Goal: Task Accomplishment & Management: Manage account settings

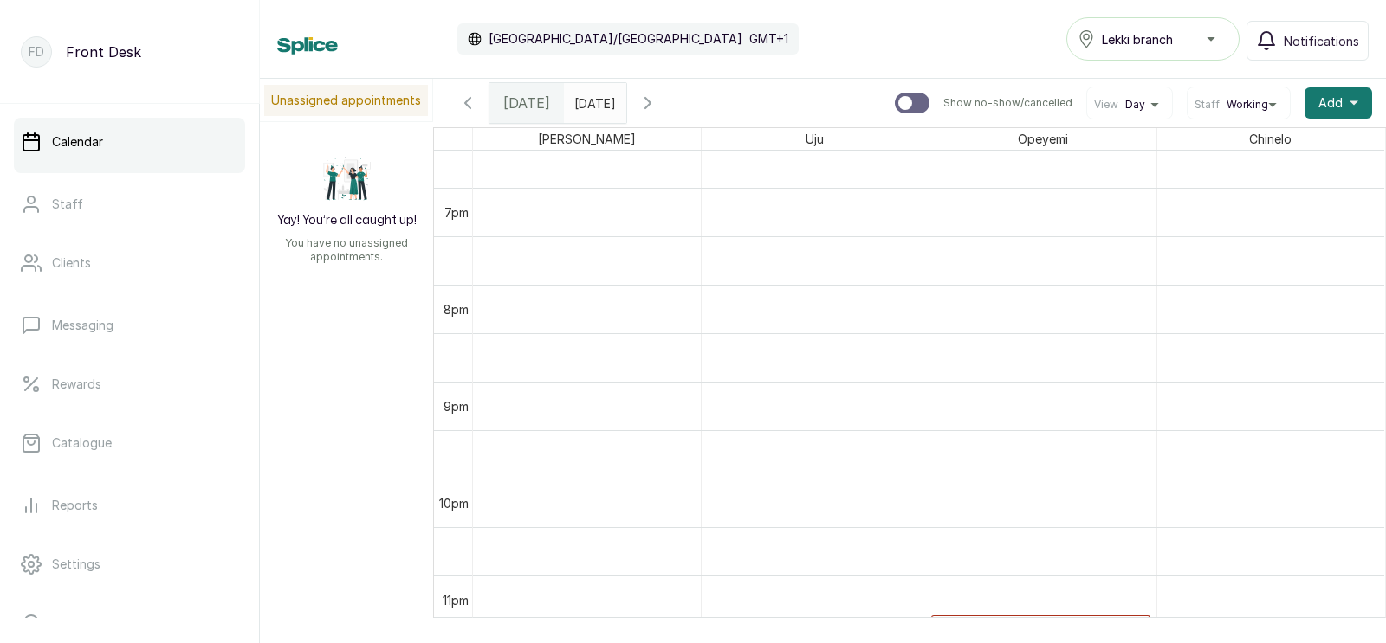
scroll to position [55, 0]
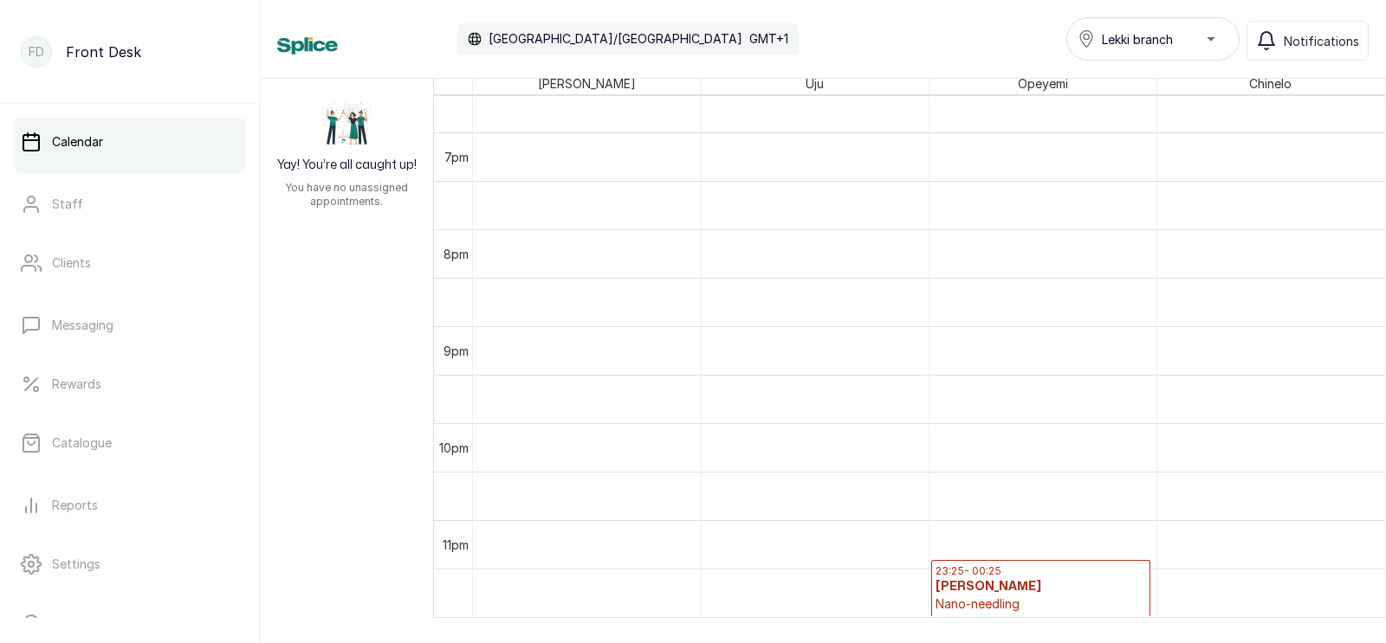
click at [1023, 582] on h3 "[PERSON_NAME]" at bounding box center [1040, 587] width 210 height 17
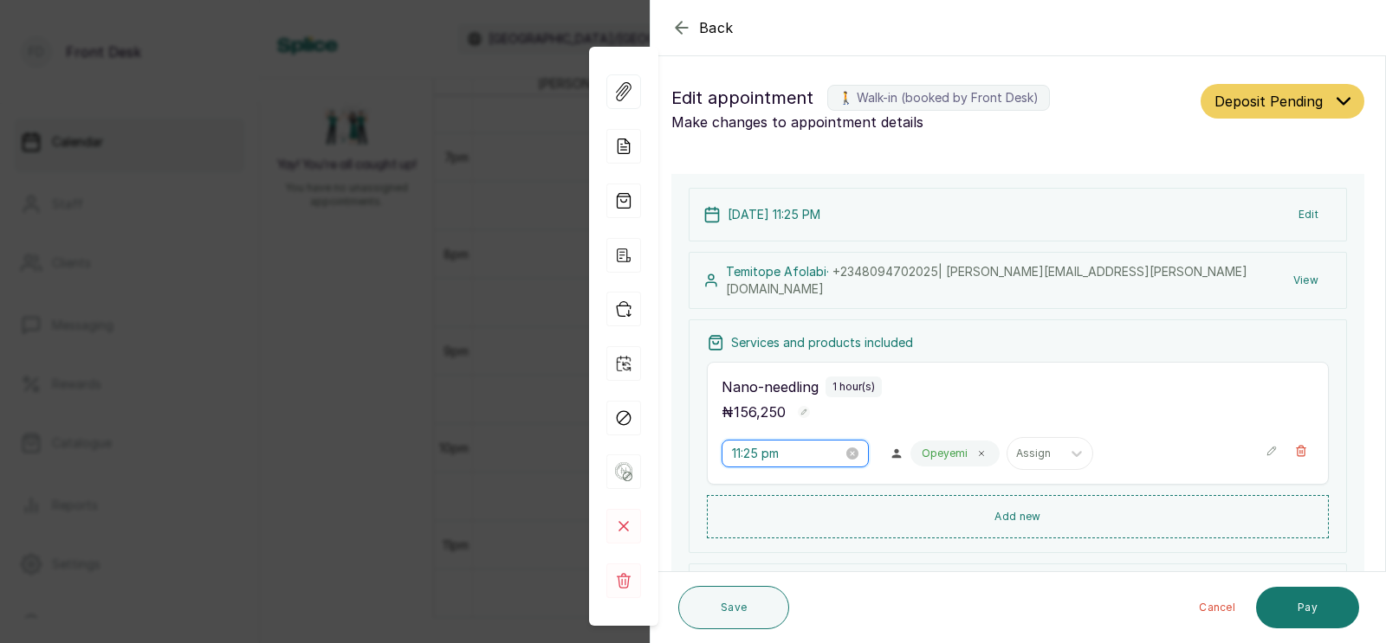
click at [784, 444] on input "11:25 pm" at bounding box center [787, 453] width 111 height 19
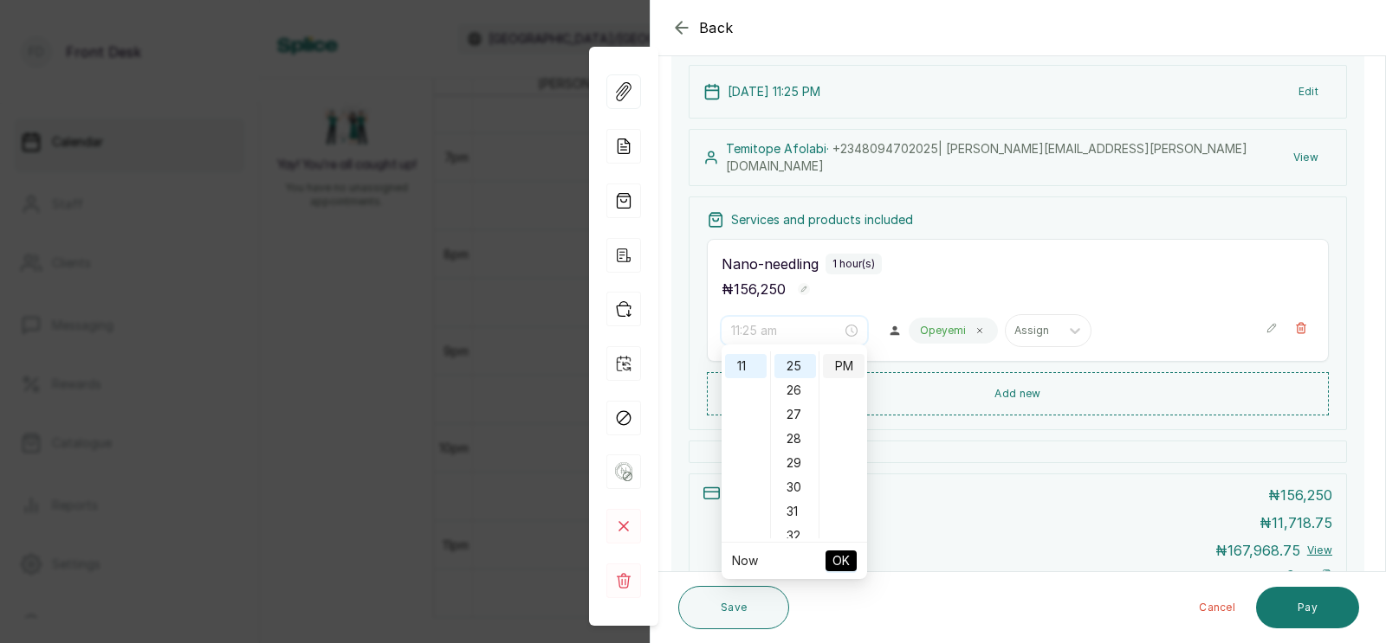
scroll to position [0, 0]
click at [844, 353] on div "AM" at bounding box center [844, 364] width 42 height 24
type input "11:25 am"
click at [839, 552] on span "OK" at bounding box center [840, 561] width 17 height 33
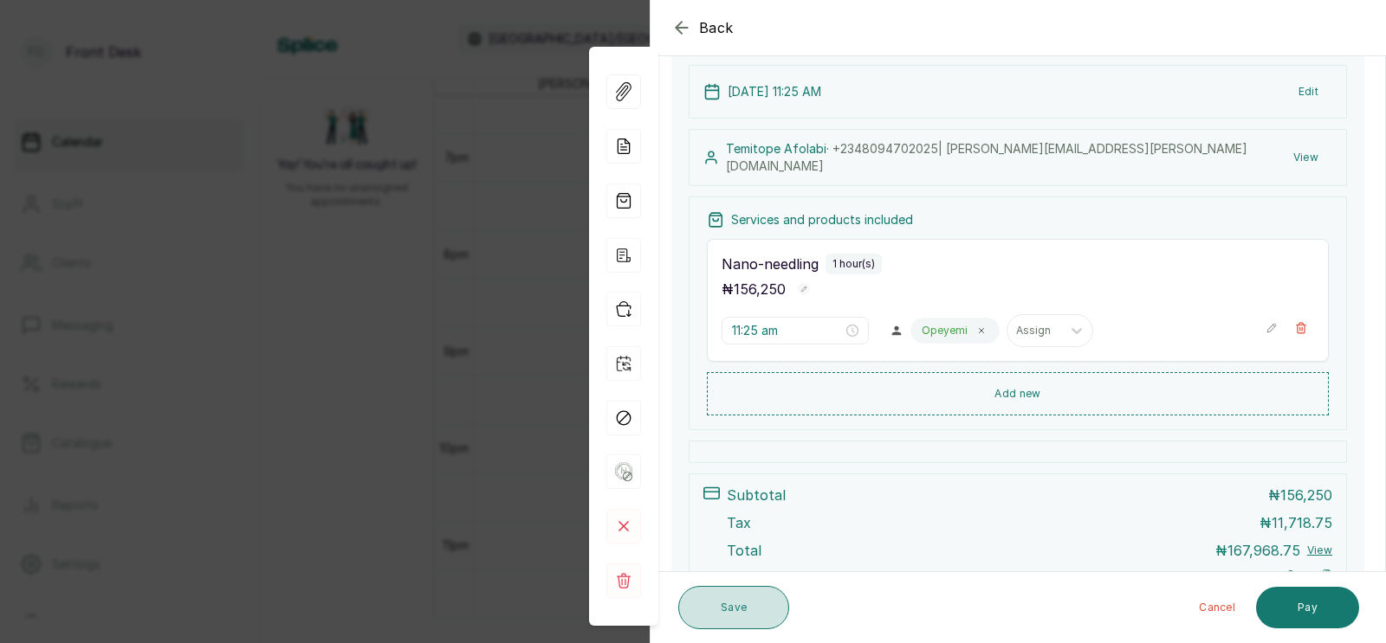
click at [721, 605] on button "Save" at bounding box center [733, 607] width 111 height 43
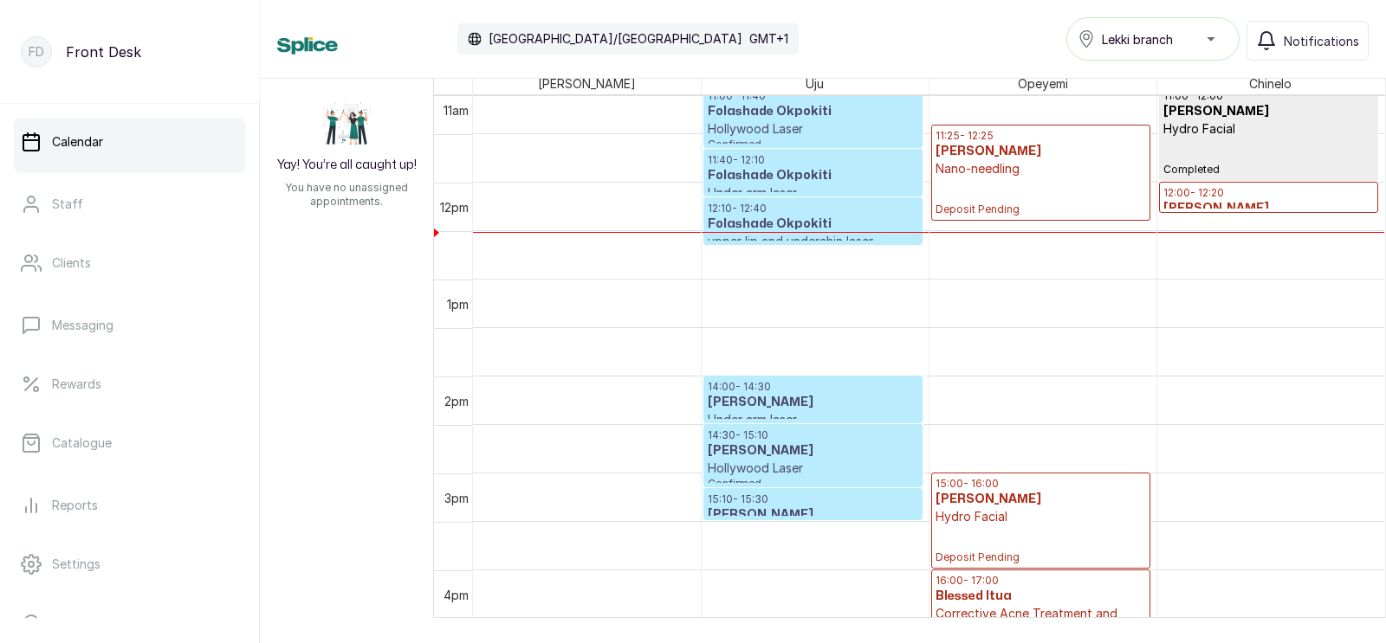
scroll to position [1078, 0]
click at [1033, 171] on p "Nano-needling" at bounding box center [1040, 168] width 210 height 17
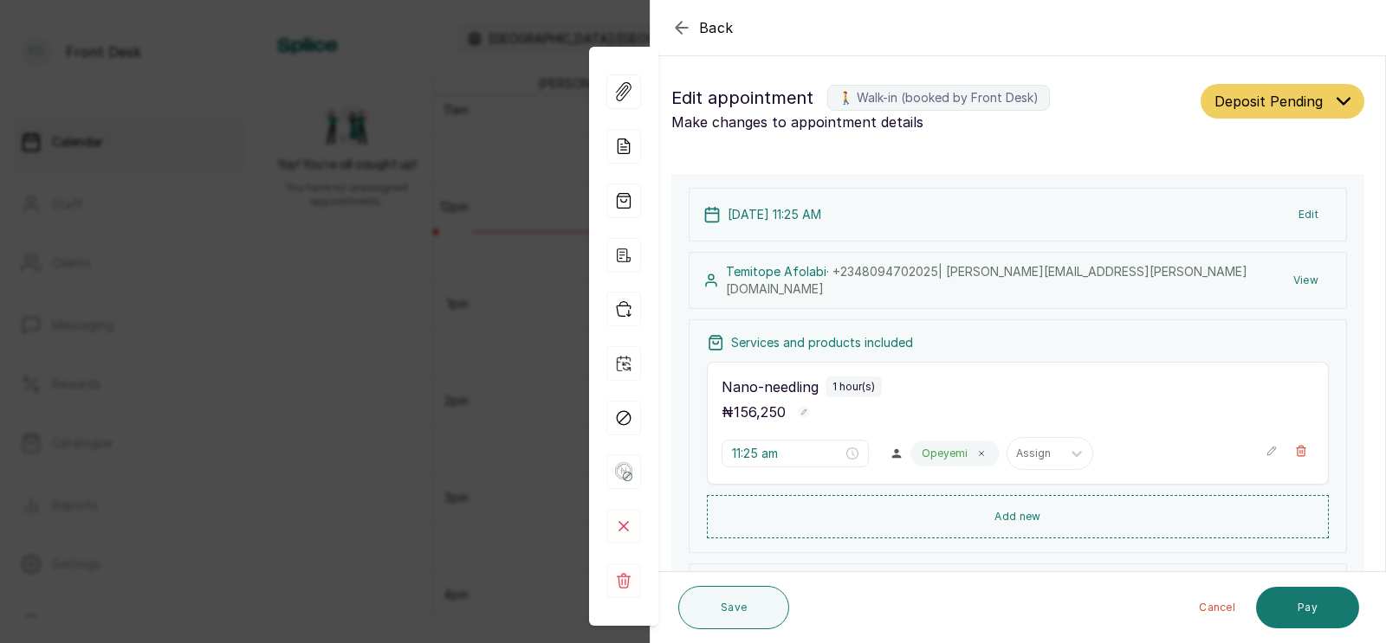
scroll to position [261, 0]
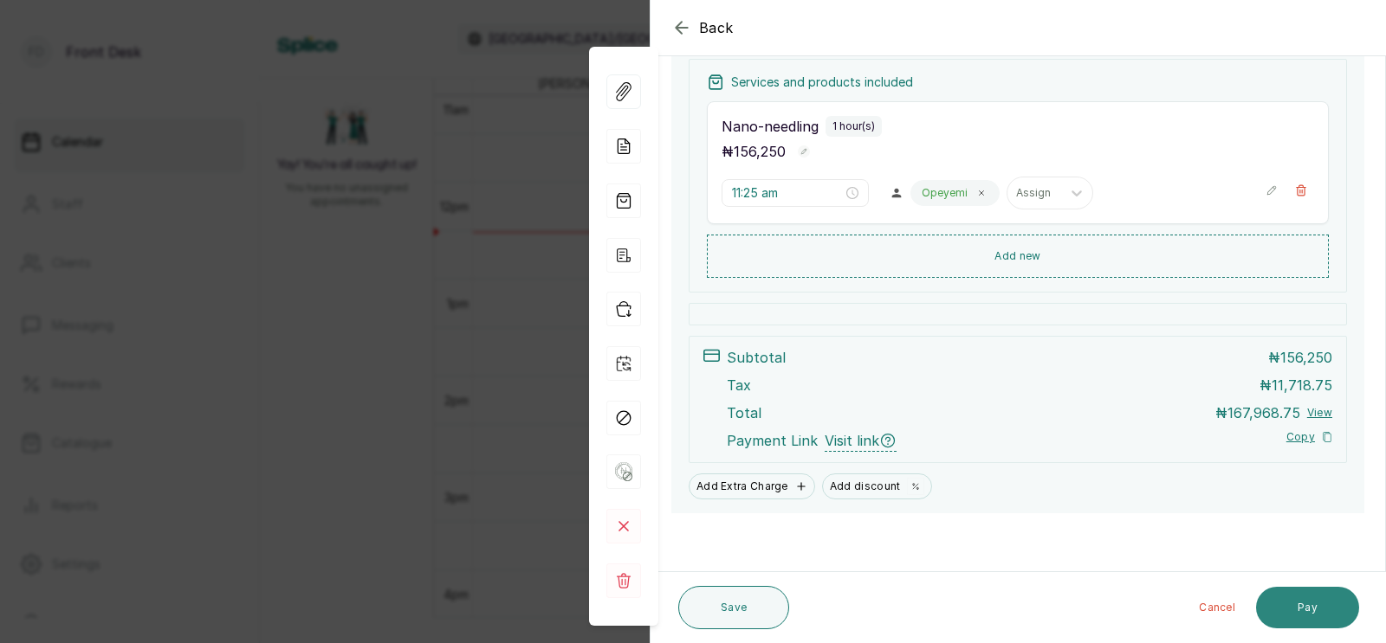
click at [1309, 603] on button "Pay" at bounding box center [1307, 608] width 103 height 42
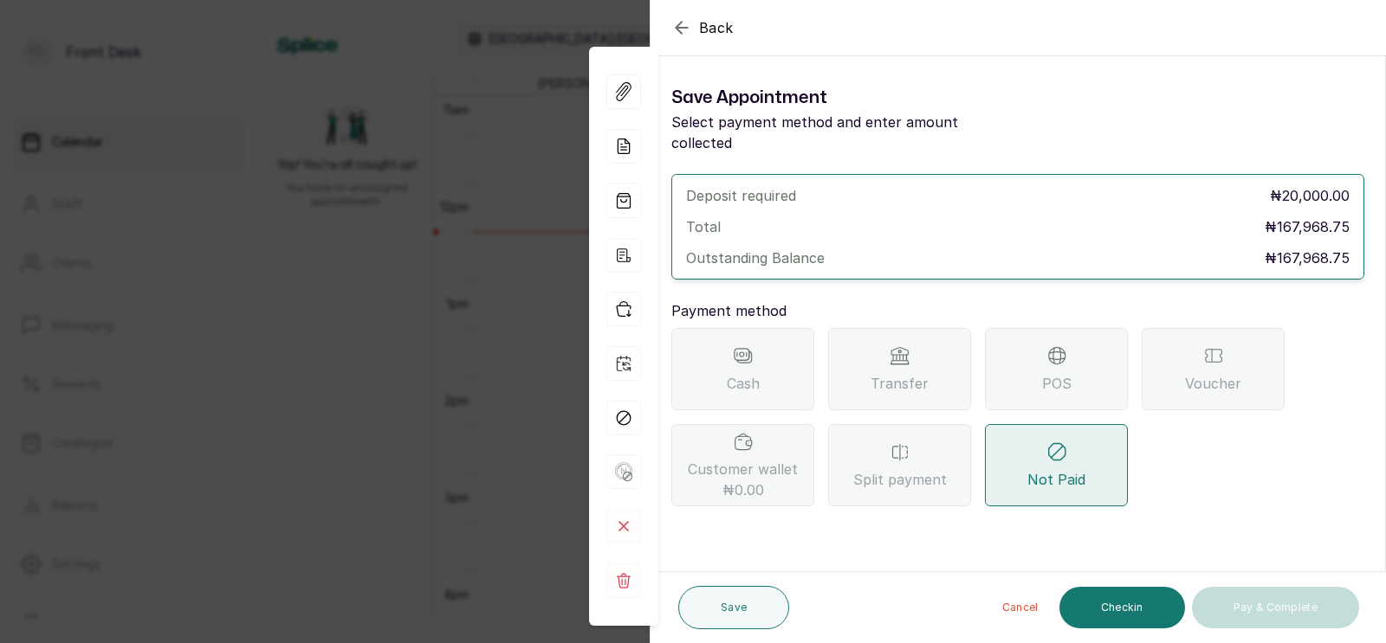
scroll to position [0, 0]
click at [903, 346] on div "Transfer" at bounding box center [899, 369] width 143 height 82
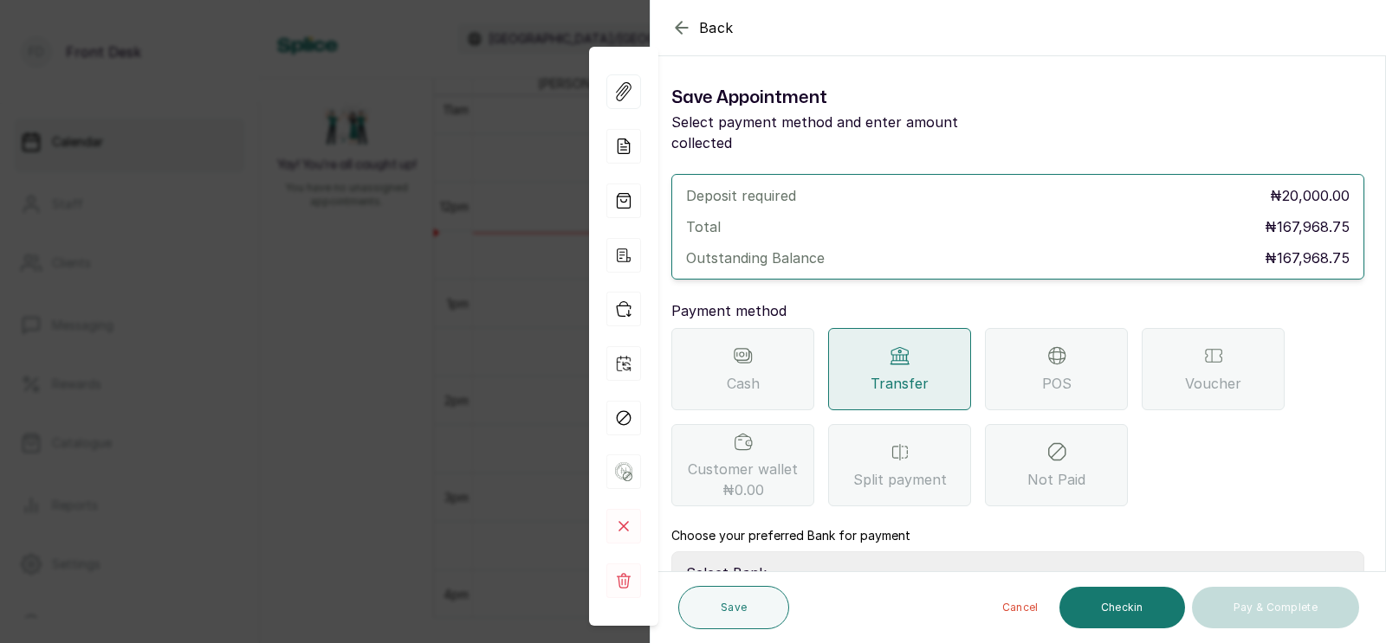
scroll to position [169, 0]
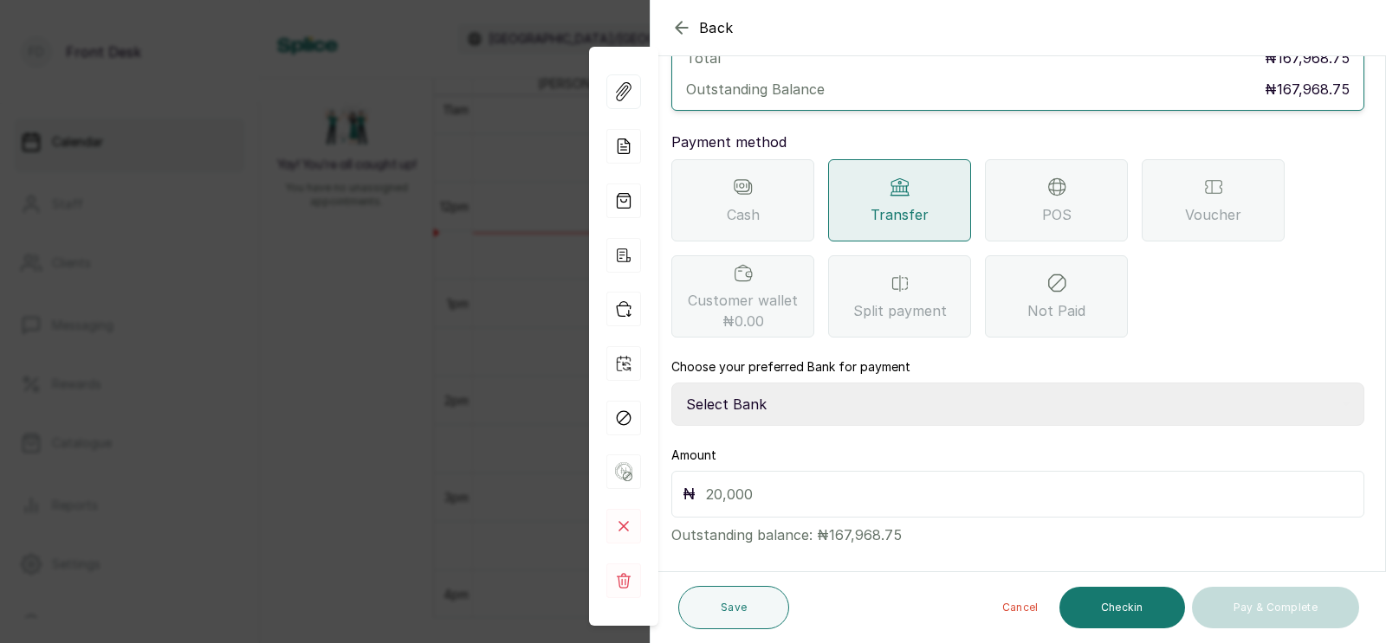
click at [761, 383] on select "Select Bank [PERSON_NAME] Fairmoney Microfinance Bank SKN ANALYTICS MED AESTH. …" at bounding box center [1017, 404] width 693 height 43
select select "43272bc0-21c6-4b19-b9fb-c2093b8603c2"
click at [734, 482] on input "text" at bounding box center [1029, 494] width 647 height 24
type input "20,000"
click at [722, 600] on button "Save" at bounding box center [733, 607] width 111 height 43
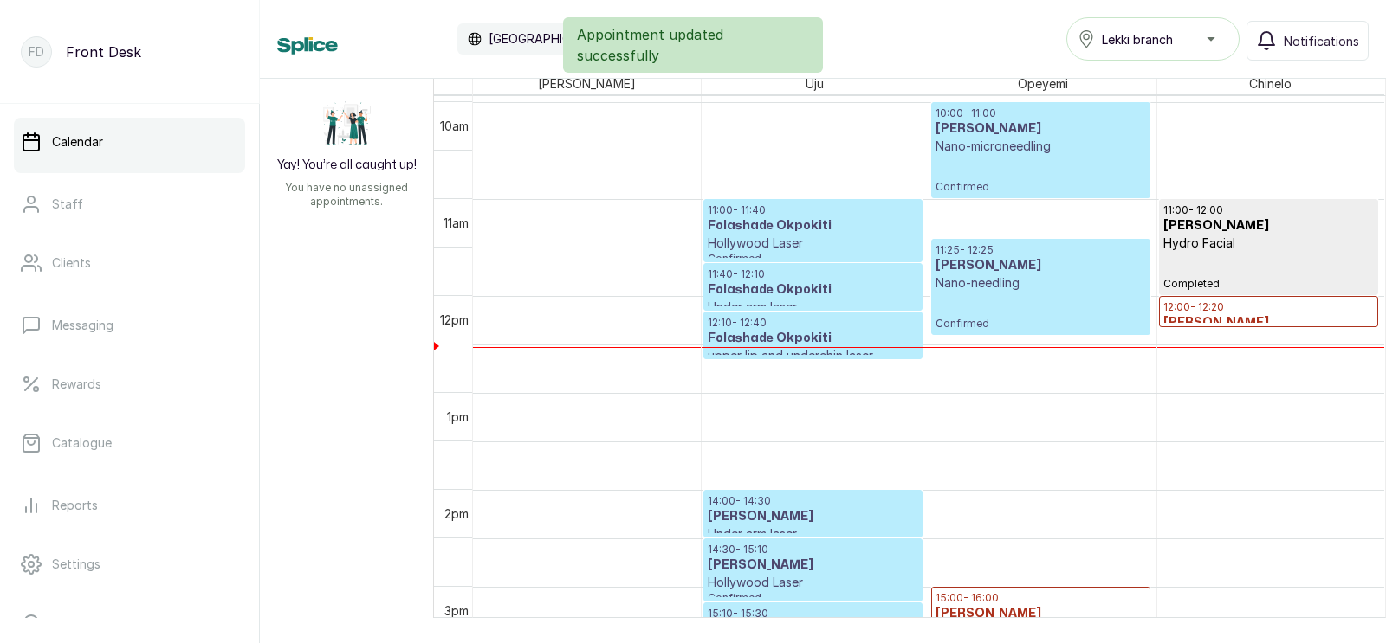
scroll to position [964, 0]
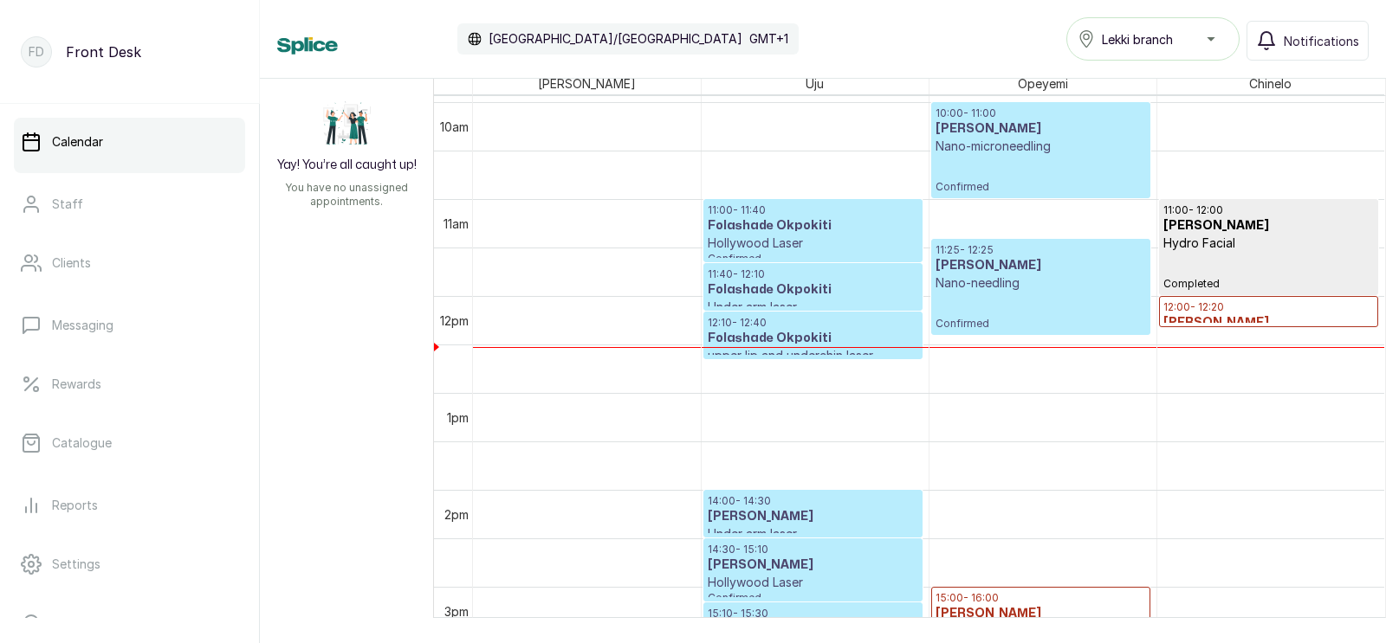
click at [1030, 288] on p "Nano-needling" at bounding box center [1040, 283] width 210 height 17
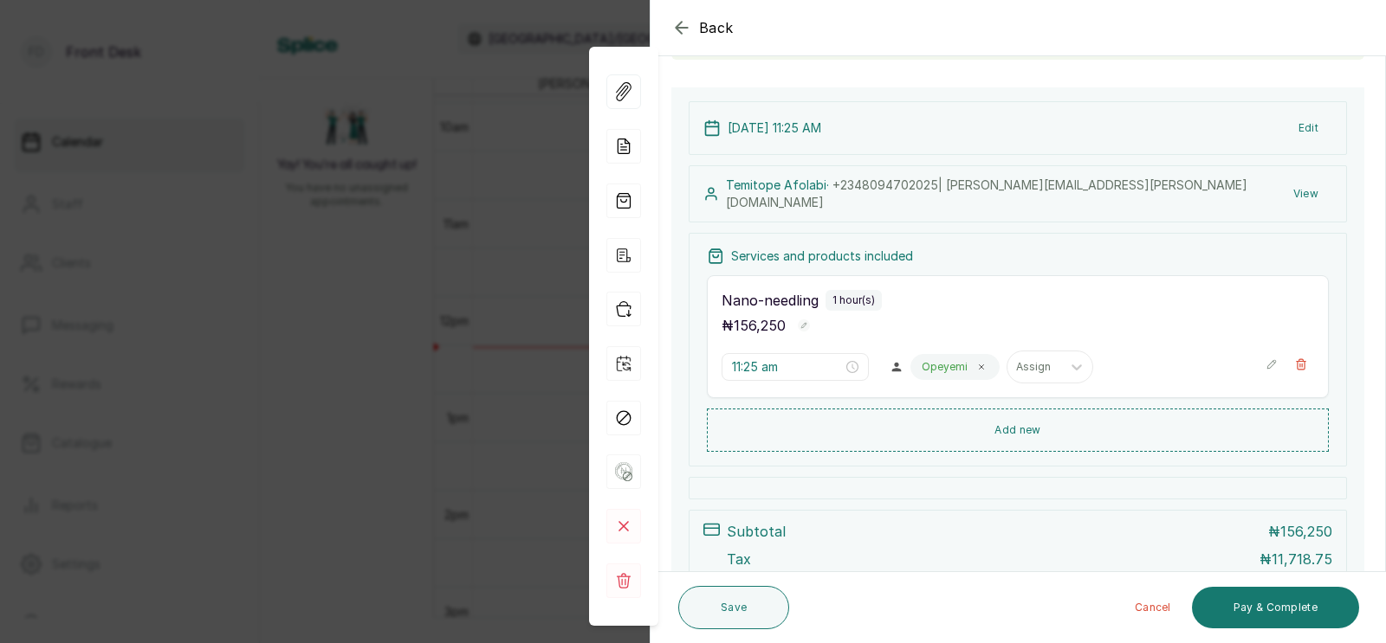
scroll to position [358, 0]
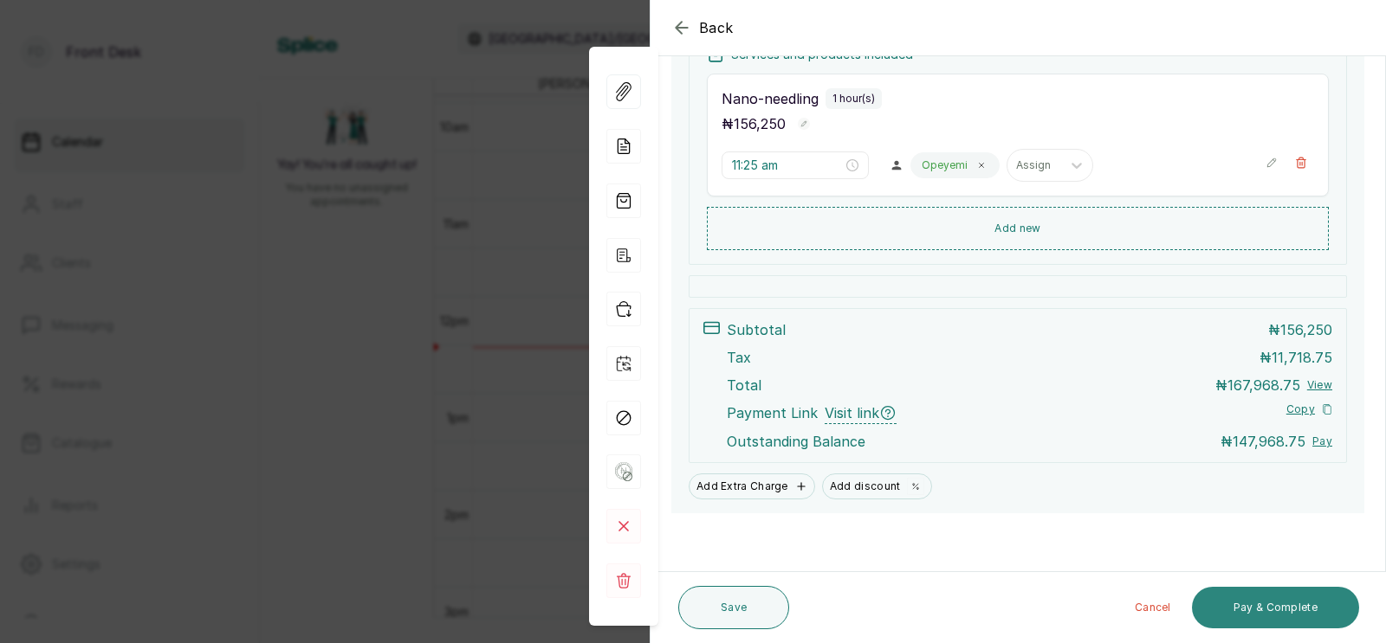
click at [1252, 603] on button "Pay & Complete" at bounding box center [1275, 608] width 167 height 42
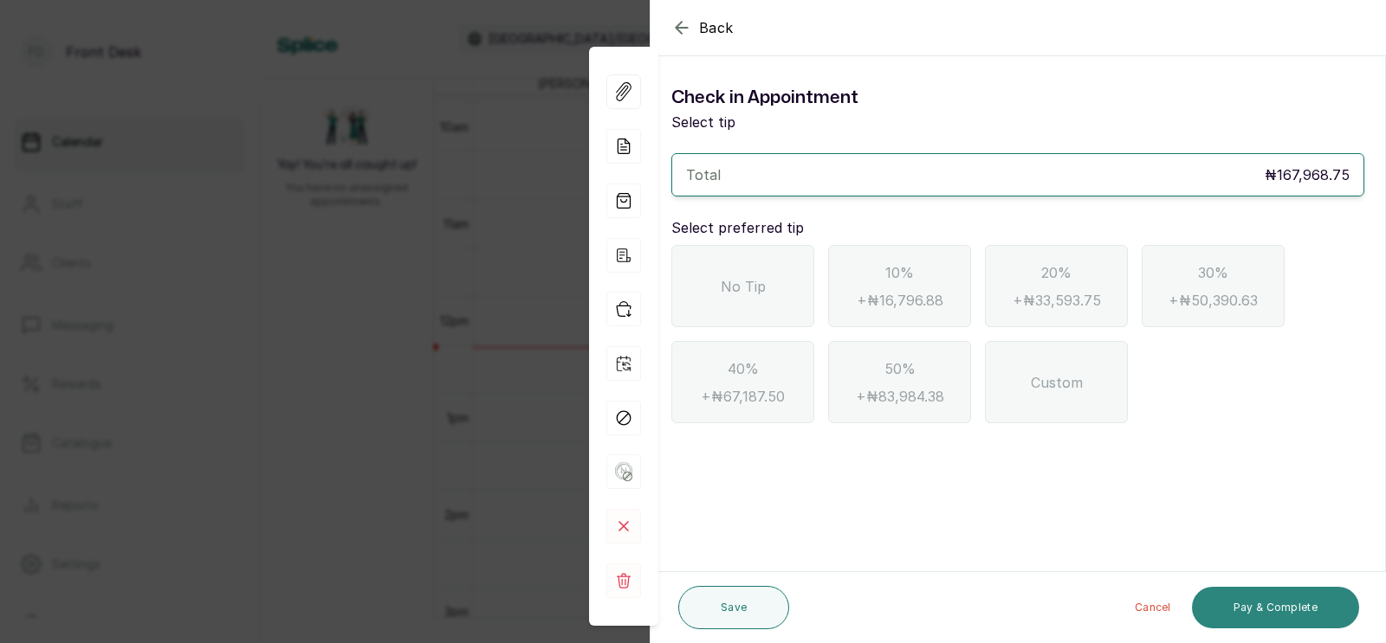
scroll to position [0, 0]
click at [745, 280] on span "No Tip" at bounding box center [743, 286] width 45 height 21
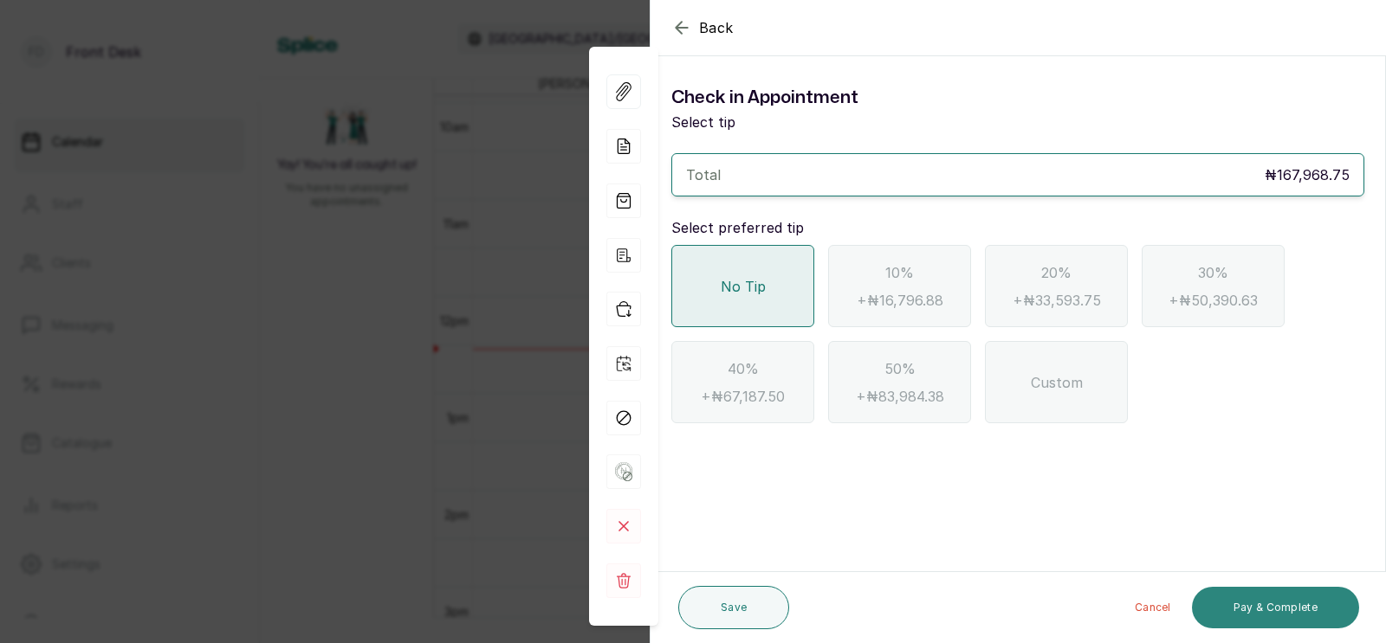
click at [1265, 609] on button "Pay & Complete" at bounding box center [1275, 608] width 167 height 42
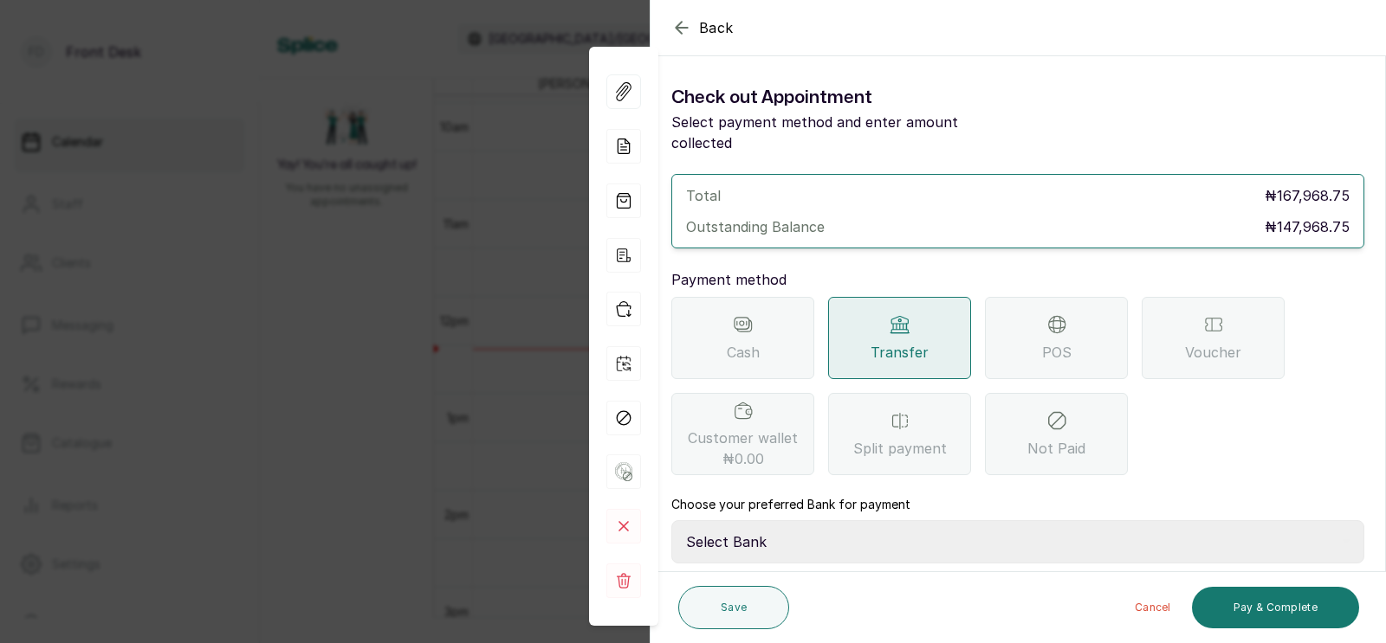
scroll to position [137, 0]
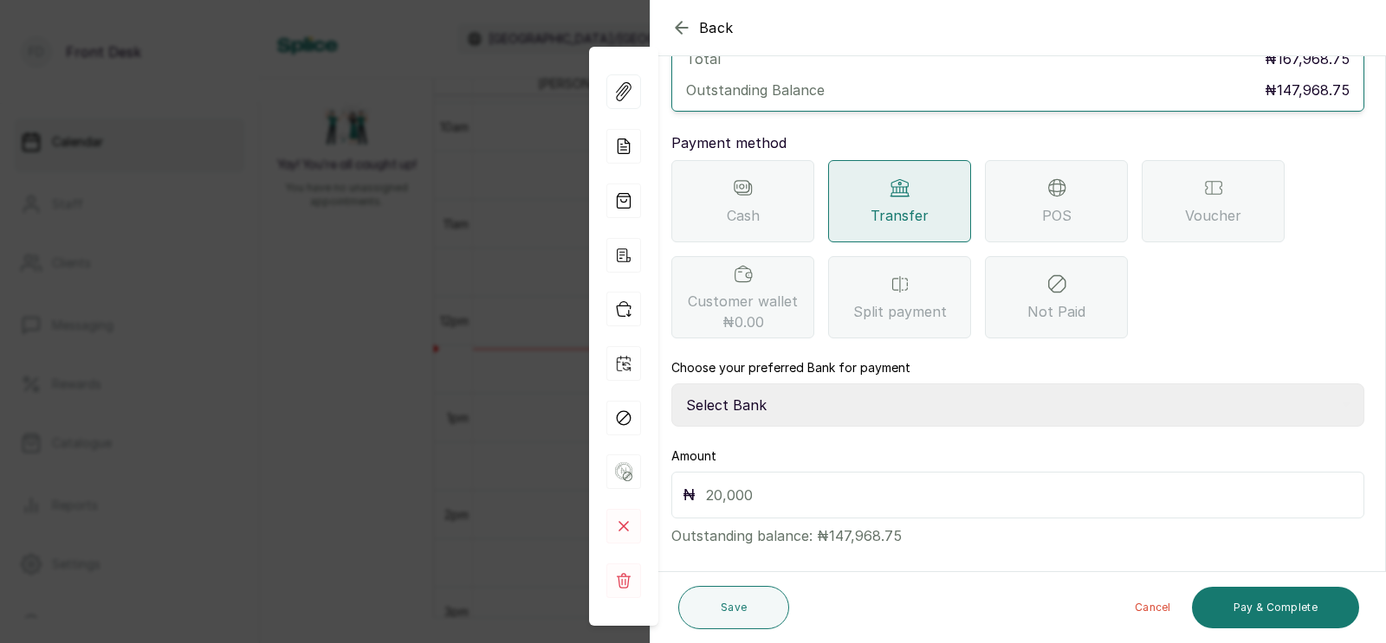
click at [768, 384] on select "Select Bank [PERSON_NAME] Fairmoney Microfinance Bank SKN ANALYTICS MED AESTH. …" at bounding box center [1017, 405] width 693 height 43
select select "43272bc0-21c6-4b19-b9fb-c2093b8603c2"
click at [739, 483] on input "text" at bounding box center [1029, 495] width 647 height 24
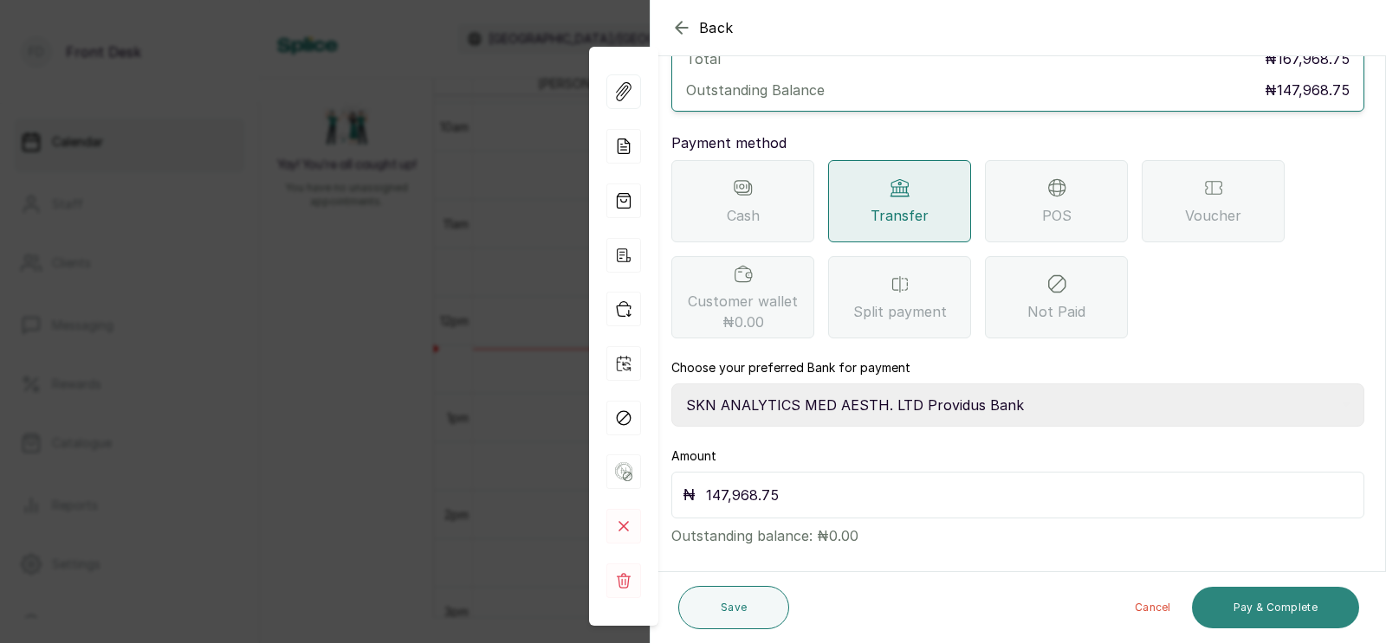
type input "147,968.75"
click at [1266, 603] on button "Pay & Complete" at bounding box center [1275, 608] width 167 height 42
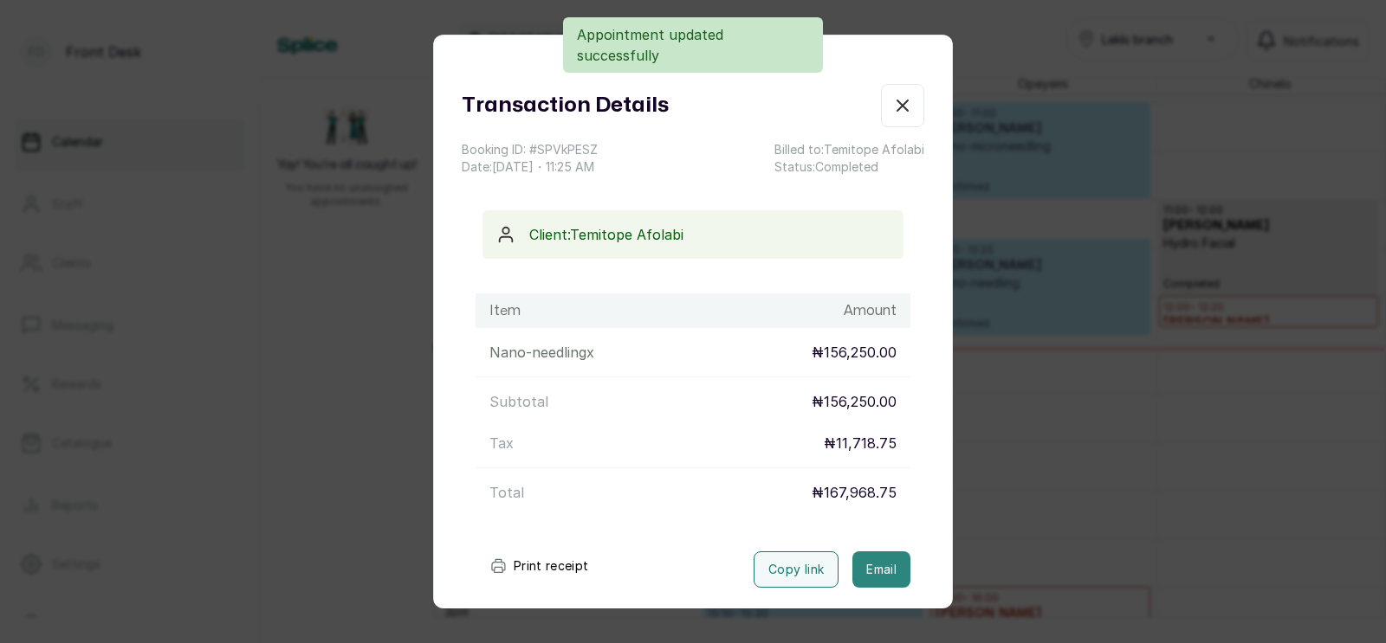
click at [872, 575] on button "Email" at bounding box center [881, 570] width 58 height 36
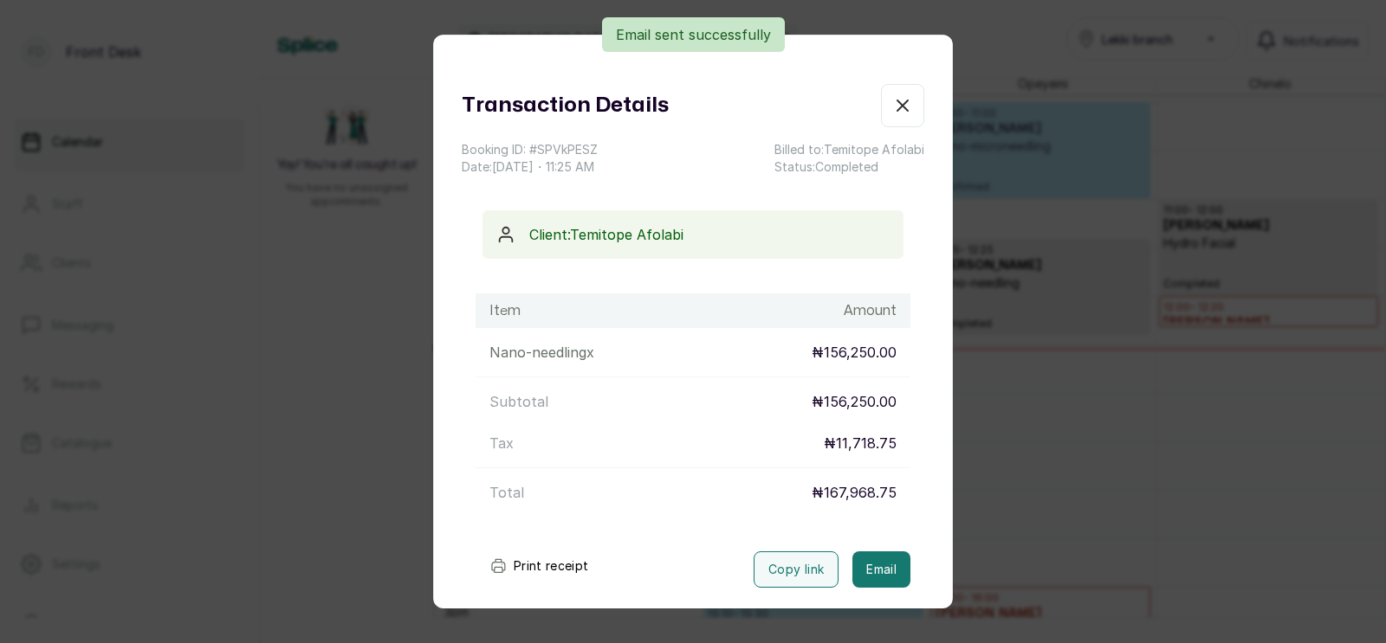
click at [1024, 457] on div "Transaction Details Booking ID: # SPVkPESZ Date: [DATE] ・ 11:25 AM Billed to: […" at bounding box center [693, 321] width 1386 height 643
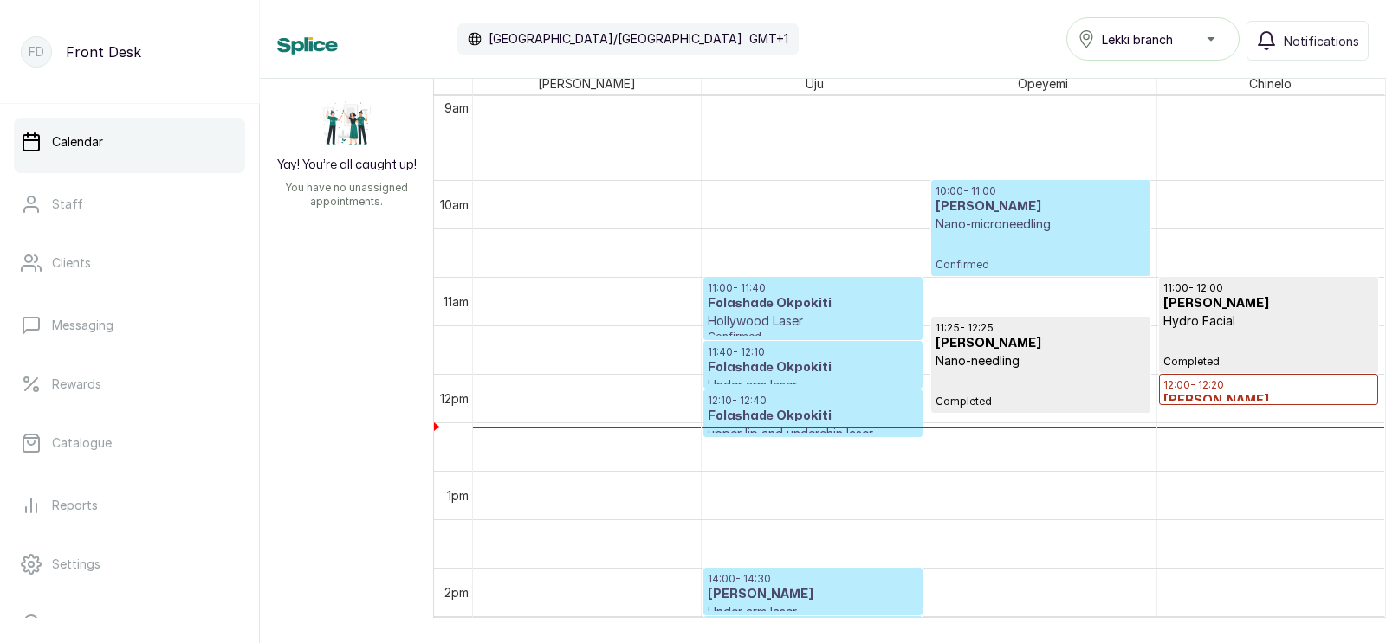
scroll to position [883, 0]
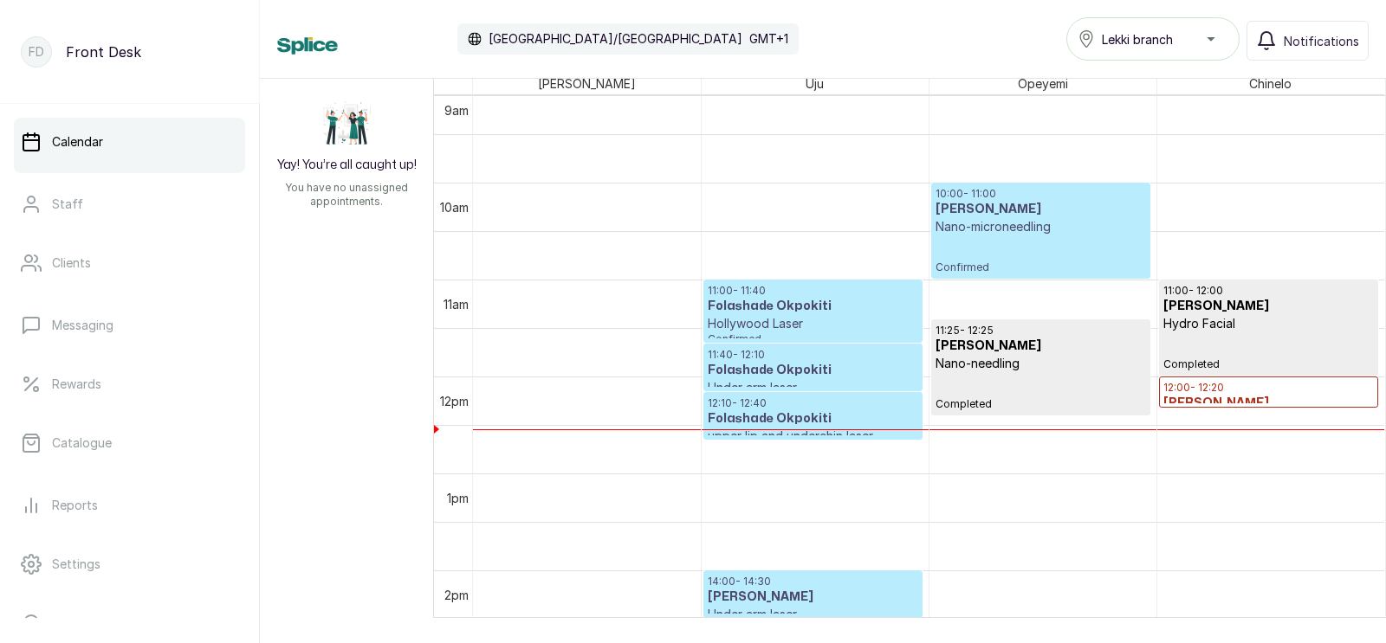
click at [1233, 398] on h3 "[PERSON_NAME]" at bounding box center [1268, 403] width 211 height 17
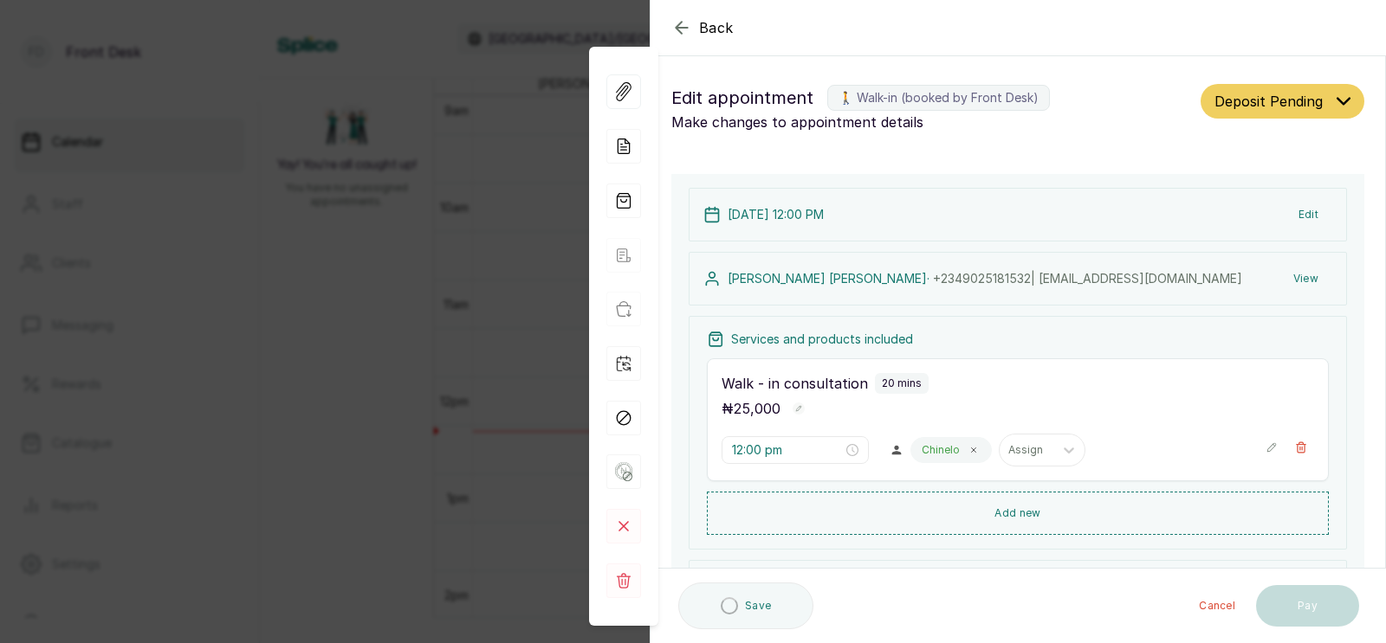
click at [1310, 211] on button "Edit" at bounding box center [1308, 214] width 48 height 31
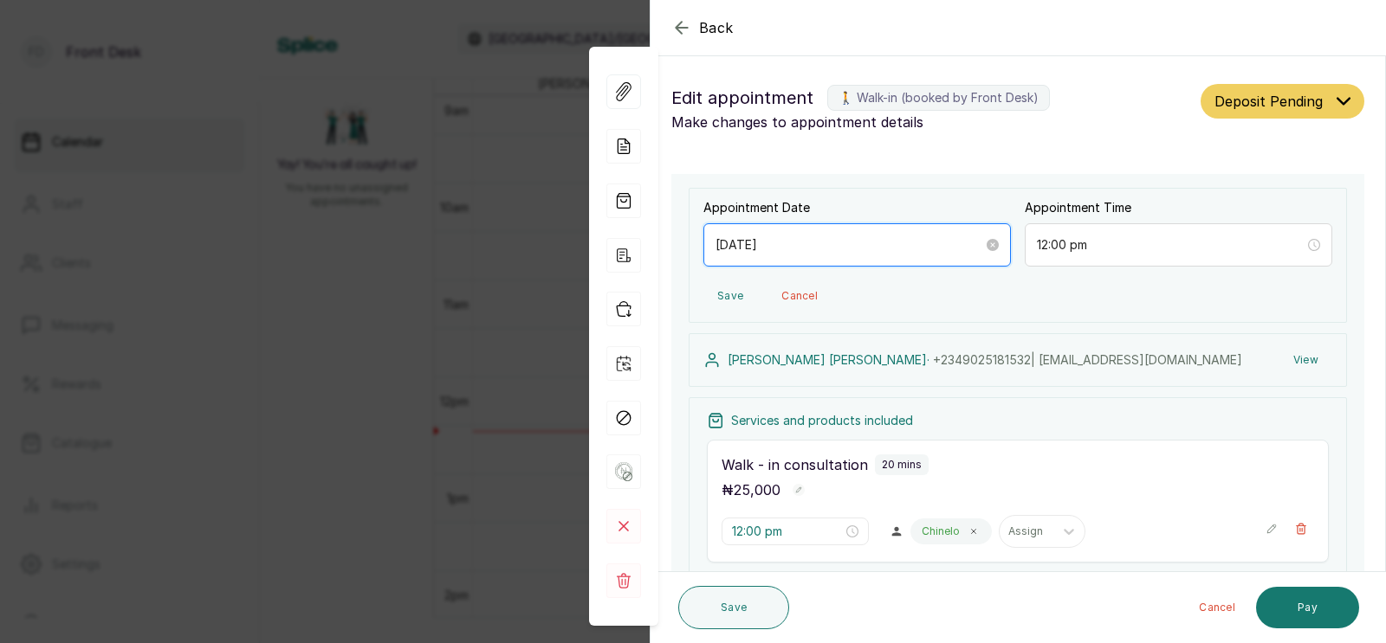
click at [813, 248] on input "[DATE]" at bounding box center [849, 245] width 268 height 19
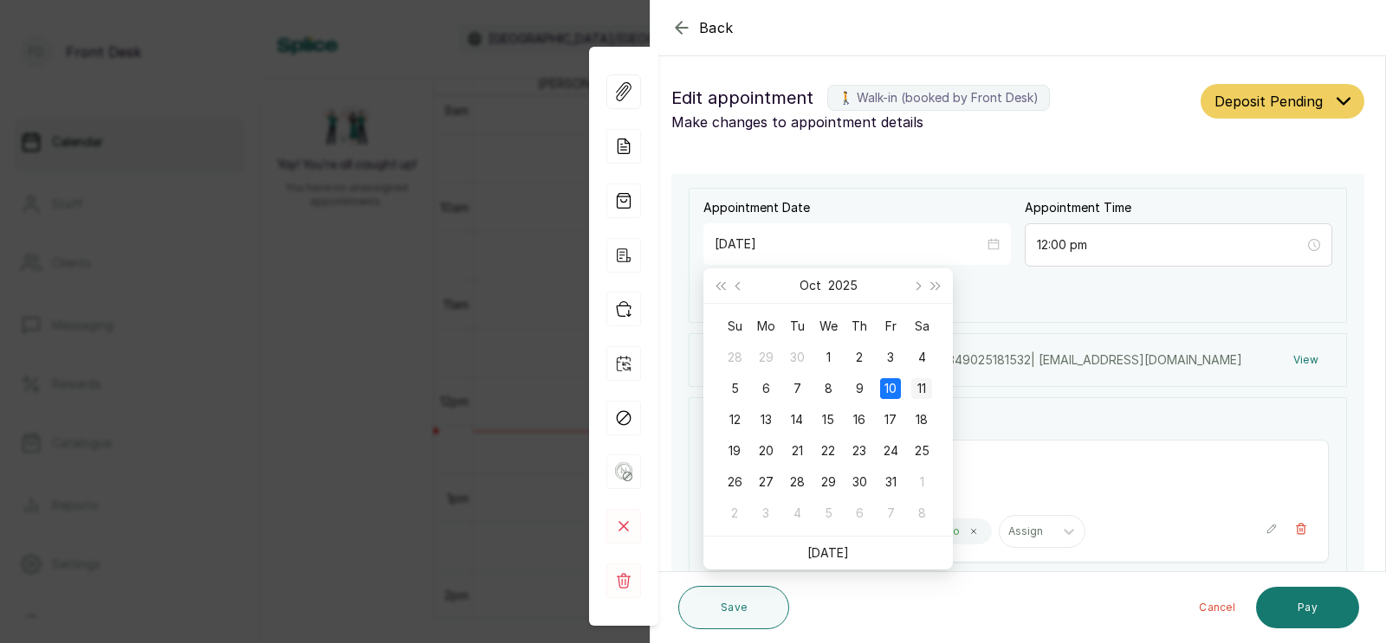
click at [922, 383] on div "11" at bounding box center [921, 388] width 21 height 21
type input "[DATE]"
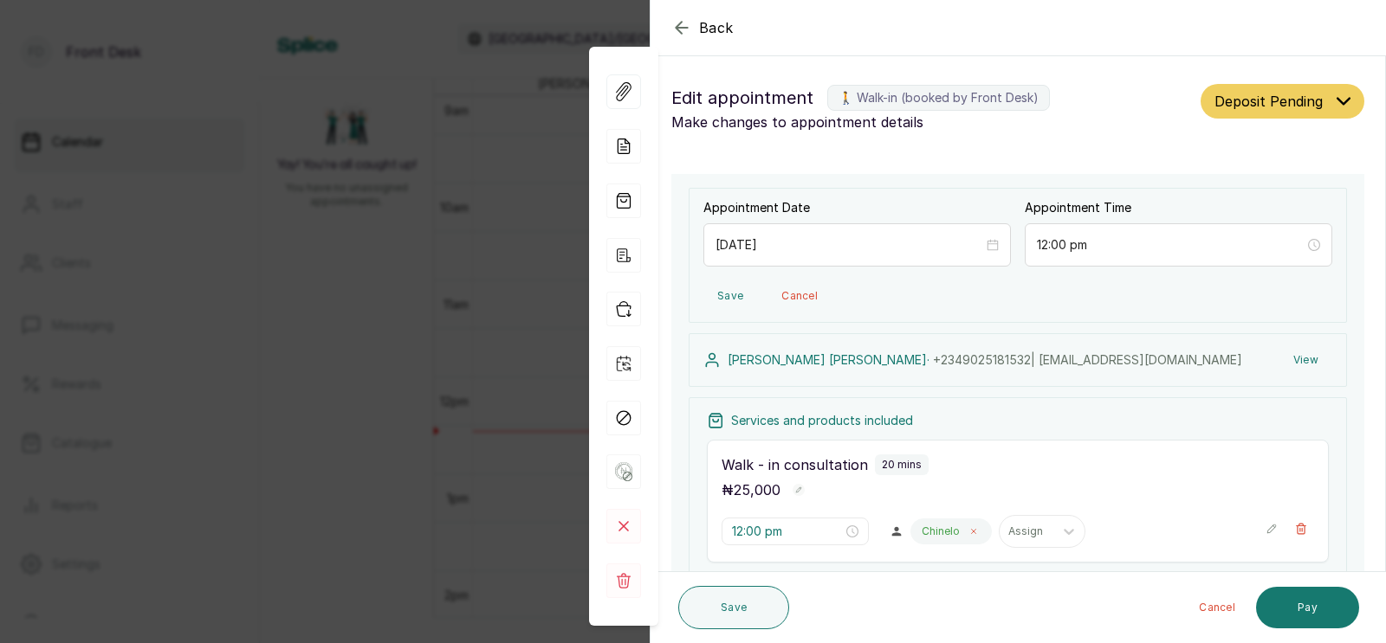
scroll to position [162, 0]
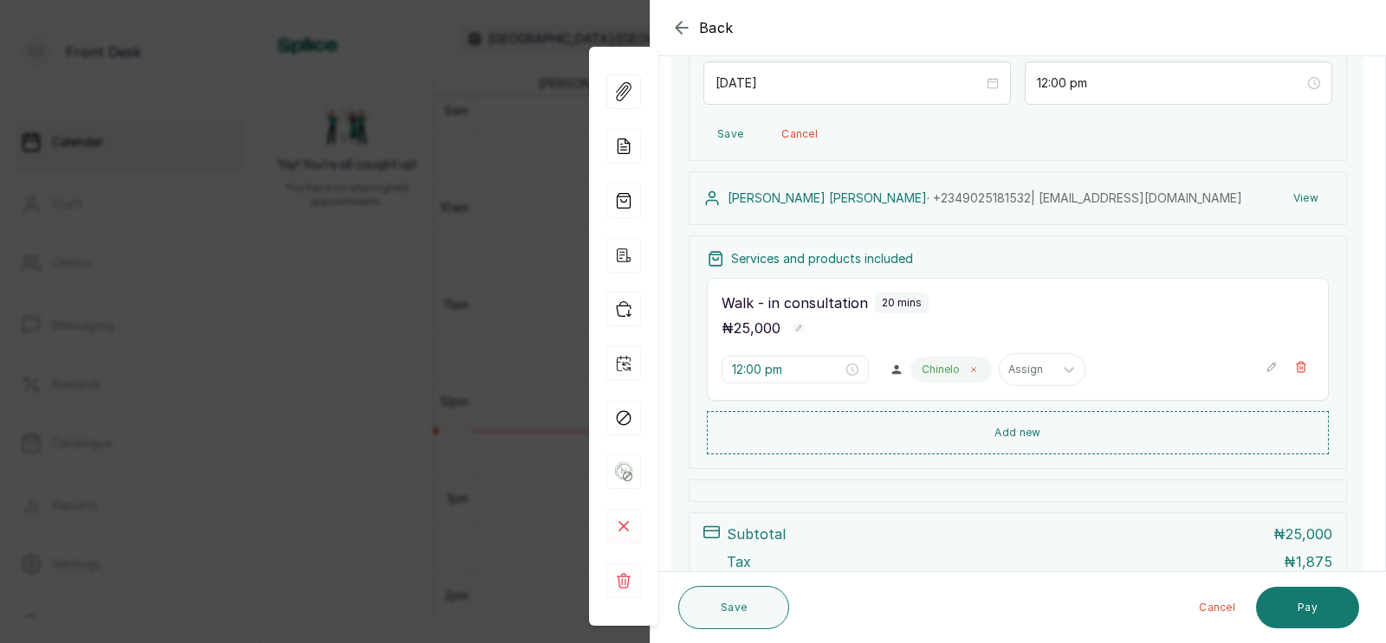
click at [969, 370] on icon at bounding box center [973, 369] width 9 height 9
click at [920, 369] on div at bounding box center [938, 370] width 36 height 16
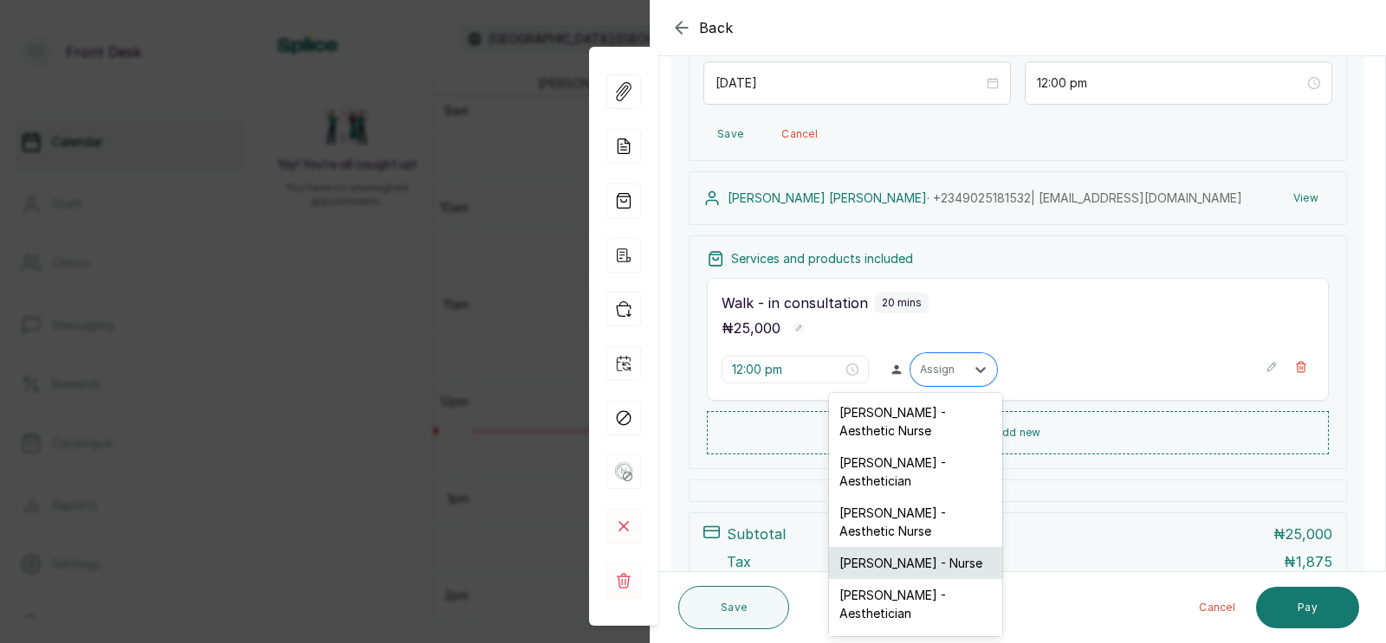
click at [869, 547] on div "[PERSON_NAME] - Nurse" at bounding box center [915, 563] width 173 height 32
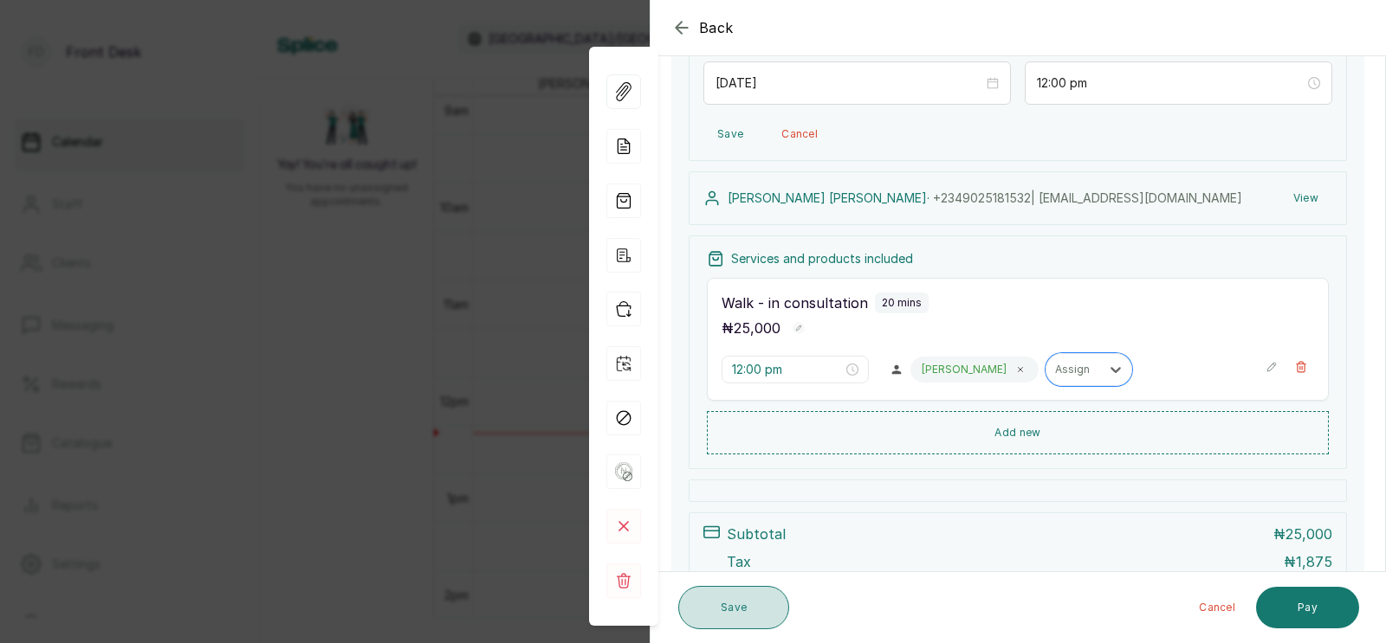
click at [728, 602] on button "Save" at bounding box center [733, 607] width 111 height 43
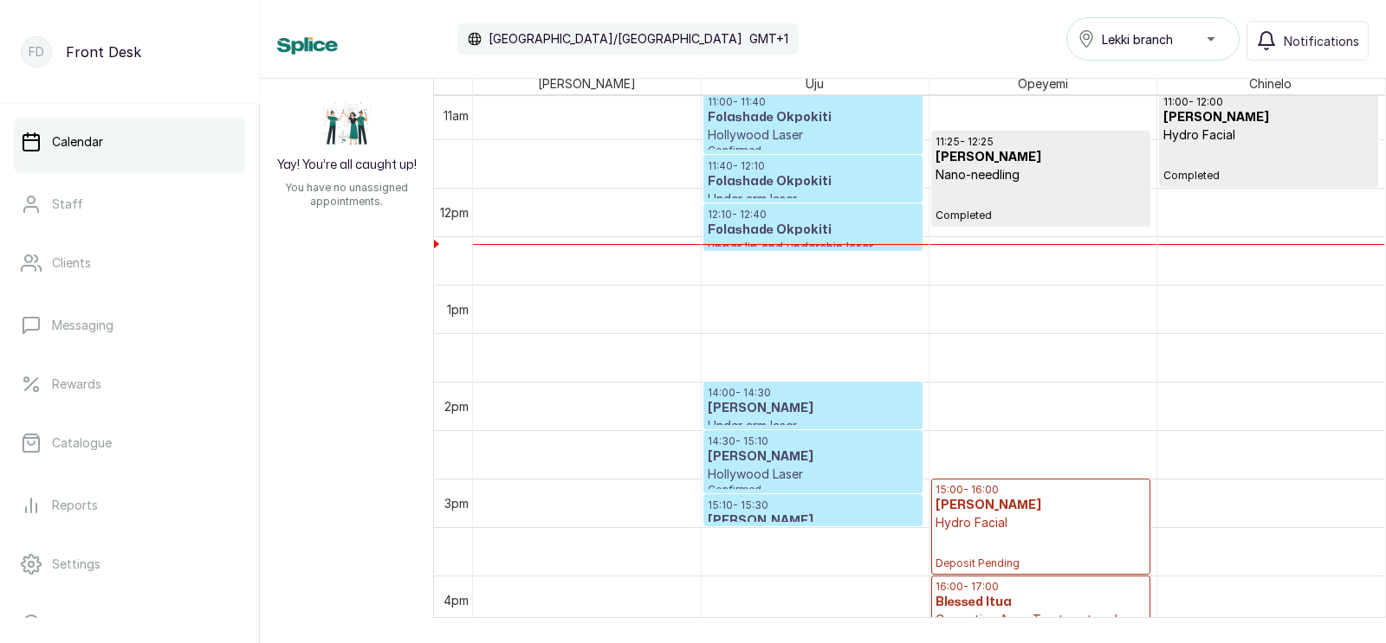
scroll to position [993, 0]
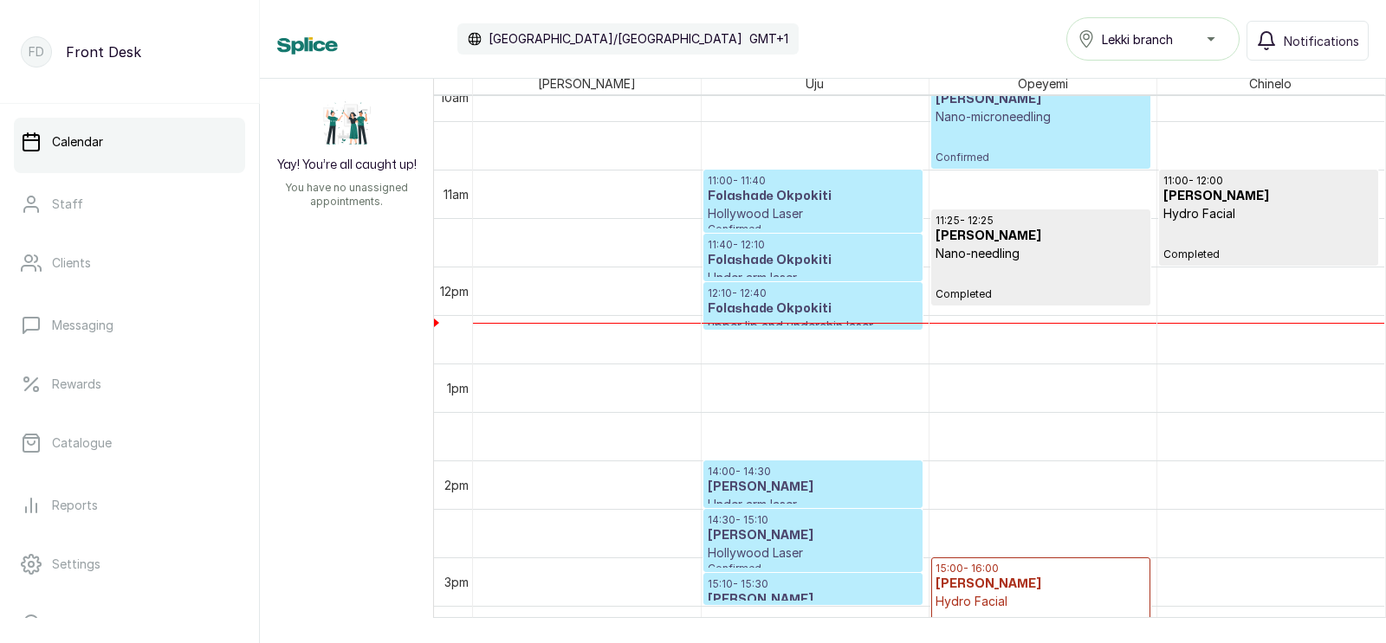
click at [799, 256] on h3 "Folashade Okpokiti" at bounding box center [813, 260] width 210 height 17
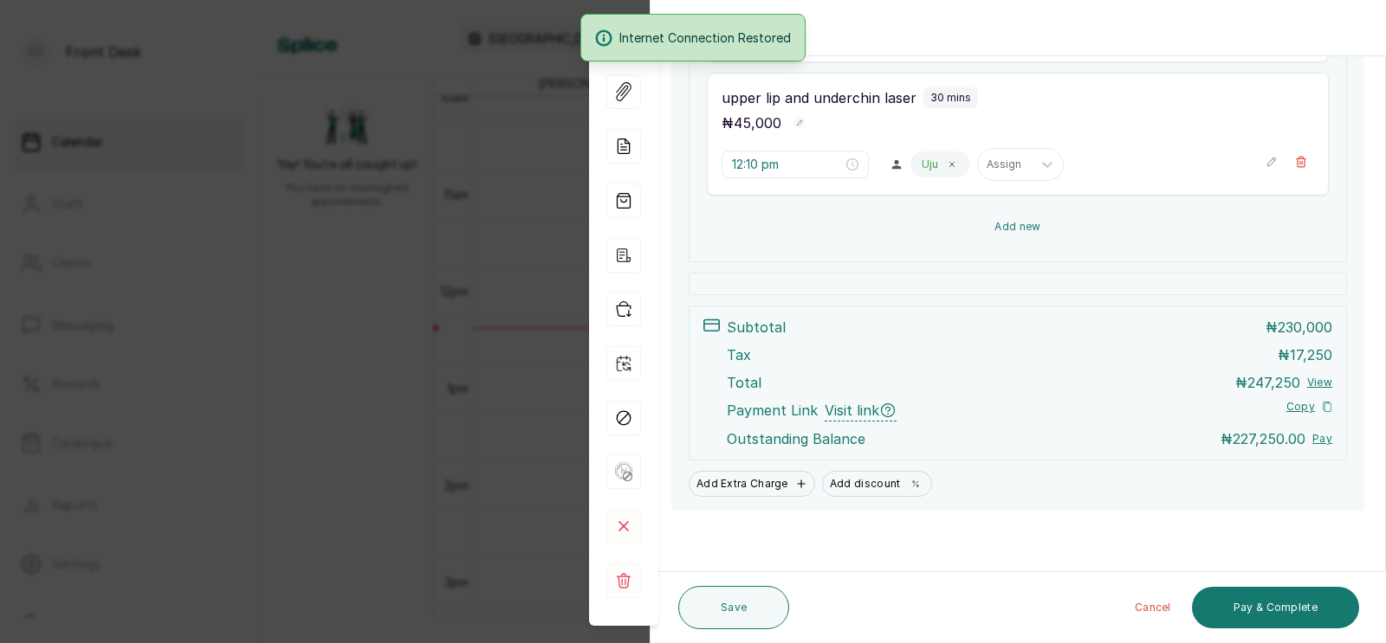
scroll to position [622, 0]
click at [1018, 224] on button "Add new" at bounding box center [1018, 227] width 622 height 42
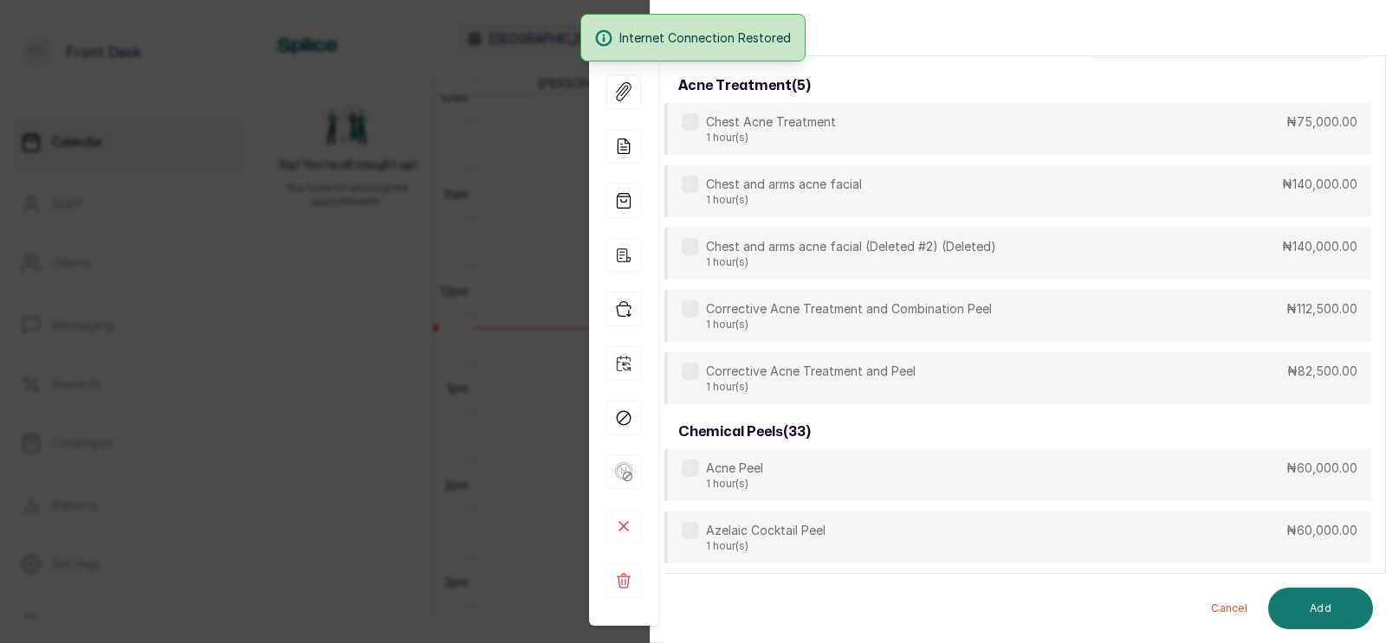
scroll to position [0, 0]
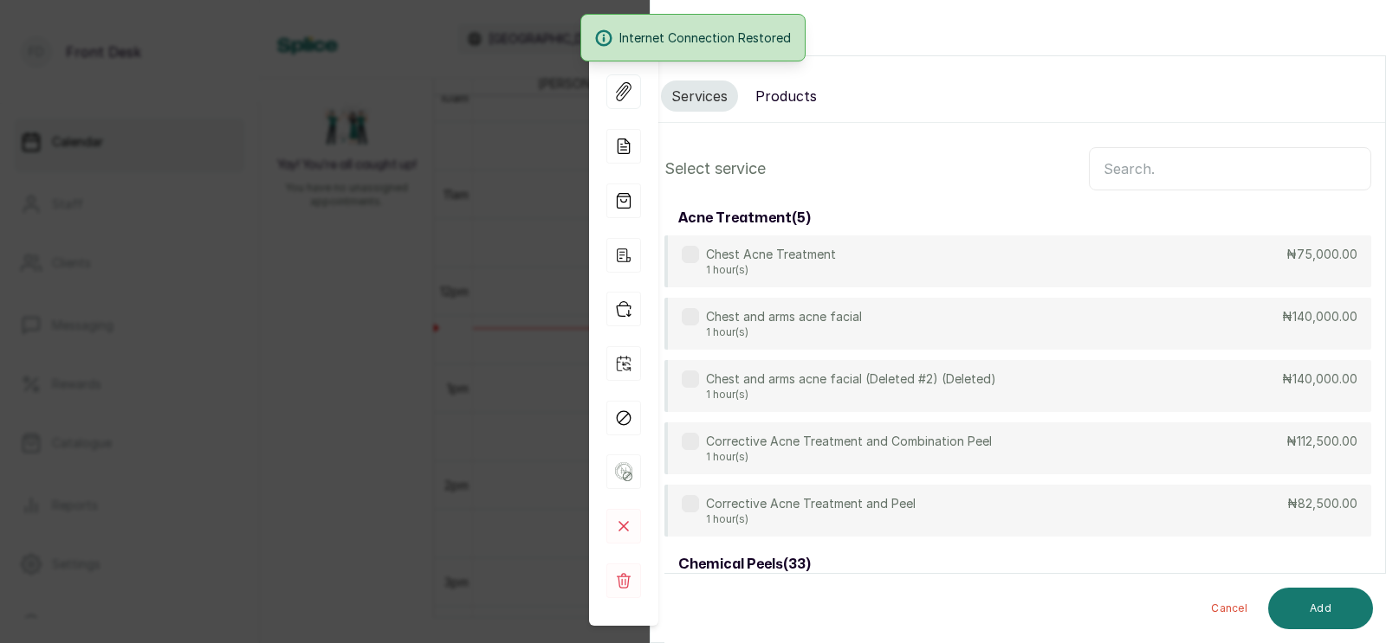
click at [1128, 170] on input "text" at bounding box center [1230, 168] width 282 height 43
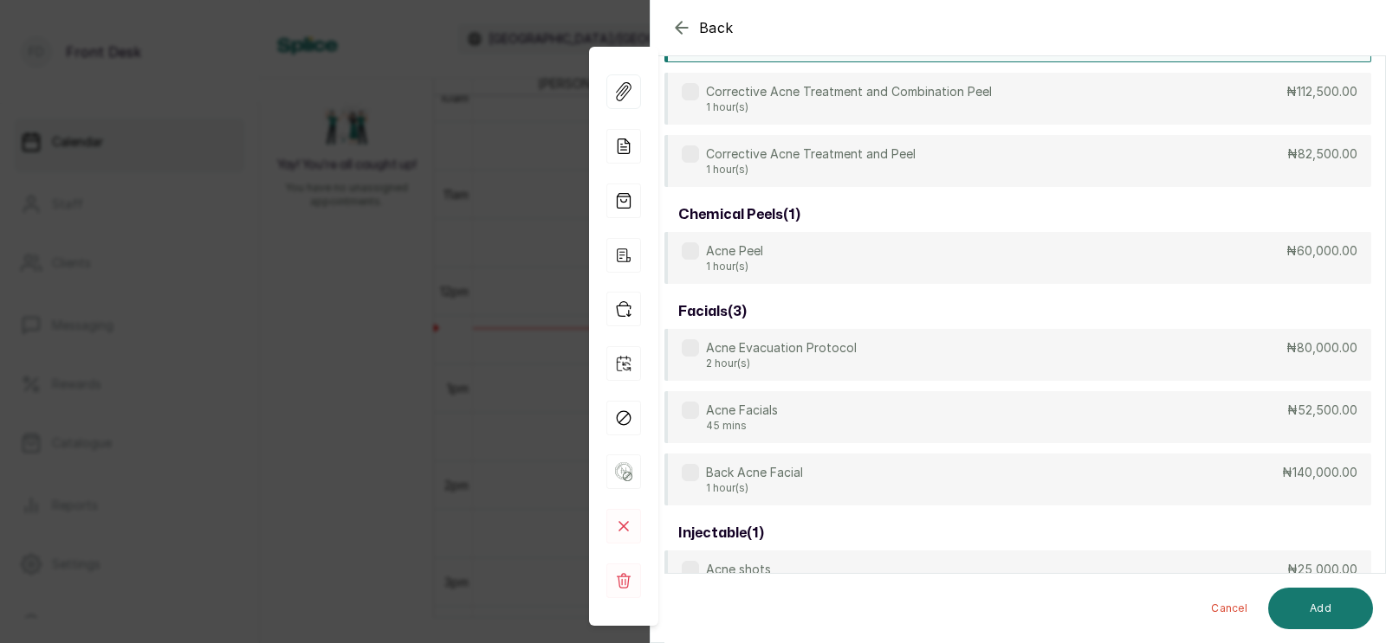
scroll to position [352, 0]
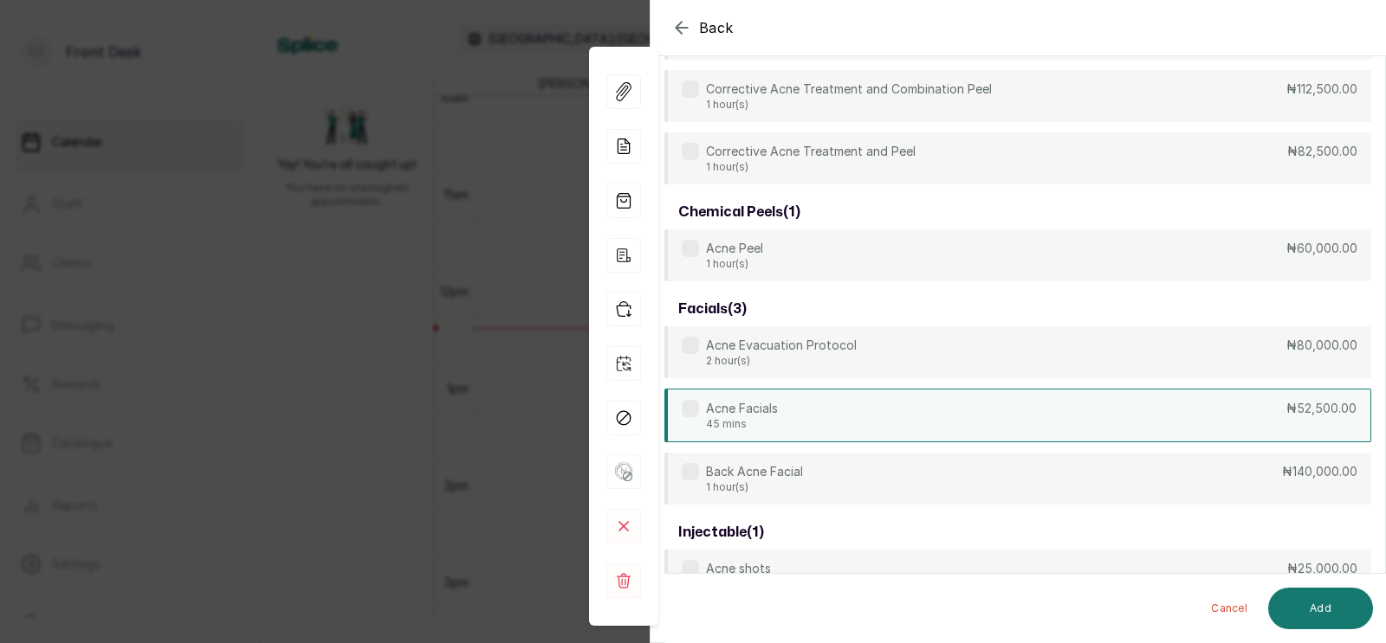
type input "acne"
click at [801, 412] on div "Acne Facials 45 mins ₦52,500.00" at bounding box center [1017, 416] width 707 height 54
click at [1316, 608] on button "Add" at bounding box center [1320, 609] width 105 height 42
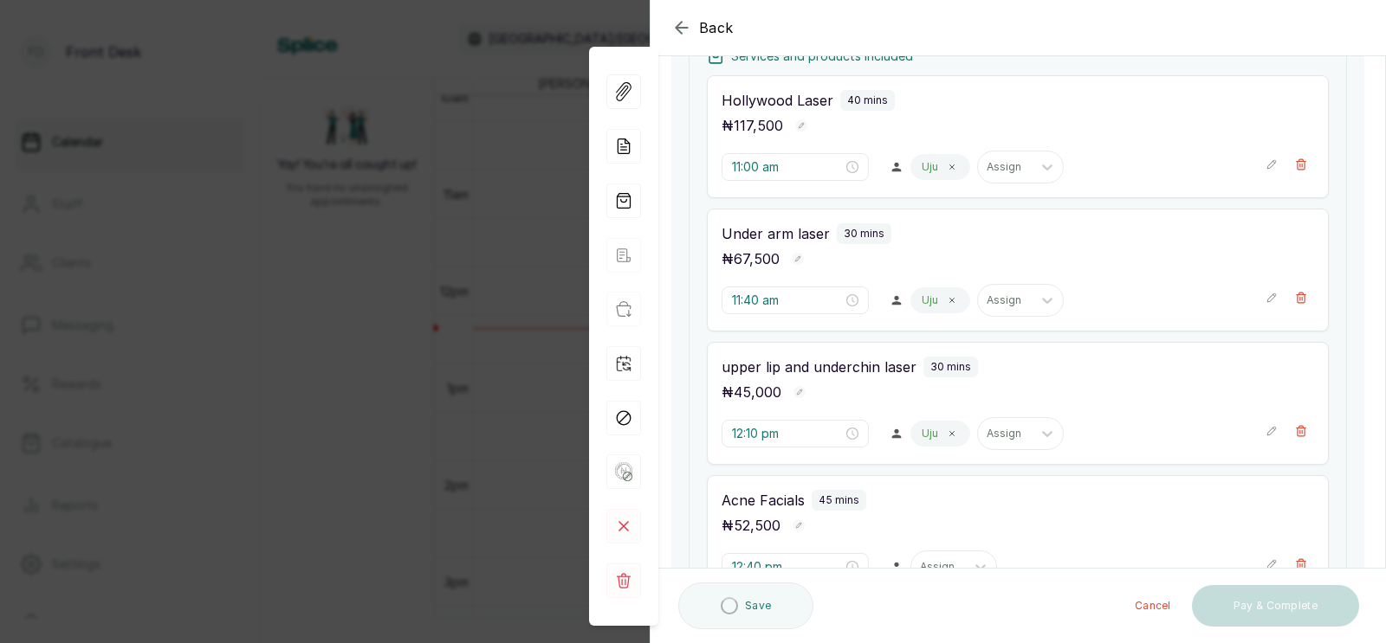
type input "12:40 pm"
click at [920, 559] on div at bounding box center [938, 567] width 36 height 16
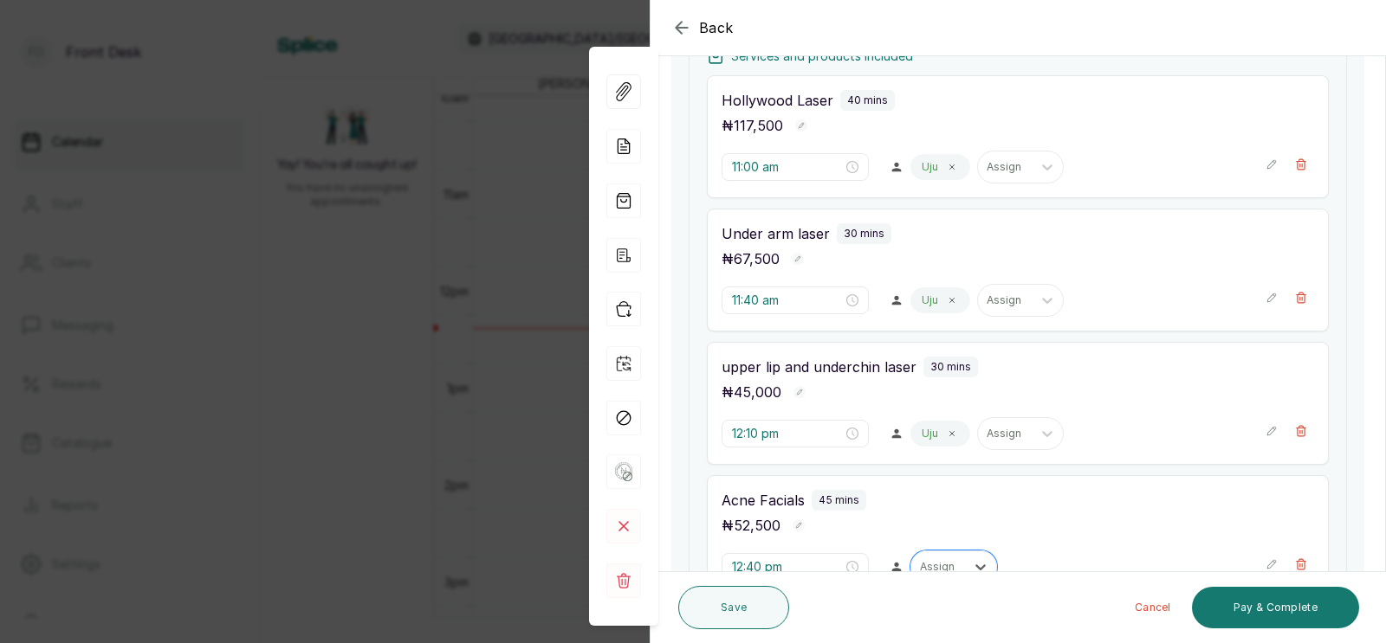
scroll to position [676, 0]
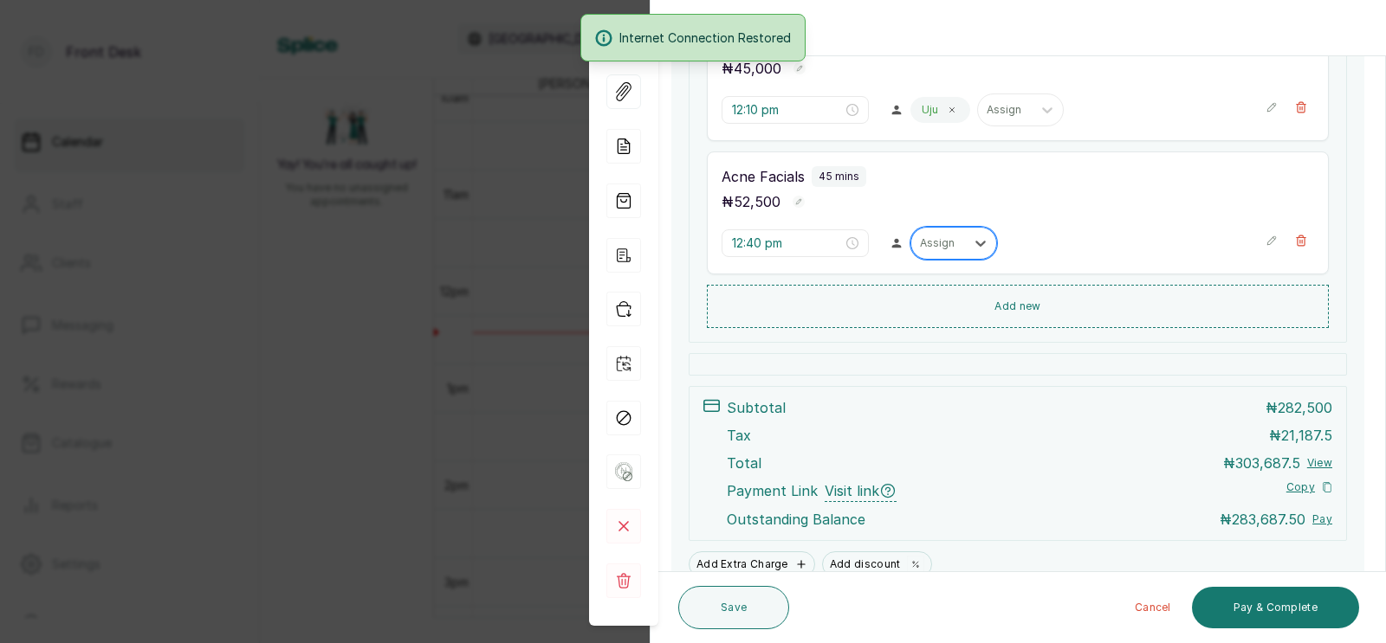
click at [920, 243] on div at bounding box center [938, 244] width 36 height 16
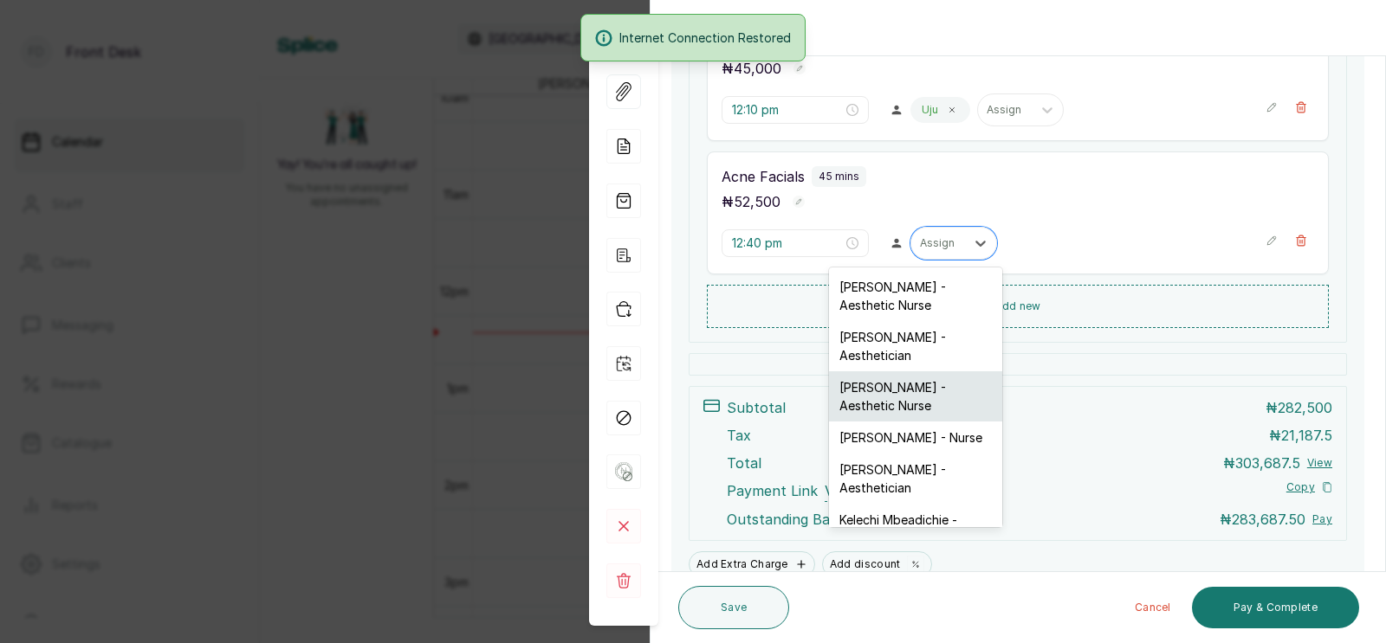
click at [889, 393] on div "[PERSON_NAME] - Aesthetic Nurse" at bounding box center [915, 397] width 173 height 50
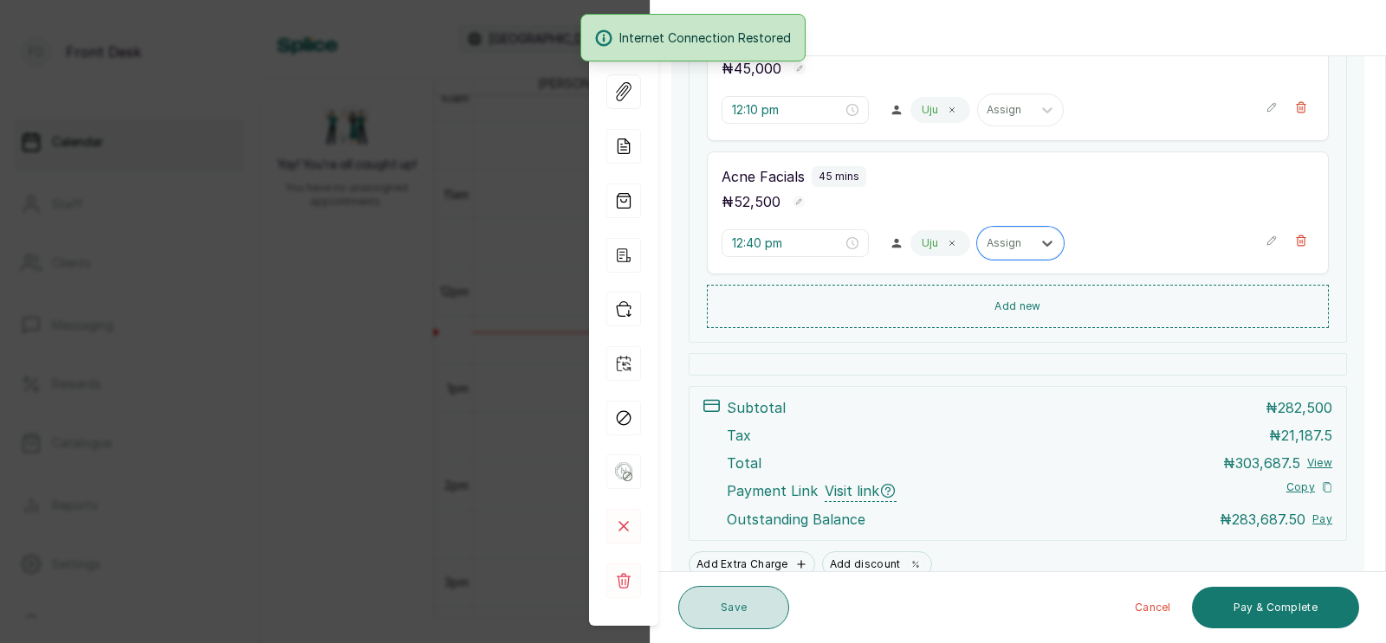
click at [734, 610] on button "Save" at bounding box center [733, 607] width 111 height 43
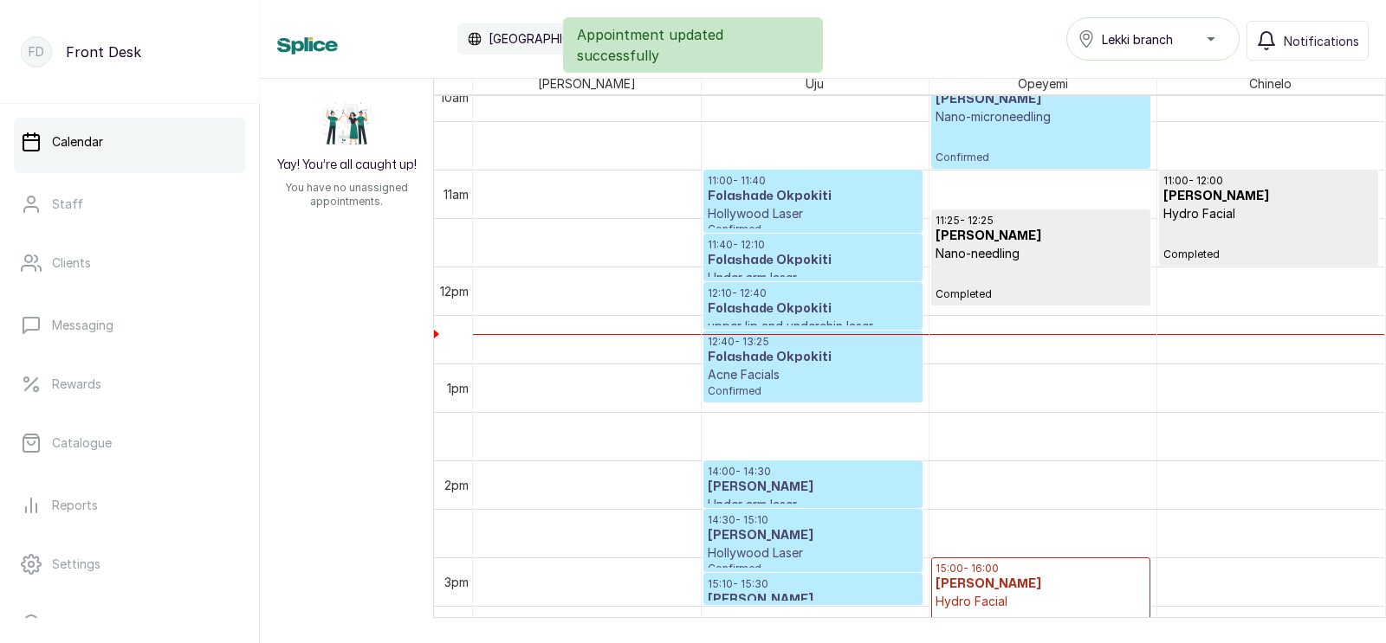
click at [811, 334] on div at bounding box center [814, 334] width 227 height 1
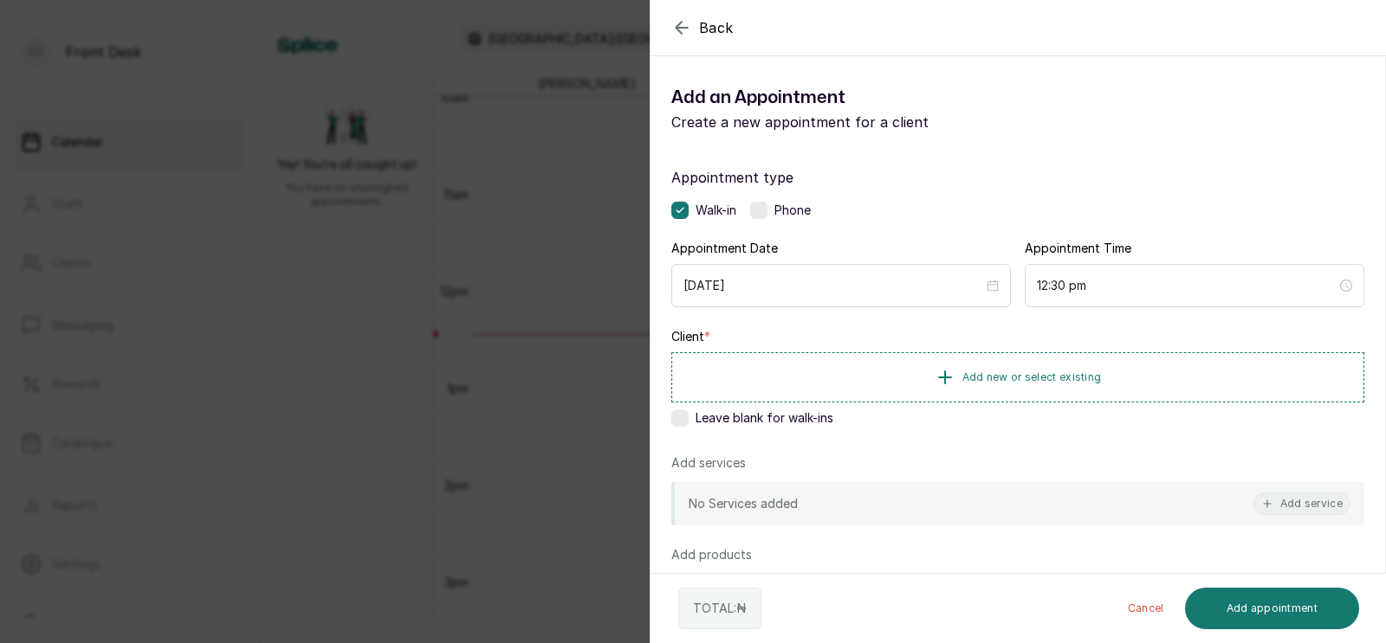
click at [487, 376] on div "Back Add Appointment Add an Appointment Create a new appointment for a client A…" at bounding box center [693, 321] width 1386 height 643
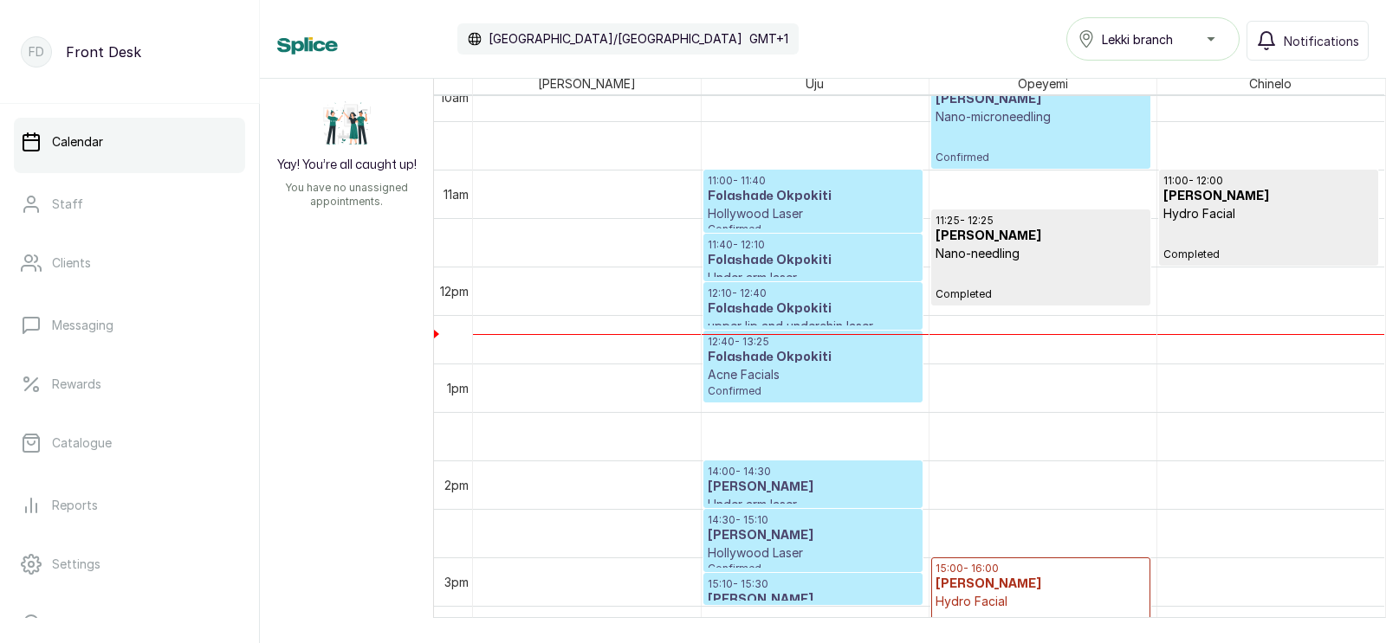
click at [779, 282] on link "12:10 - 12:40 Folashade Okpokiti upper lip and underchin laser Confirmed" at bounding box center [812, 306] width 219 height 48
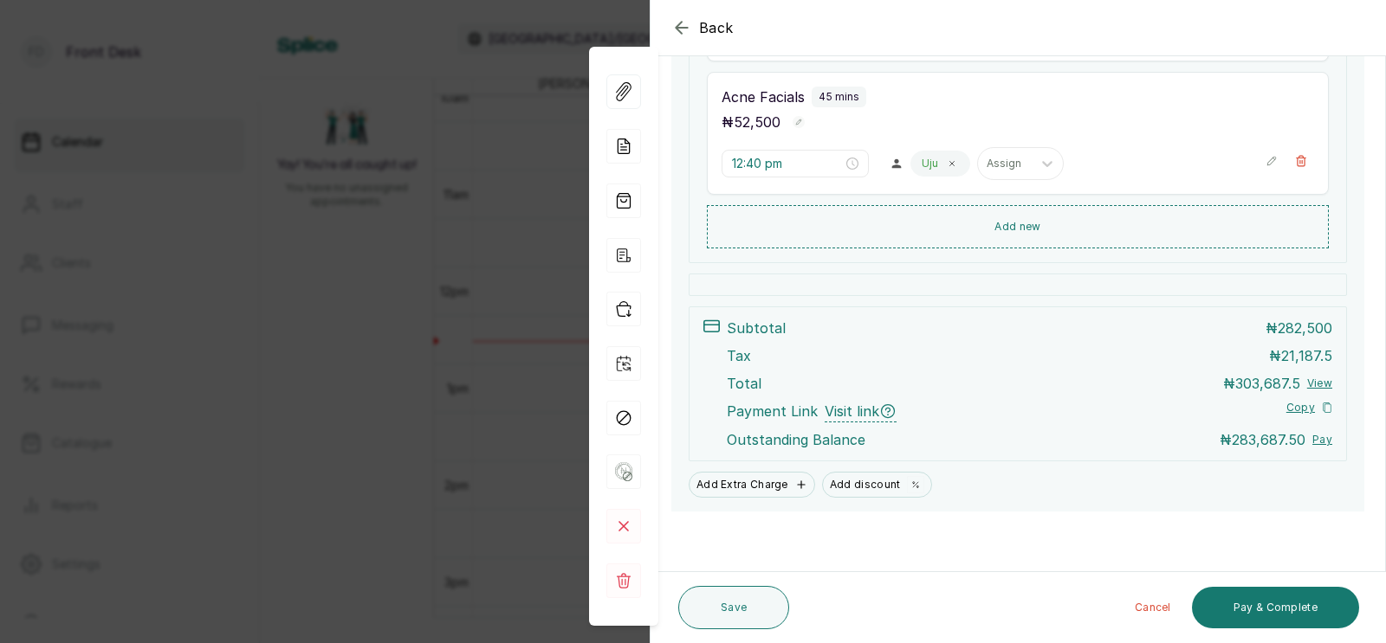
scroll to position [96, 0]
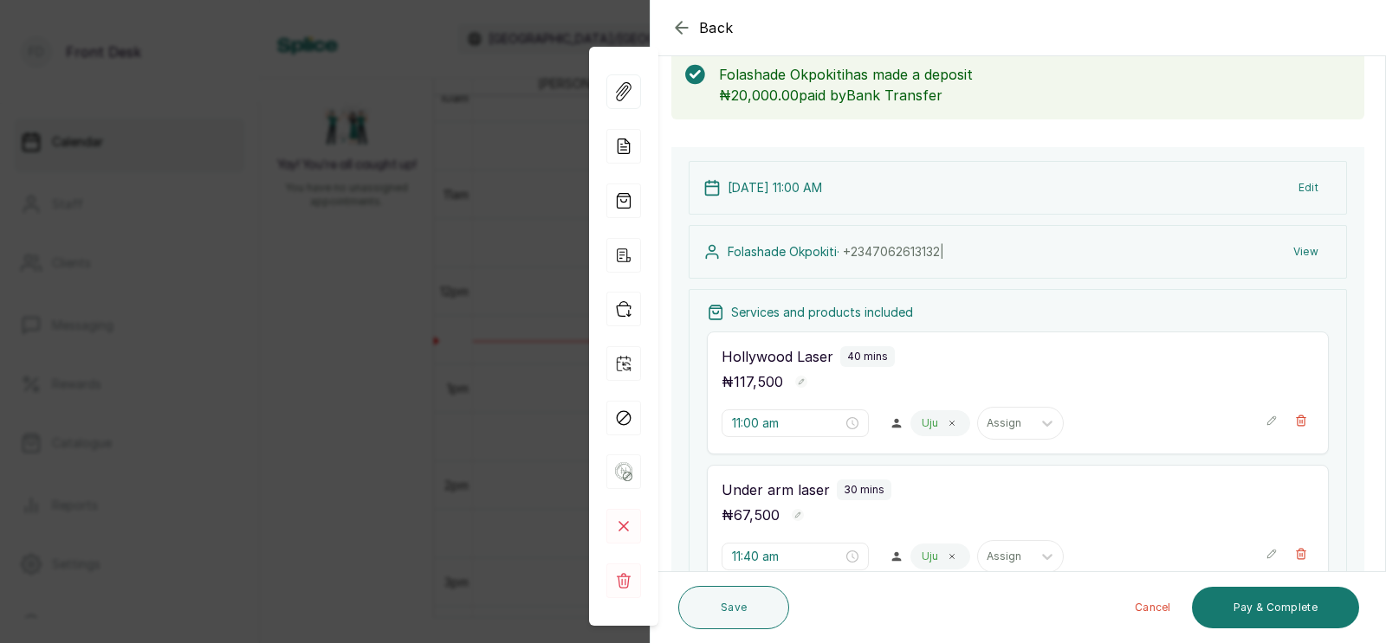
click at [1303, 251] on button "View" at bounding box center [1305, 251] width 53 height 31
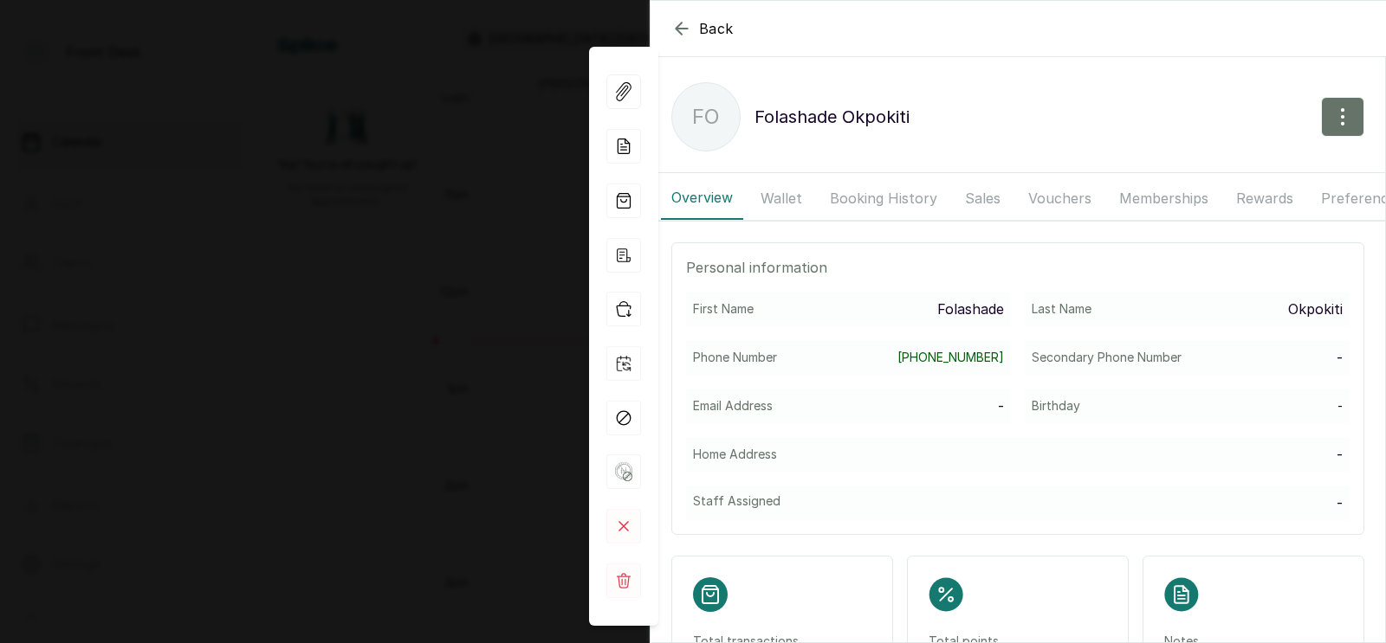
click at [863, 198] on button "Booking History" at bounding box center [883, 198] width 128 height 43
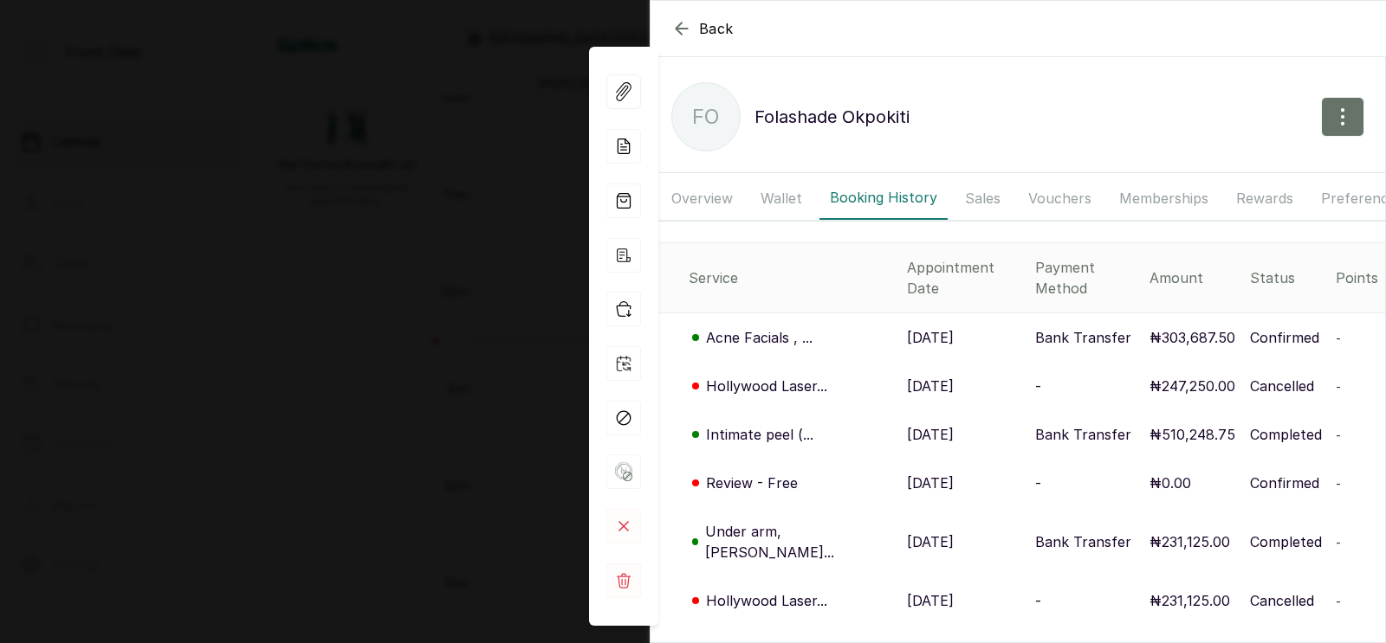
click at [783, 424] on p "Intimate peel (..." at bounding box center [759, 434] width 107 height 21
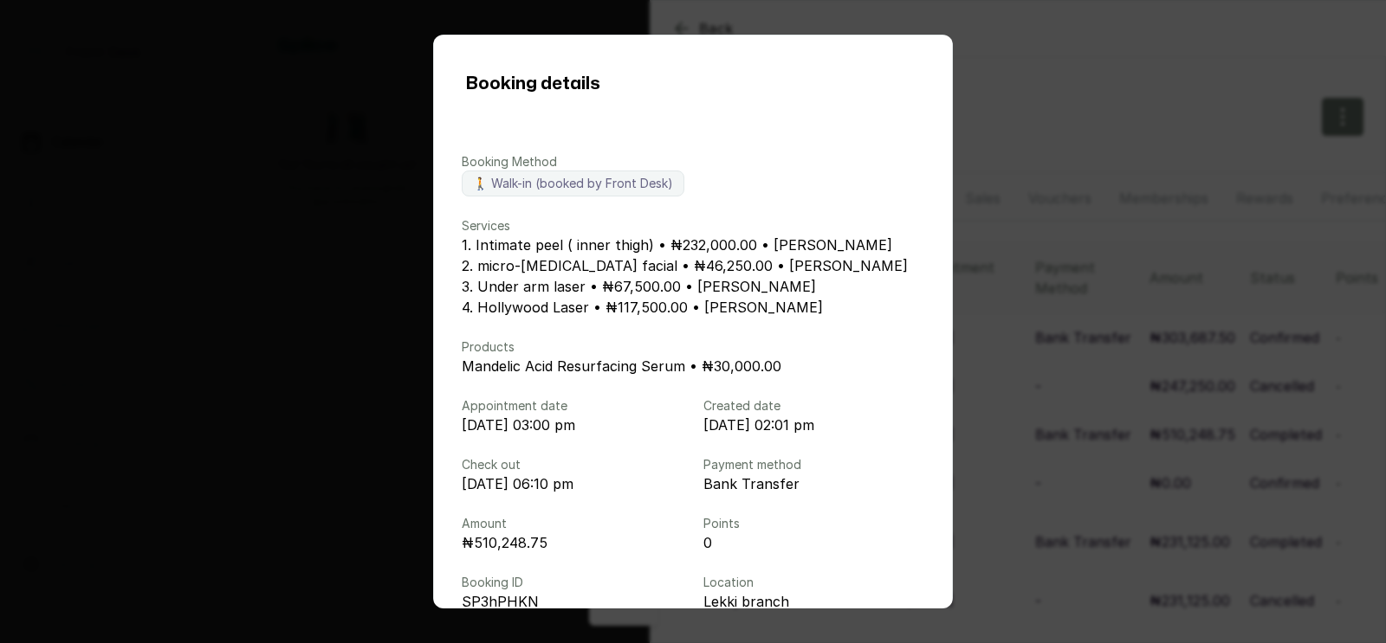
click at [319, 342] on div "Booking details Booking Method 🚶 Walk-in (booked by Front Desk) Services 1. Int…" at bounding box center [693, 321] width 1386 height 643
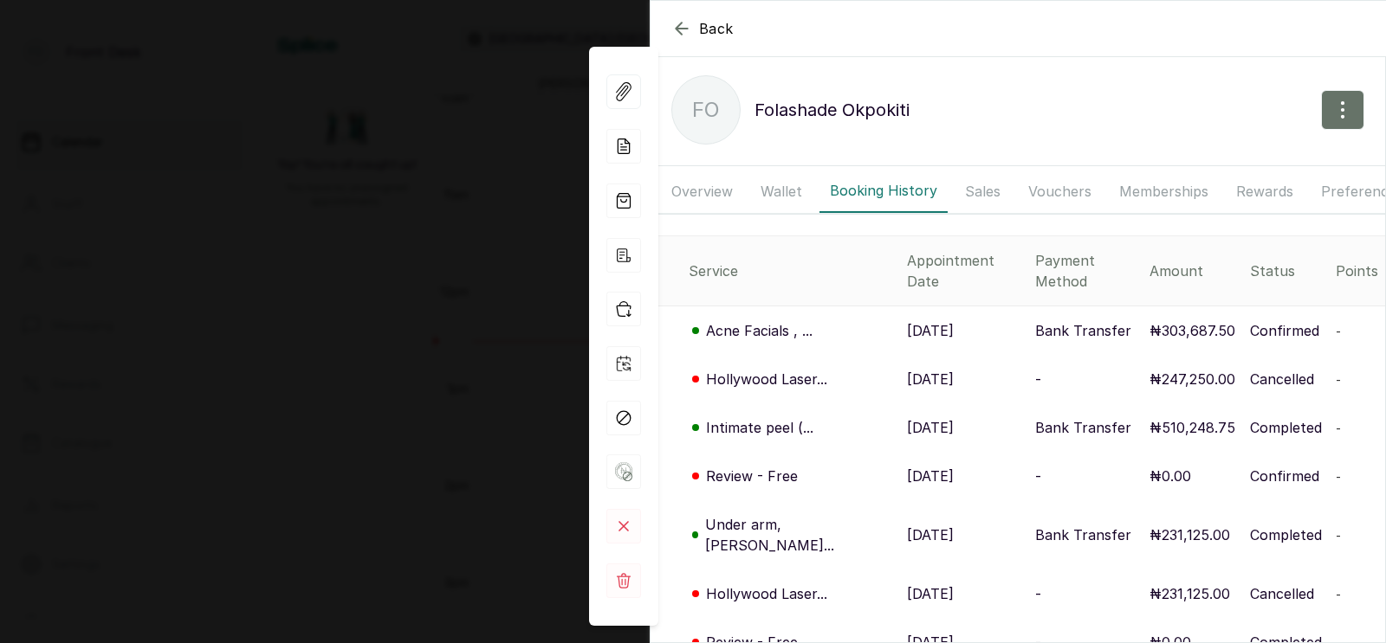
scroll to position [3, 0]
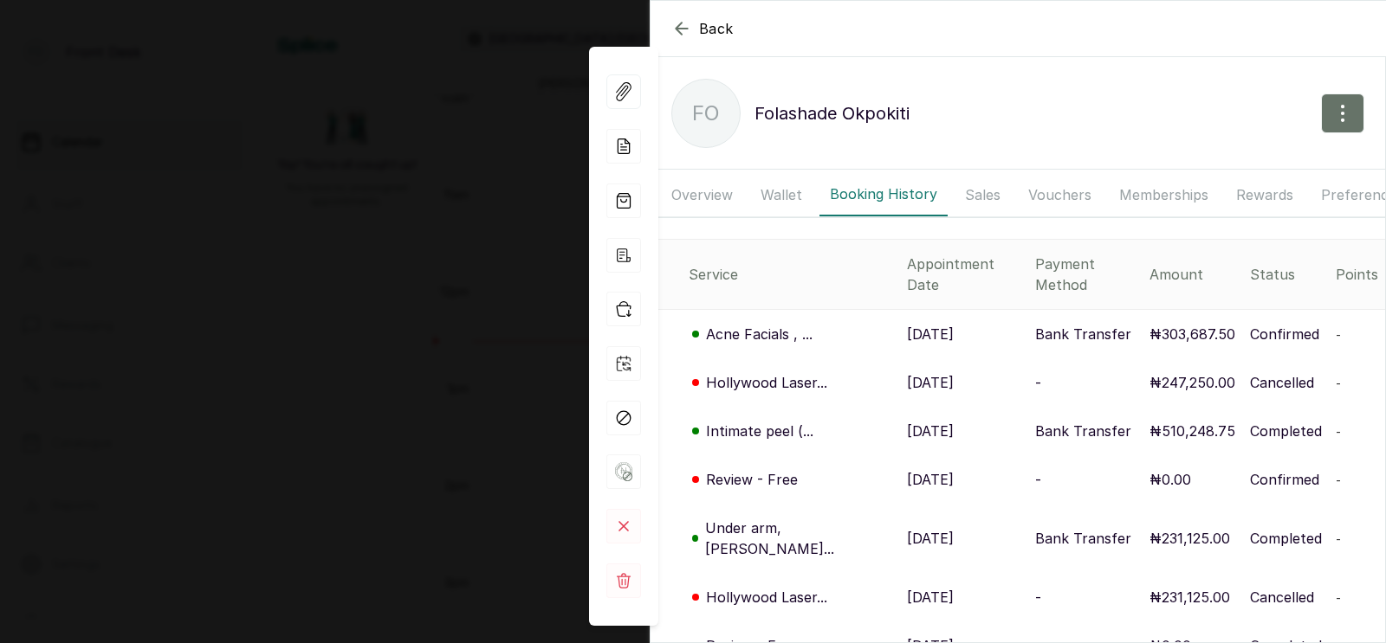
click at [419, 469] on div "Back Folashade Okpokiti FO Folashade Okpokiti Overview Wallet Booking History S…" at bounding box center [693, 321] width 1386 height 643
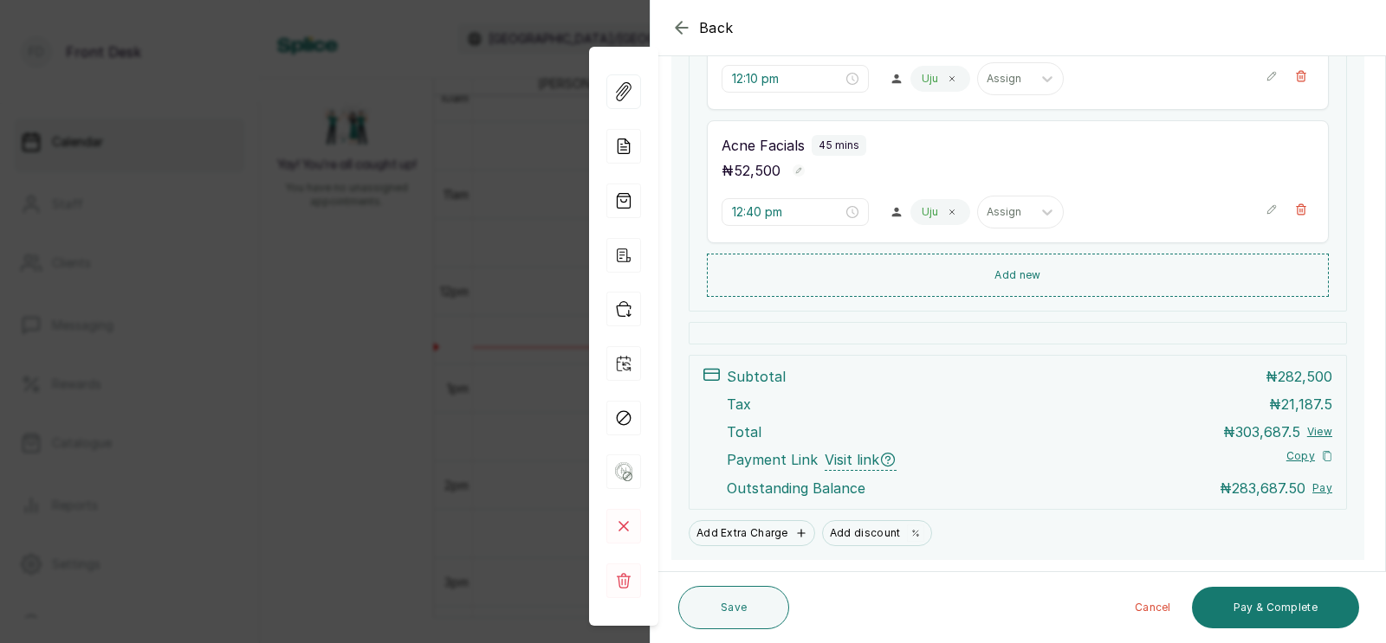
scroll to position [758, 0]
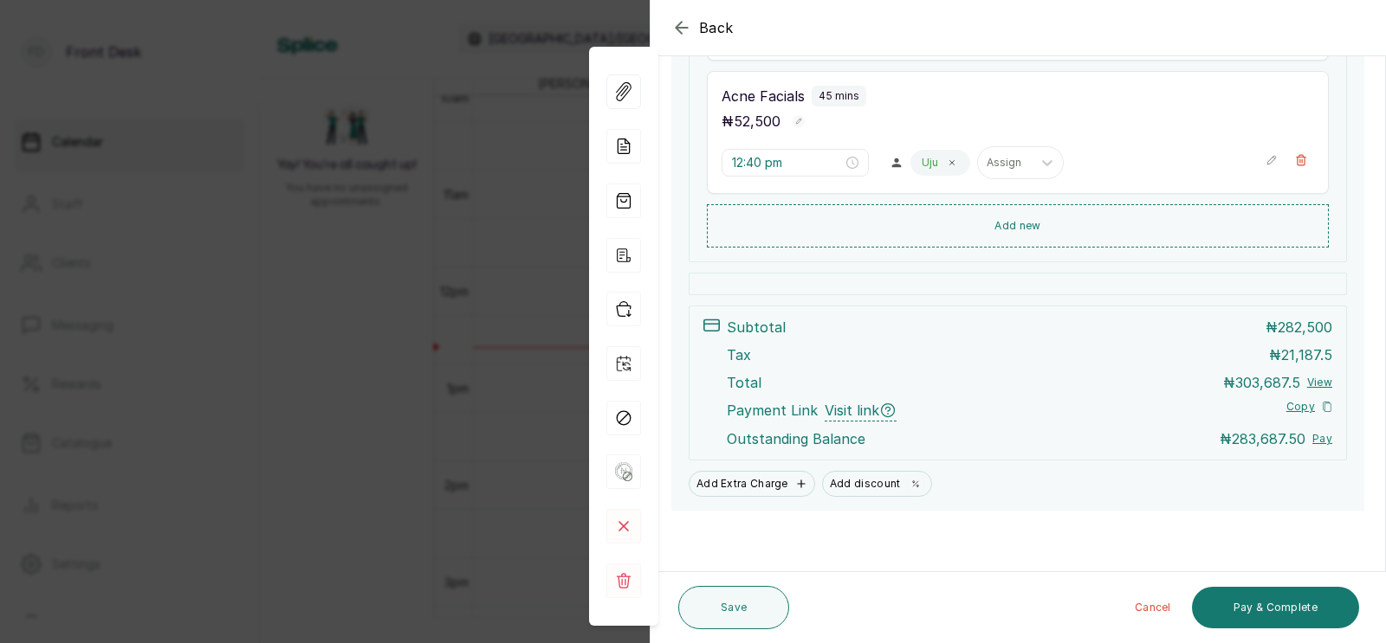
click at [424, 381] on div "Back Appointment Details Edit appointment 🚶 Walk-in (booked by Front Desk) Make…" at bounding box center [693, 321] width 1386 height 643
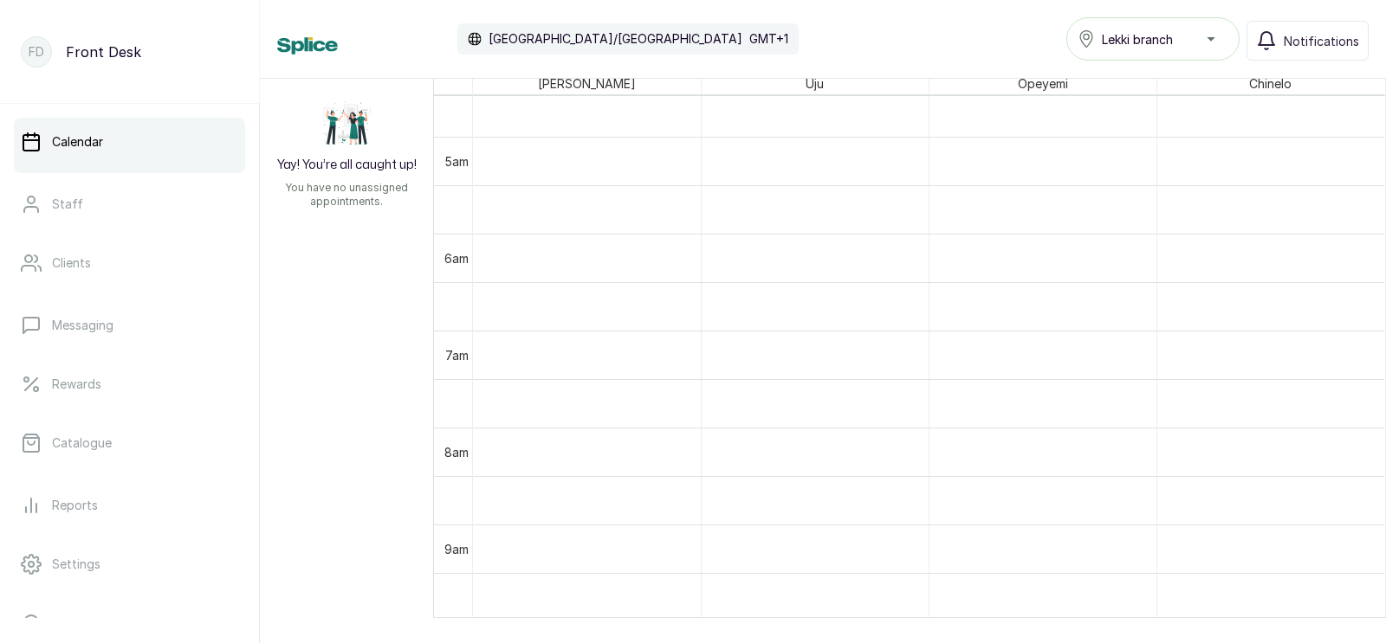
scroll to position [0, 0]
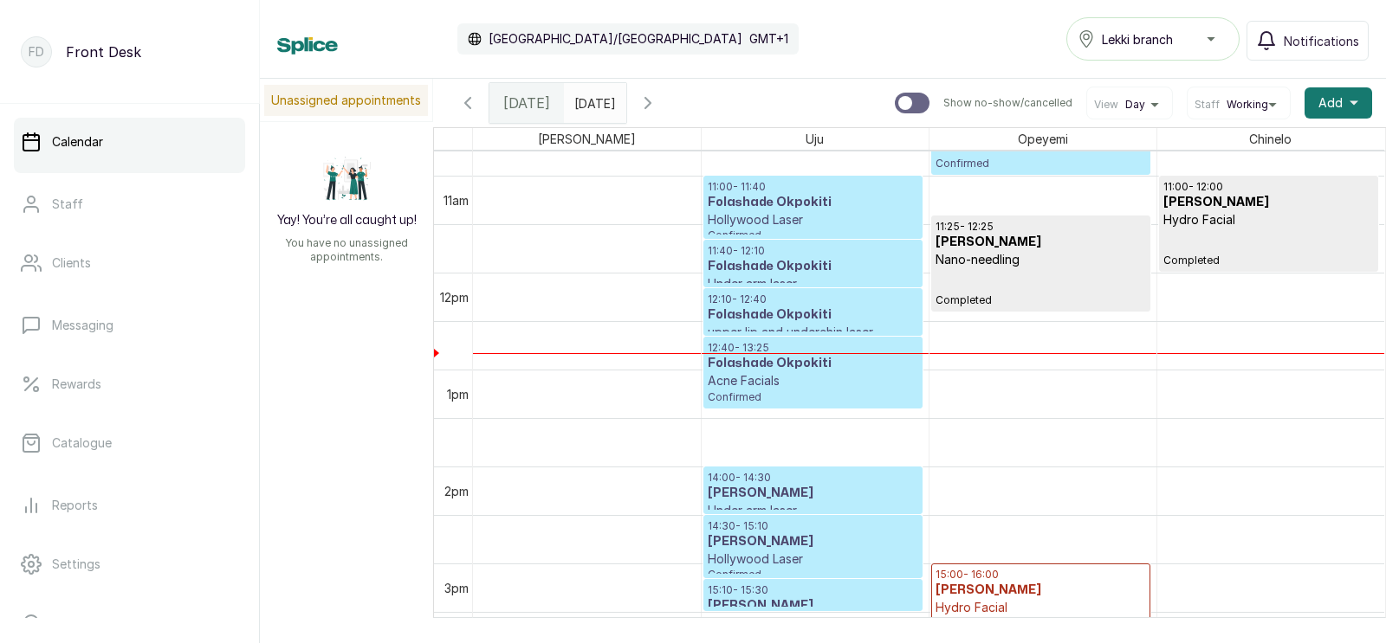
click at [592, 99] on input "text" at bounding box center [579, 98] width 28 height 29
type input "dd/MM/yyyy"
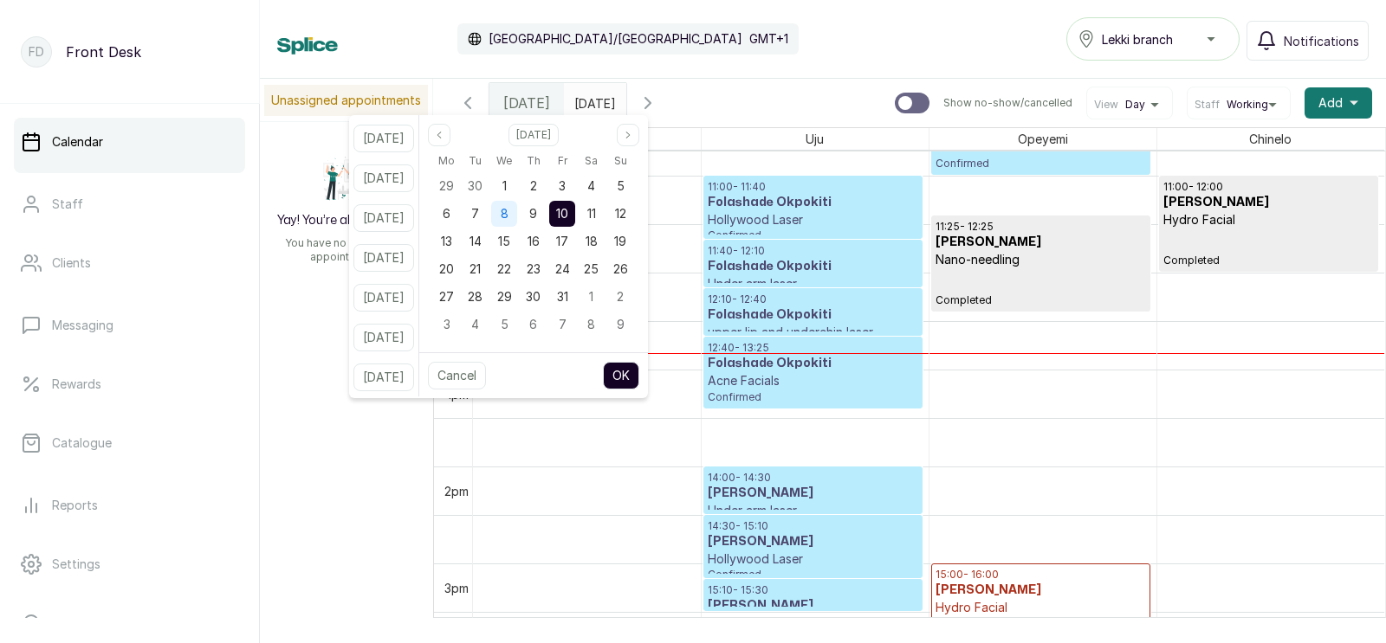
click at [508, 210] on span "8" at bounding box center [505, 213] width 8 height 15
click at [639, 370] on button "OK" at bounding box center [621, 376] width 36 height 28
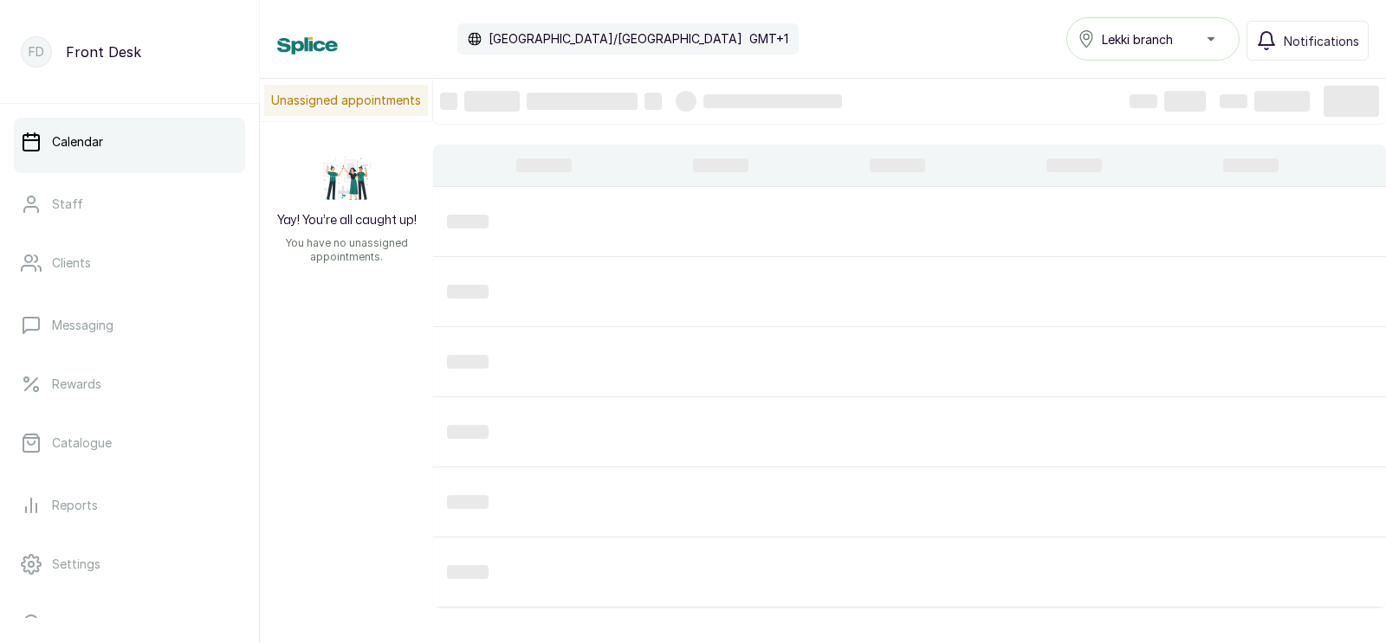
type input "[DATE]"
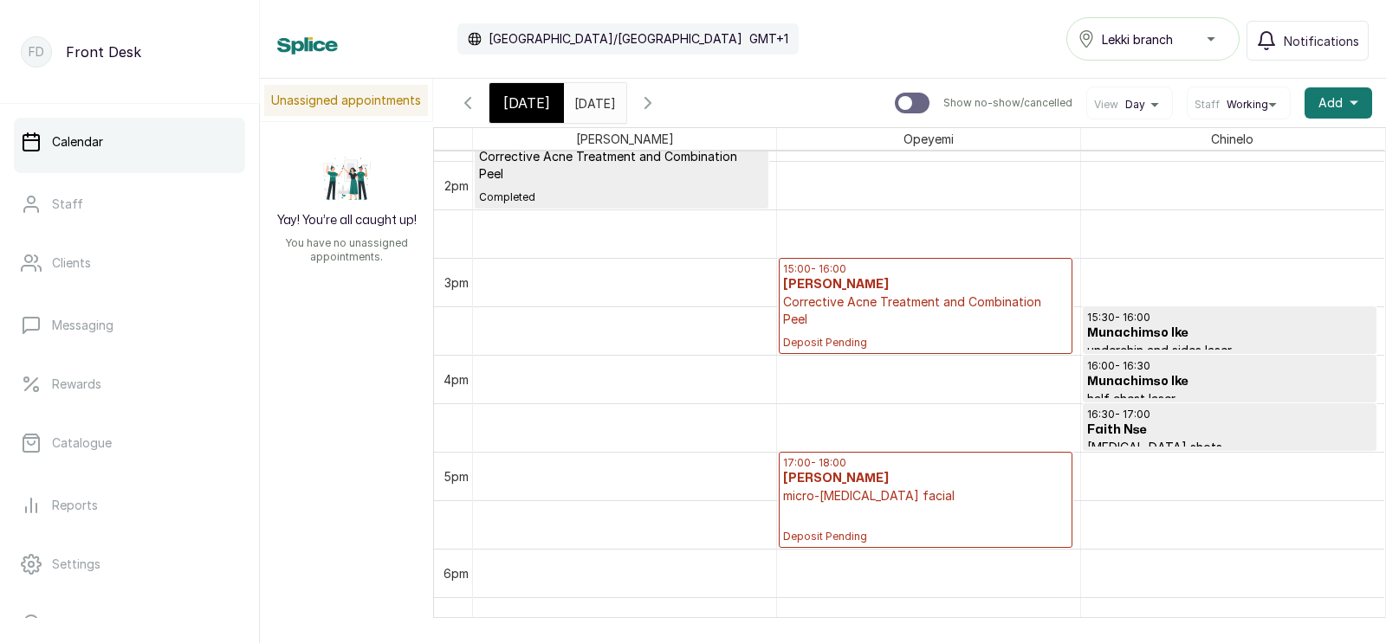
click at [881, 514] on p "Deposit Pending" at bounding box center [925, 524] width 285 height 39
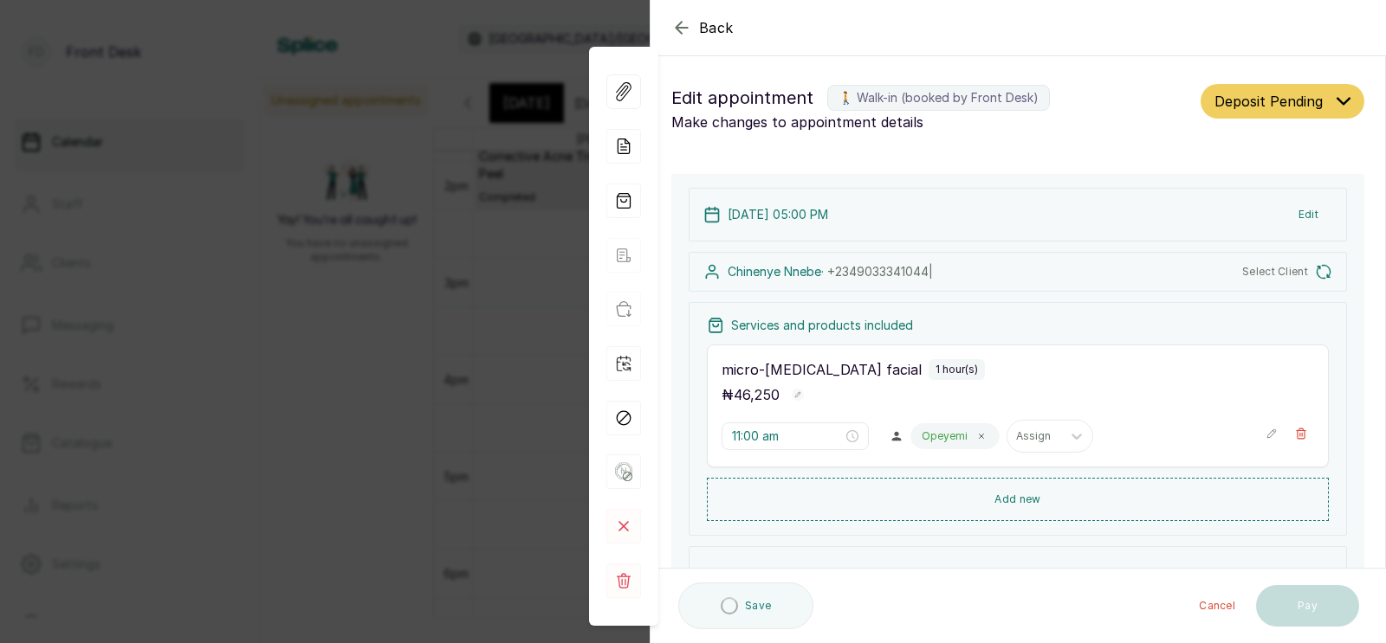
type input "5:00 pm"
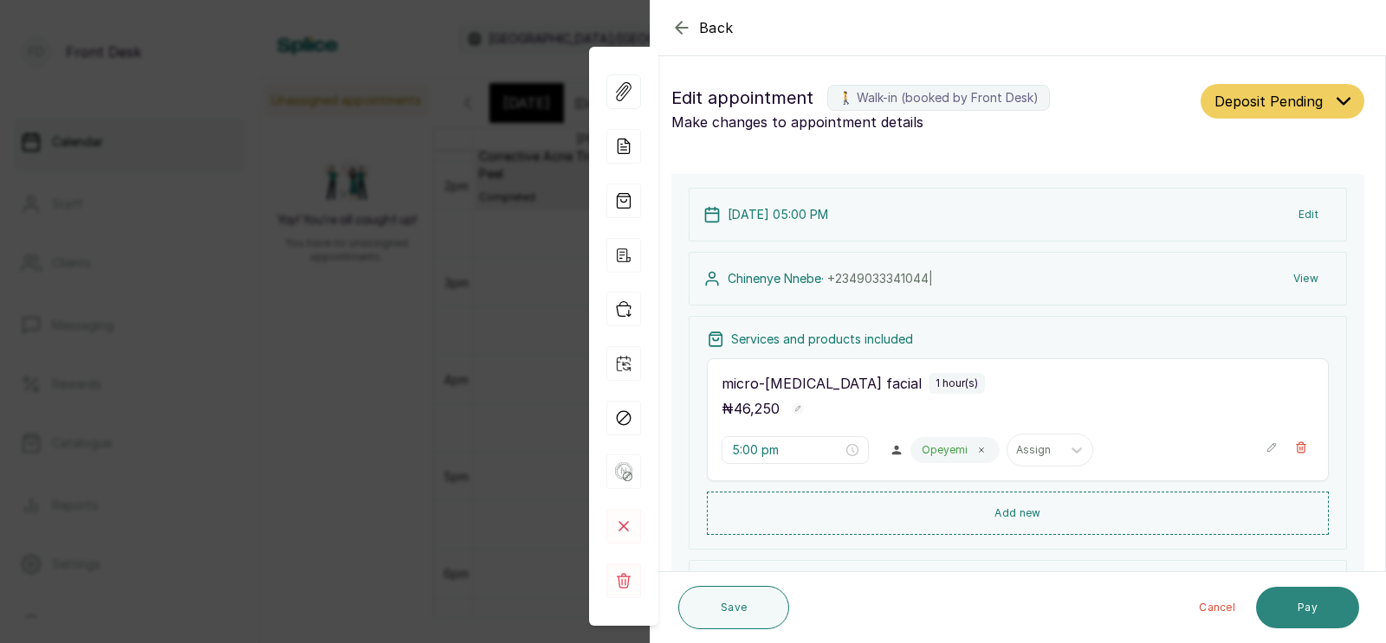
click at [1310, 608] on button "Pay" at bounding box center [1307, 608] width 103 height 42
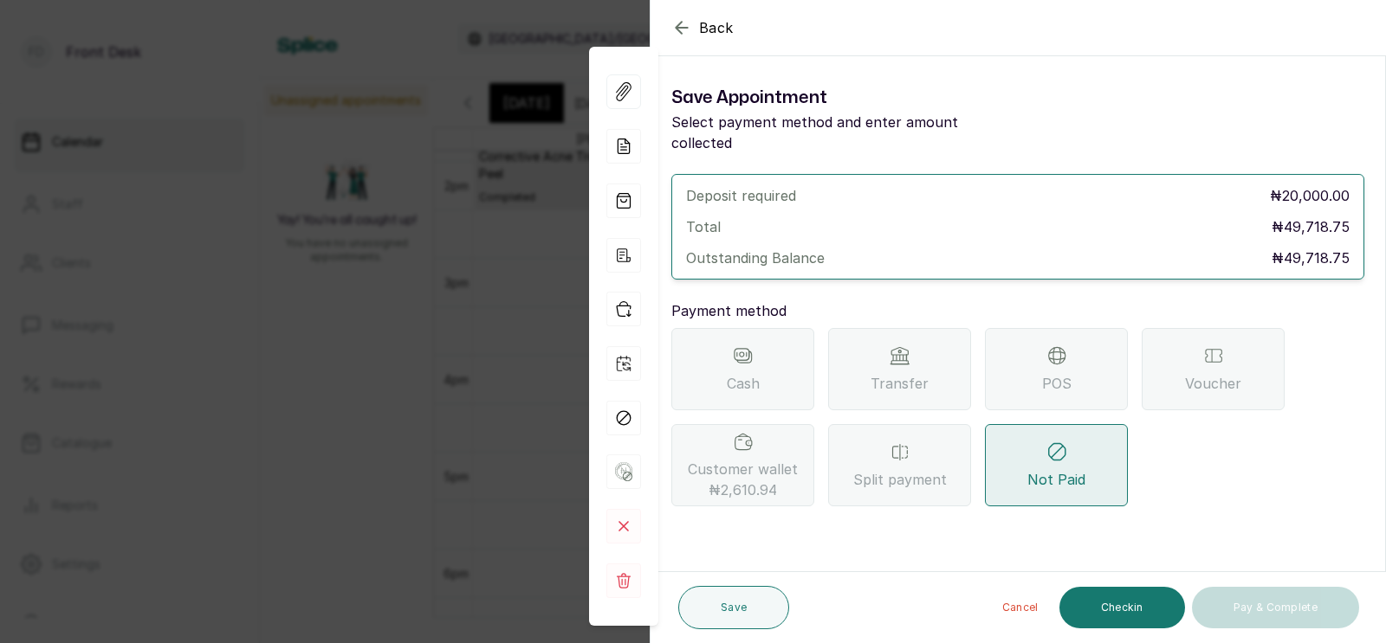
click at [912, 350] on div "Transfer" at bounding box center [899, 369] width 143 height 82
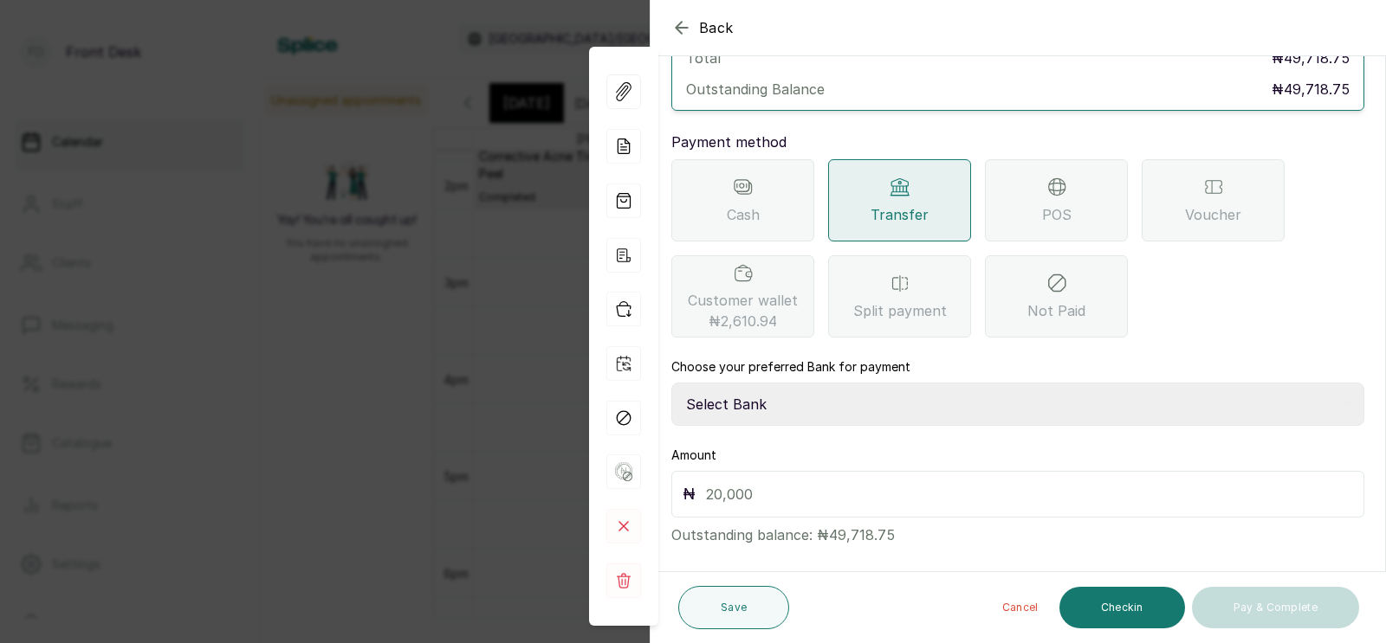
click at [777, 383] on select "Select Bank [PERSON_NAME] Fairmoney Microfinance Bank SKN ANALYTICS MED AESTH. …" at bounding box center [1017, 404] width 693 height 43
select select "43272bc0-21c6-4b19-b9fb-c2093b8603c2"
click at [741, 482] on input "text" at bounding box center [1029, 494] width 647 height 24
type input "20,000"
click at [734, 604] on button "Save" at bounding box center [733, 607] width 111 height 43
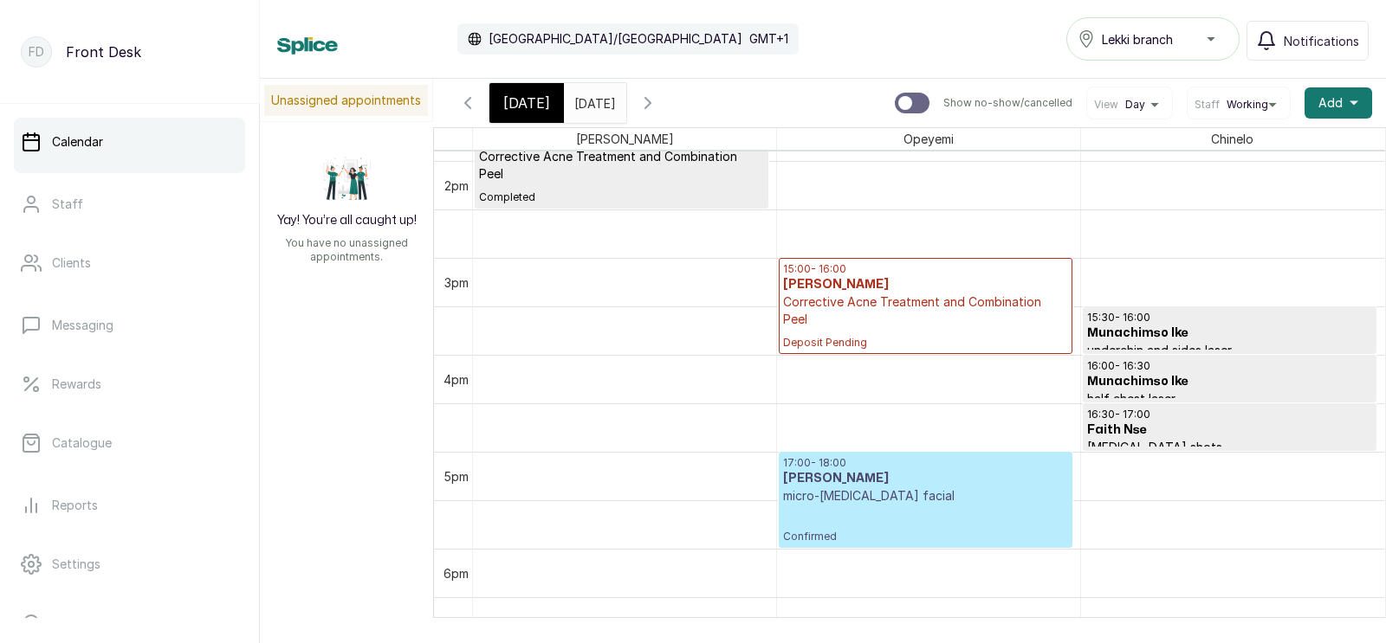
click at [885, 488] on p "micro-[MEDICAL_DATA] facial" at bounding box center [925, 496] width 285 height 17
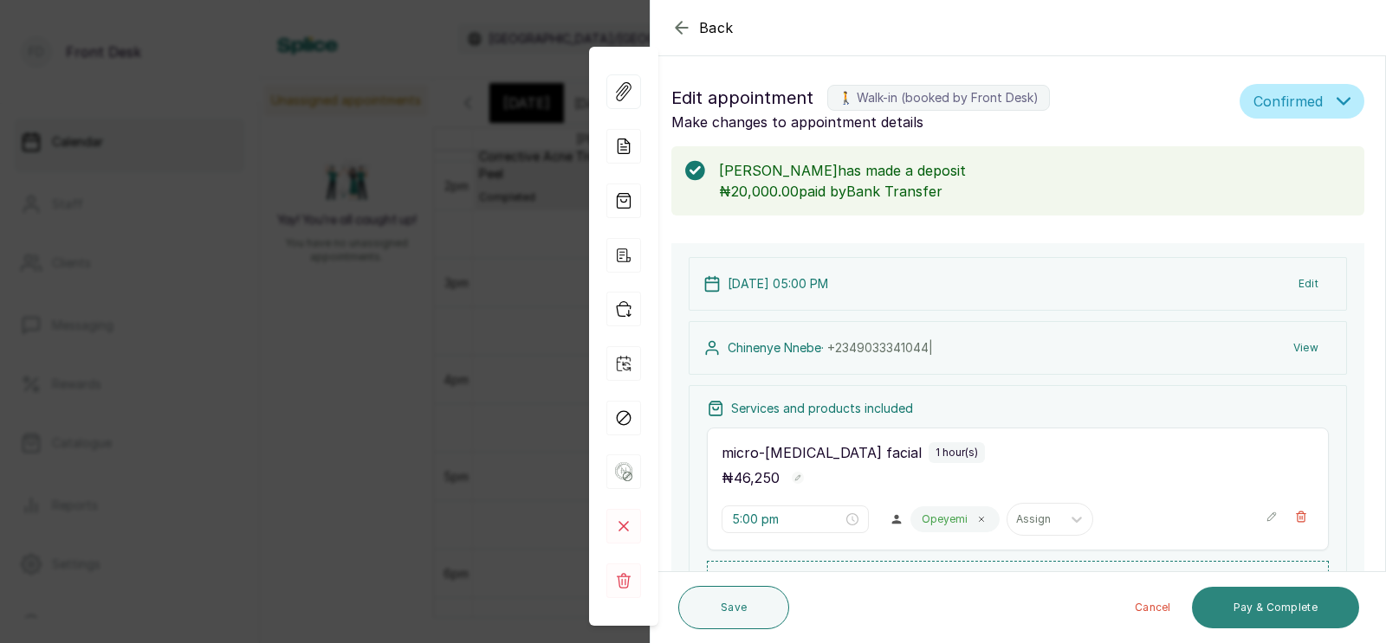
click at [1270, 598] on button "Pay & Complete" at bounding box center [1275, 608] width 167 height 42
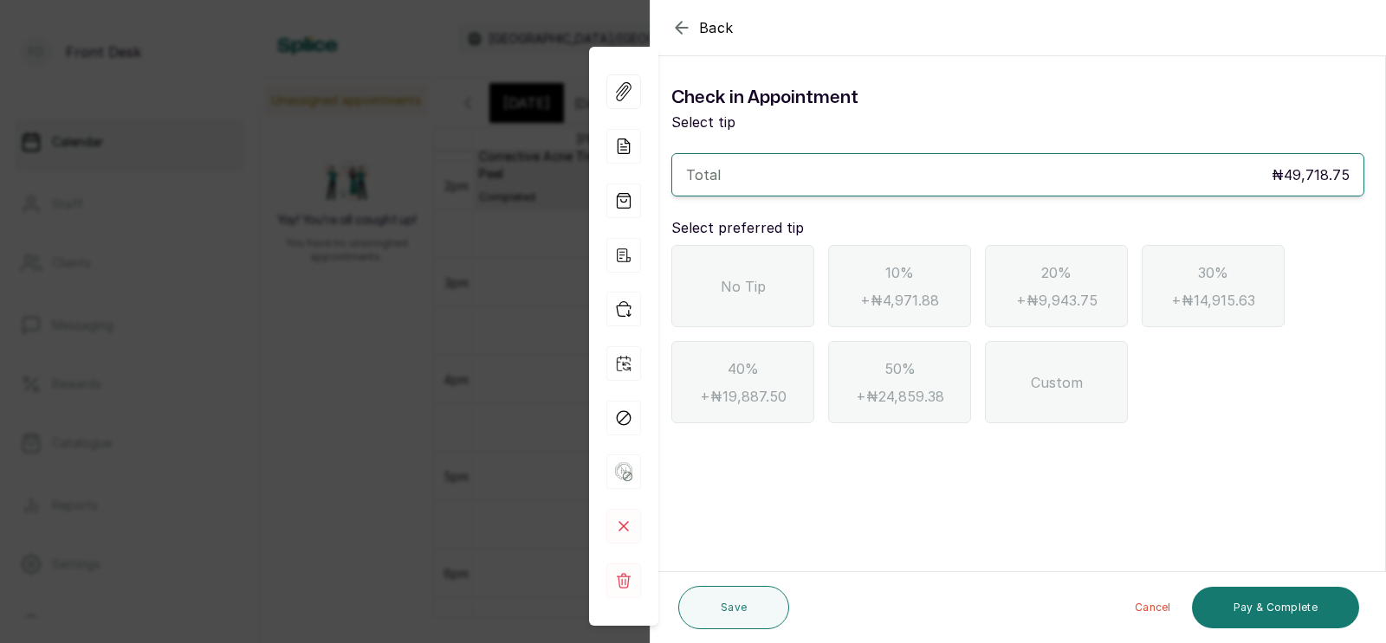
click at [747, 284] on span "No Tip" at bounding box center [743, 286] width 45 height 21
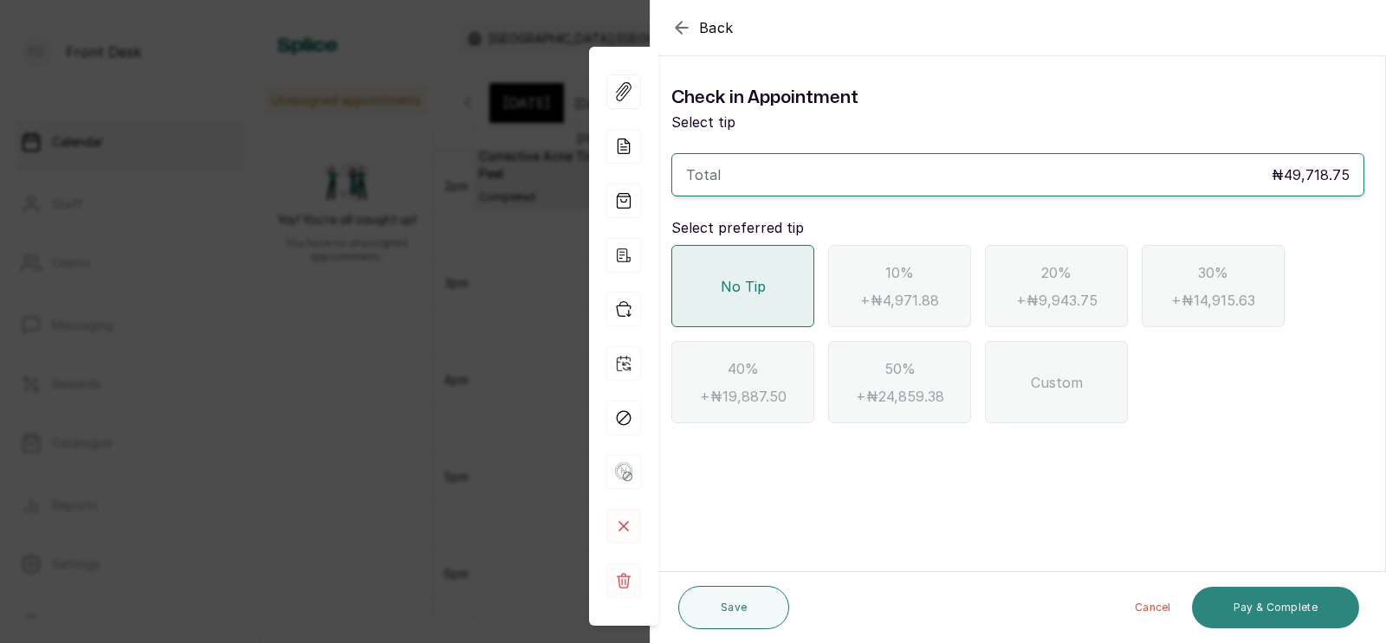
click at [1252, 604] on button "Pay & Complete" at bounding box center [1275, 608] width 167 height 42
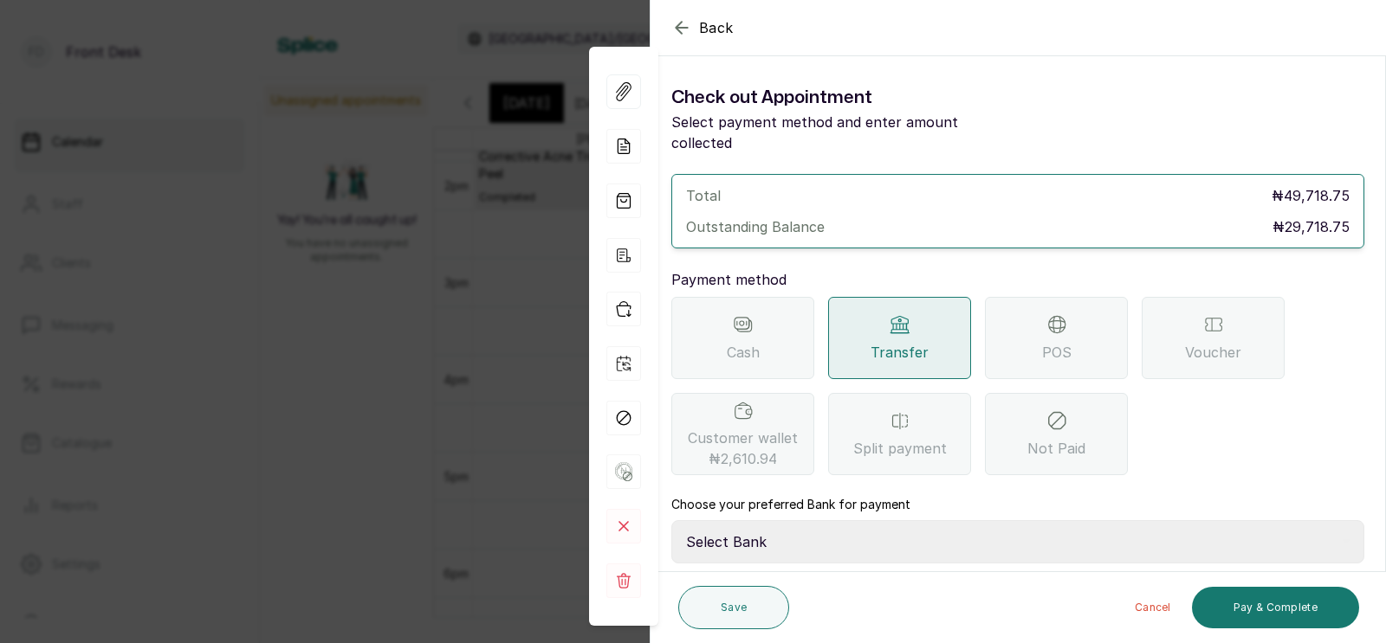
scroll to position [137, 0]
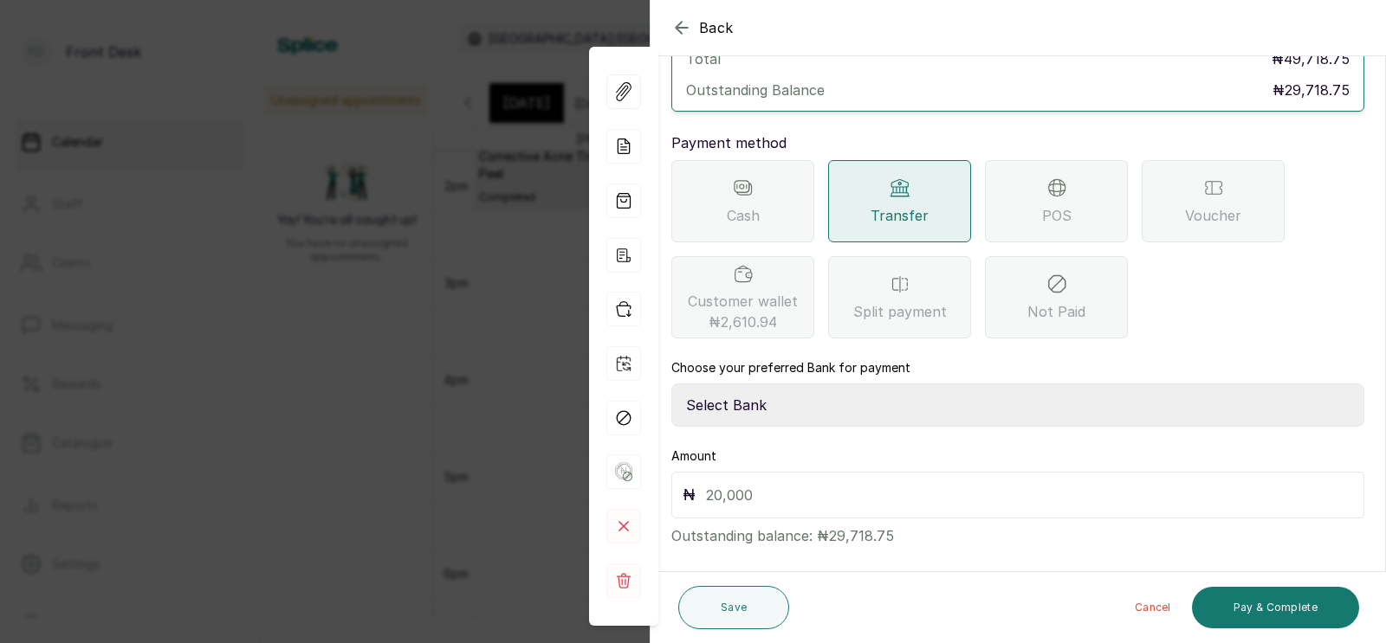
click at [803, 384] on select "Select Bank [PERSON_NAME] Fairmoney Microfinance Bank SKN ANALYTICS MED AESTH. …" at bounding box center [1017, 405] width 693 height 43
select select "43272bc0-21c6-4b19-b9fb-c2093b8603c2"
click at [769, 483] on input "text" at bounding box center [1029, 495] width 647 height 24
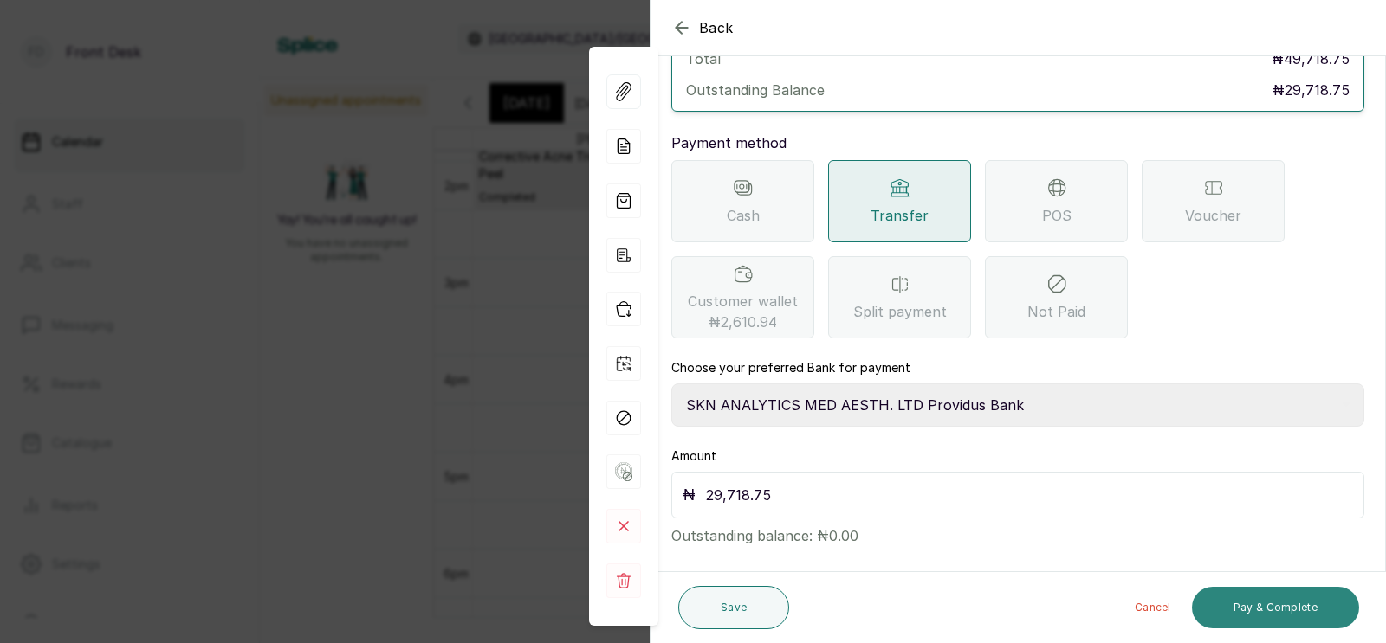
type input "29,718.75"
click at [1251, 605] on button "Pay & Complete" at bounding box center [1275, 608] width 167 height 42
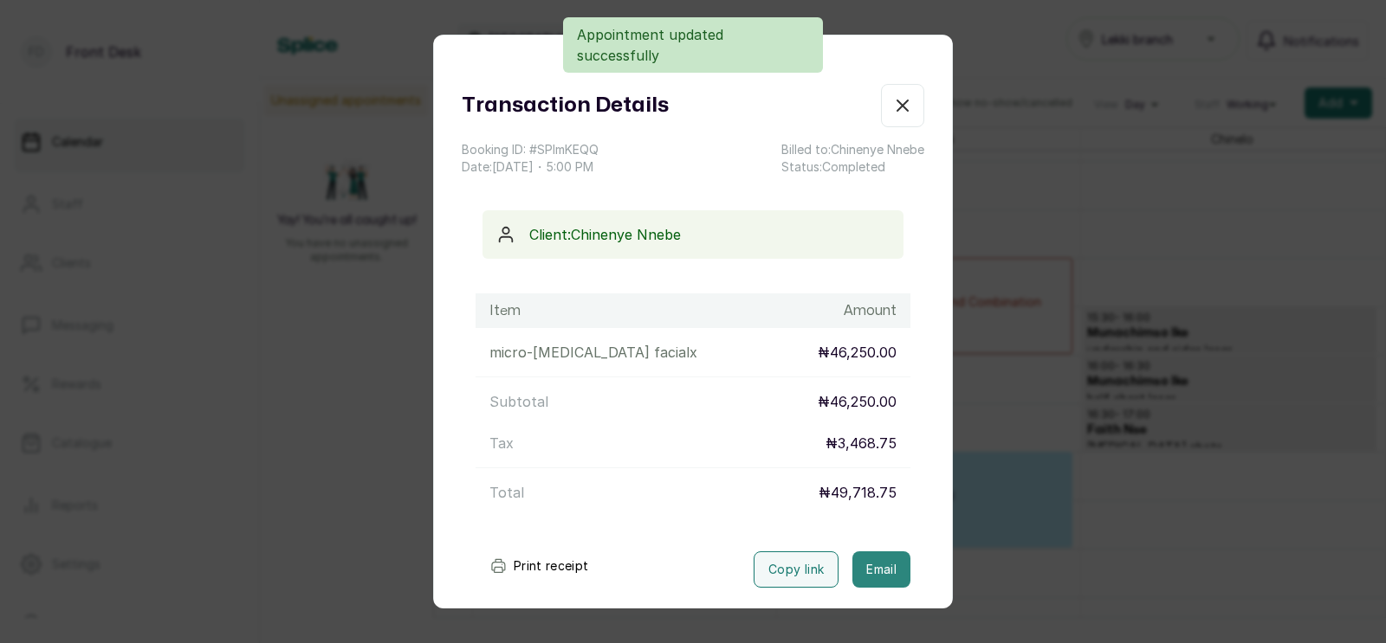
scroll to position [85, 0]
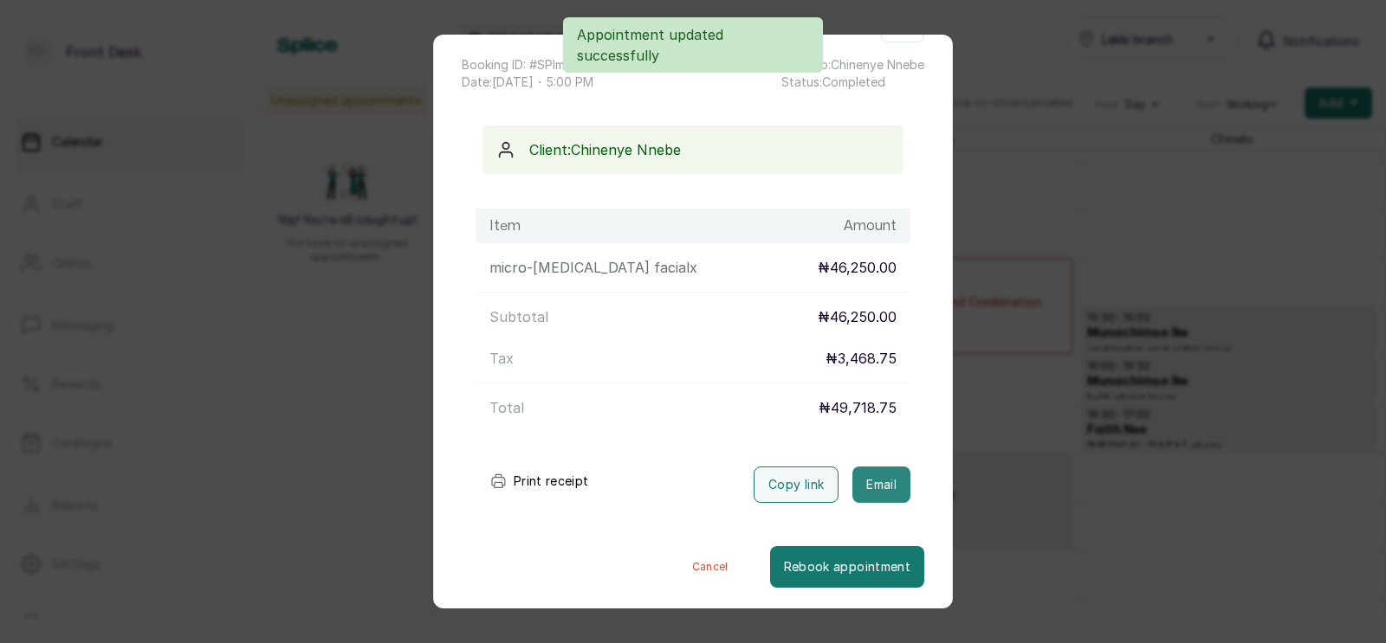
click at [875, 482] on button "Email" at bounding box center [881, 485] width 58 height 36
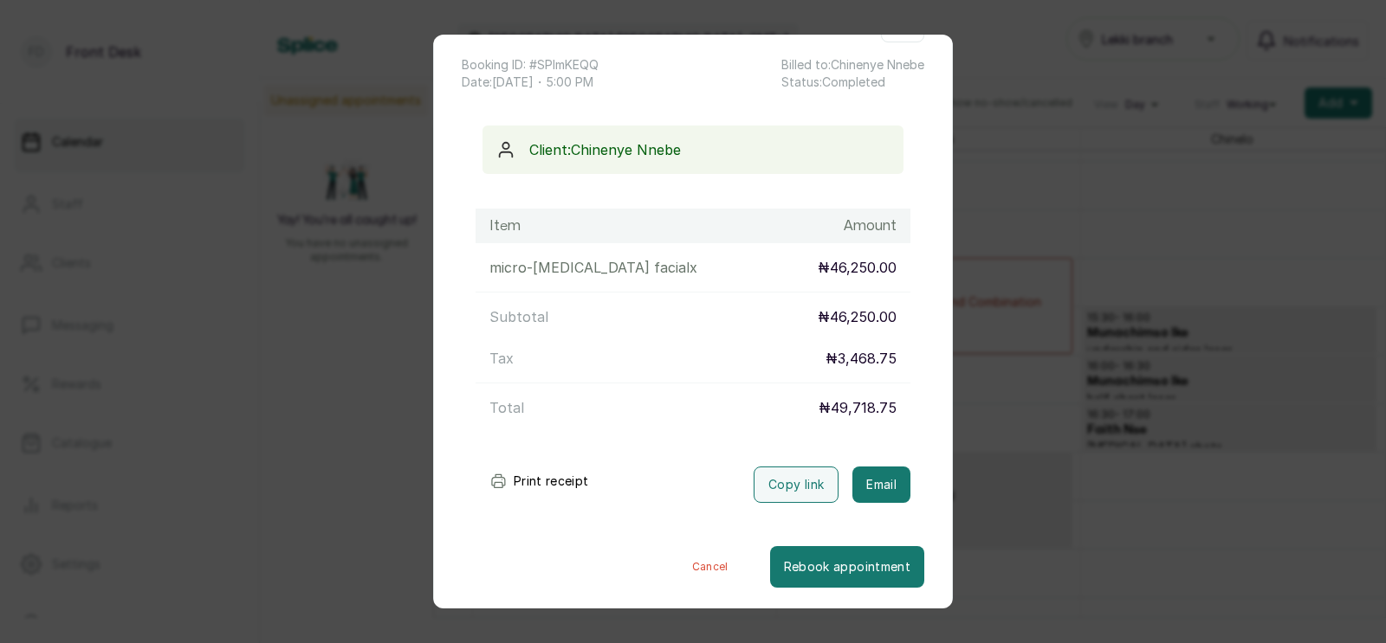
click at [971, 513] on div "Transaction Details Booking ID: # SPImKEQQ Date: [DATE] ・ 5:00 PM Billed to: [P…" at bounding box center [693, 321] width 1386 height 643
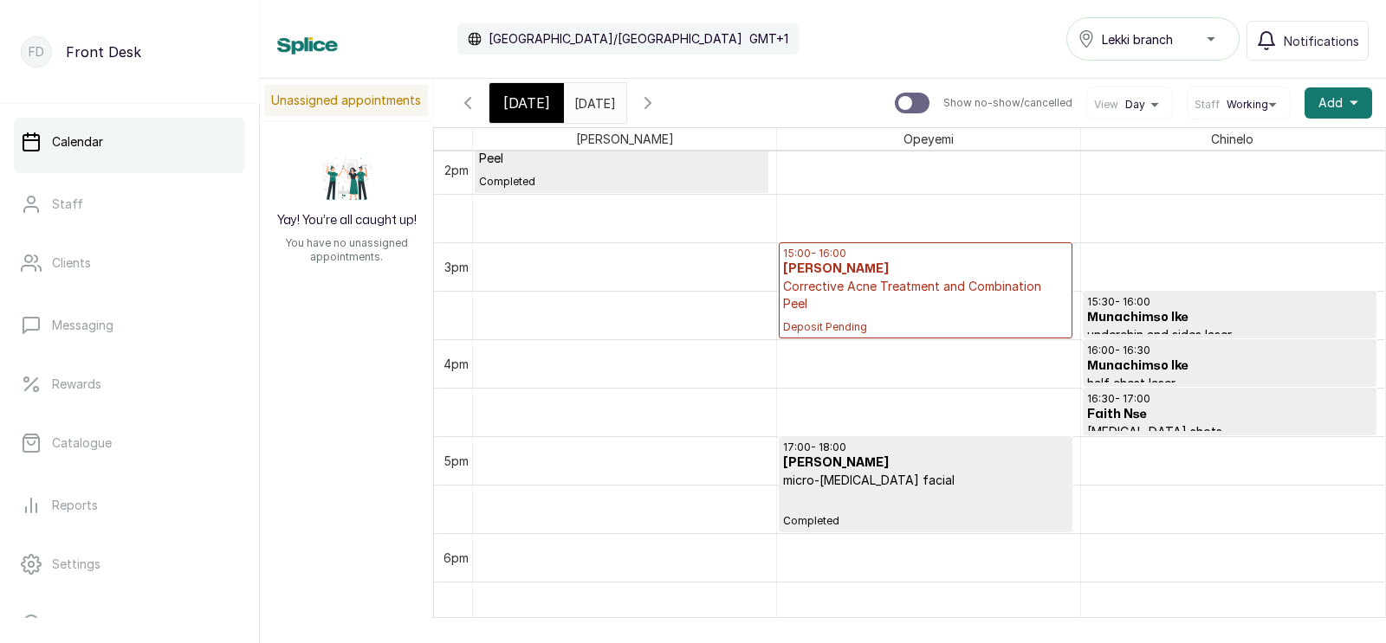
scroll to position [1178, 0]
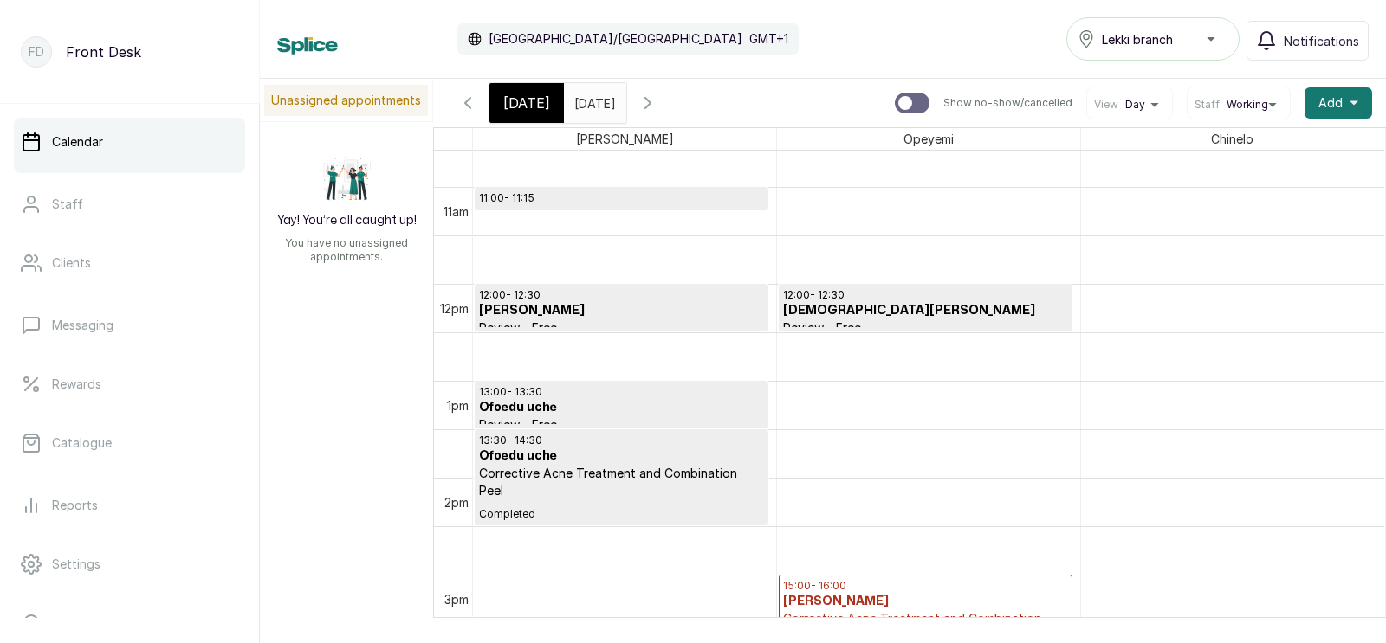
click at [512, 100] on span "[DATE]" at bounding box center [526, 103] width 47 height 21
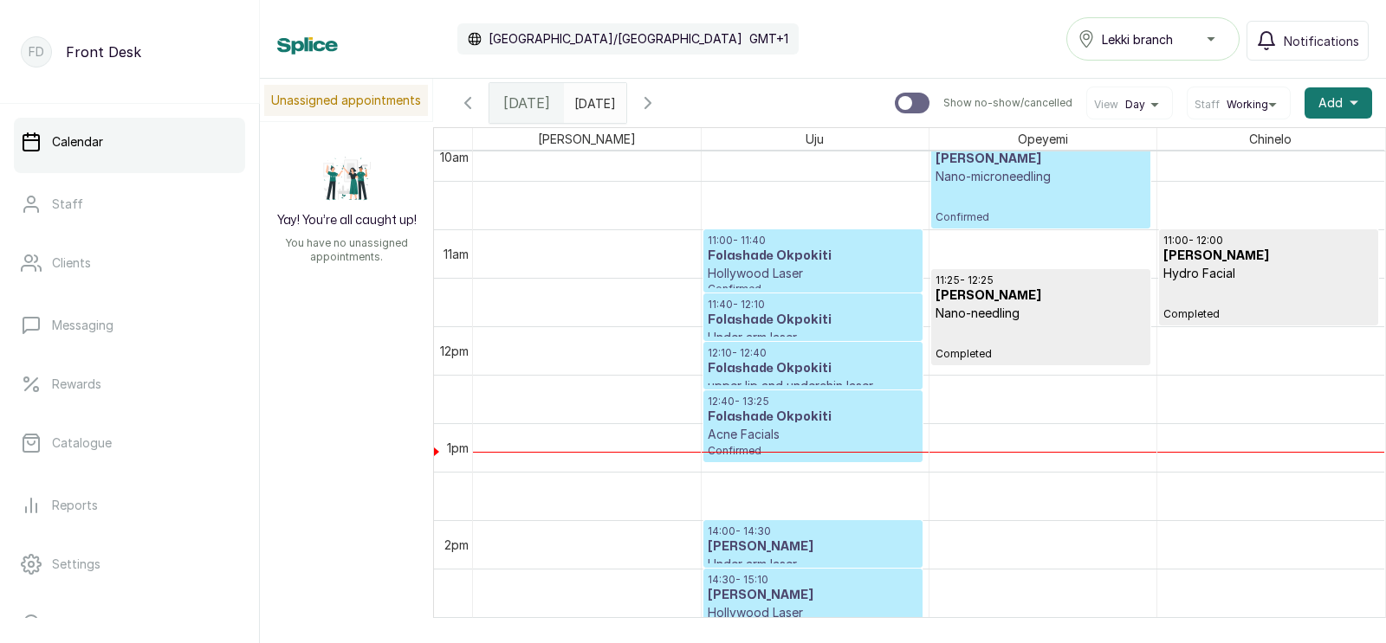
scroll to position [1018, 0]
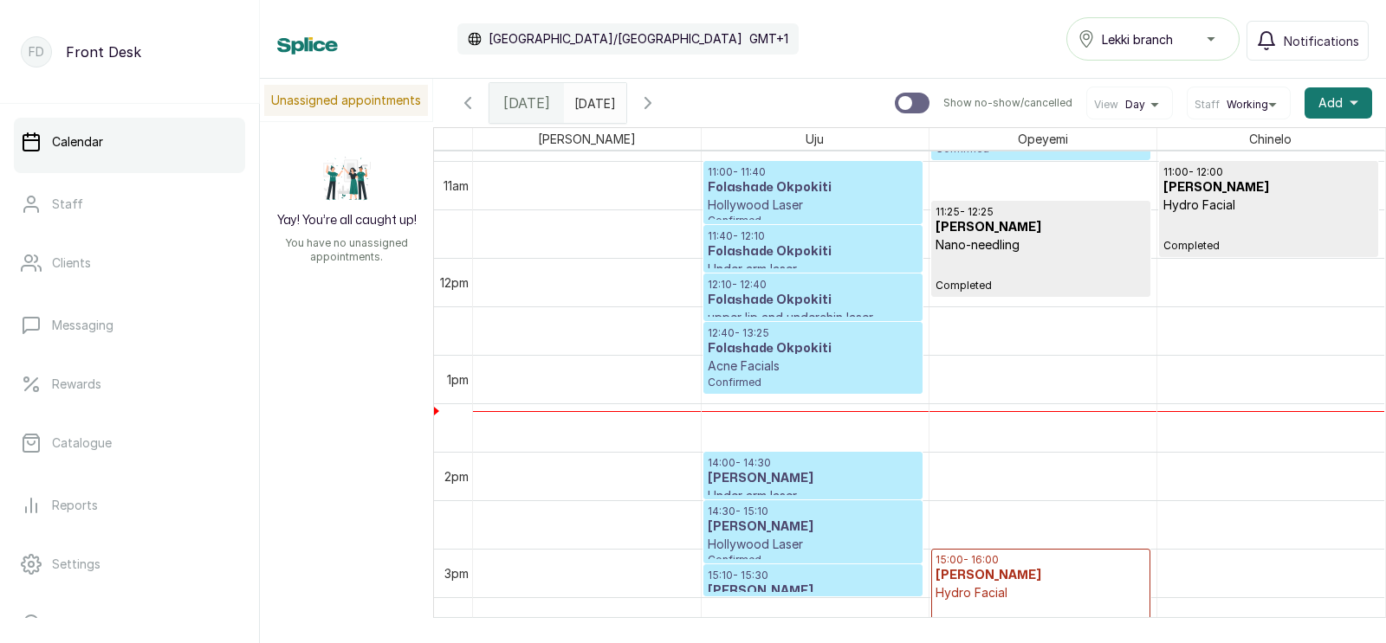
click at [801, 262] on p "Under arm laser" at bounding box center [813, 269] width 210 height 17
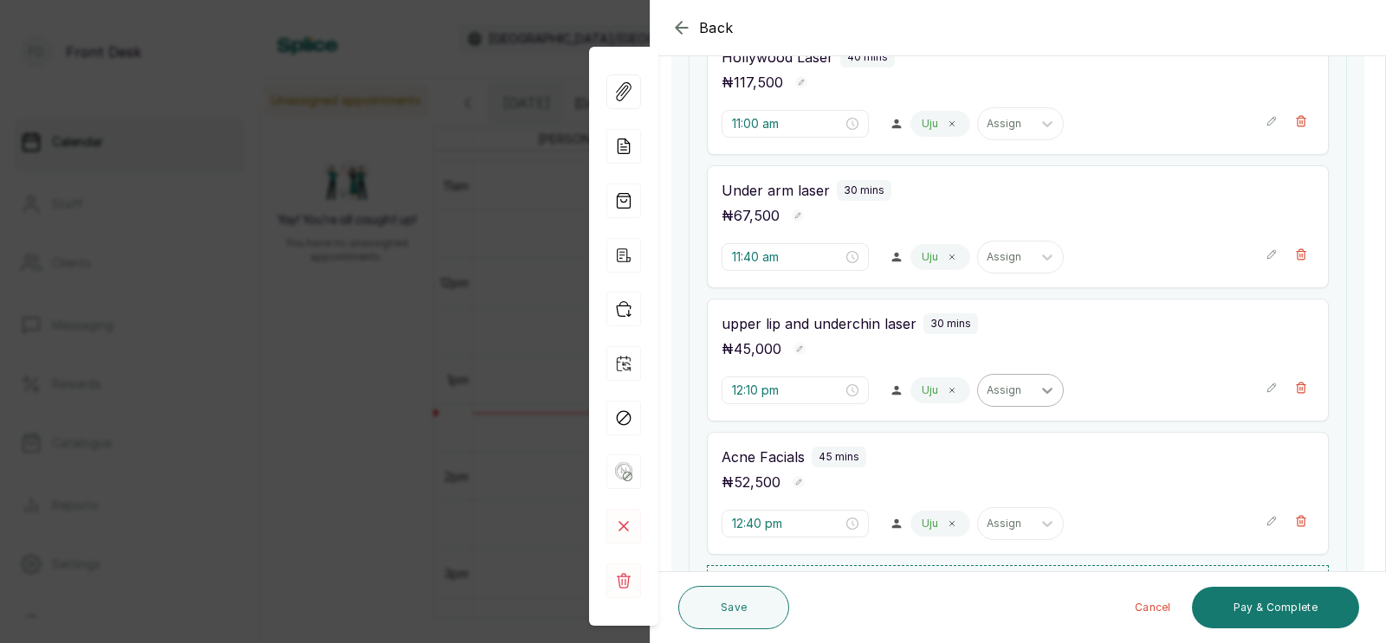
scroll to position [408, 0]
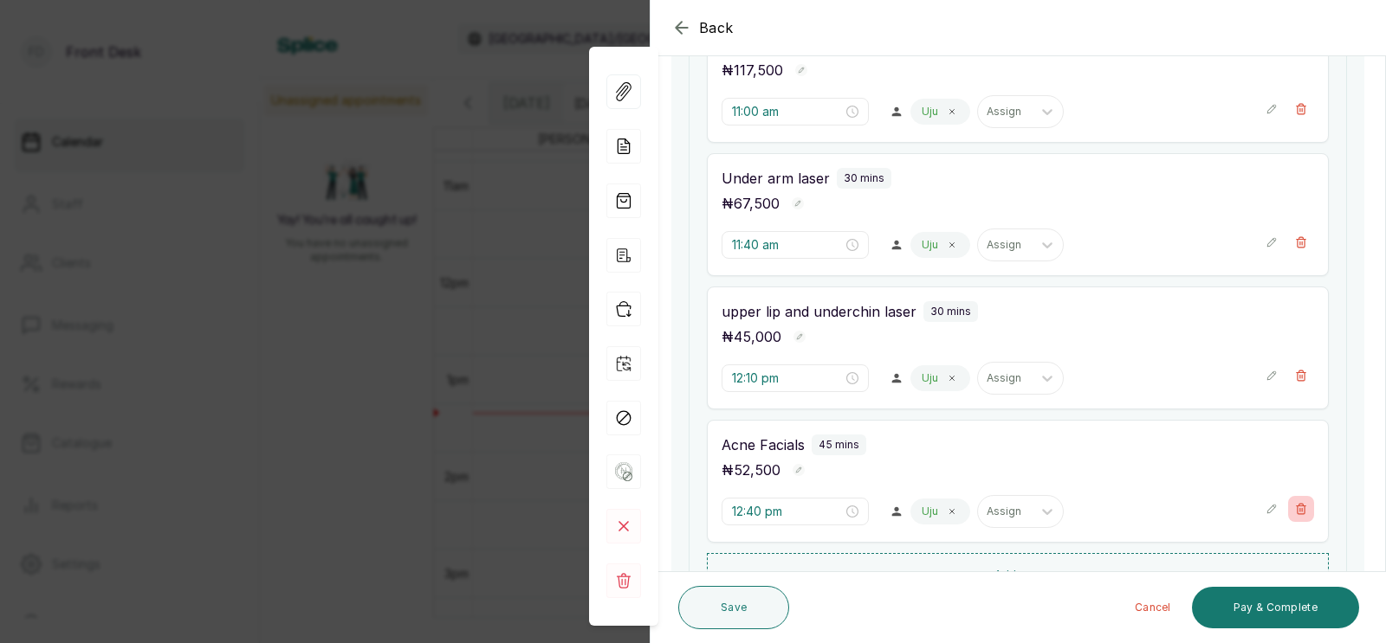
click at [1300, 506] on icon "button" at bounding box center [1301, 509] width 12 height 12
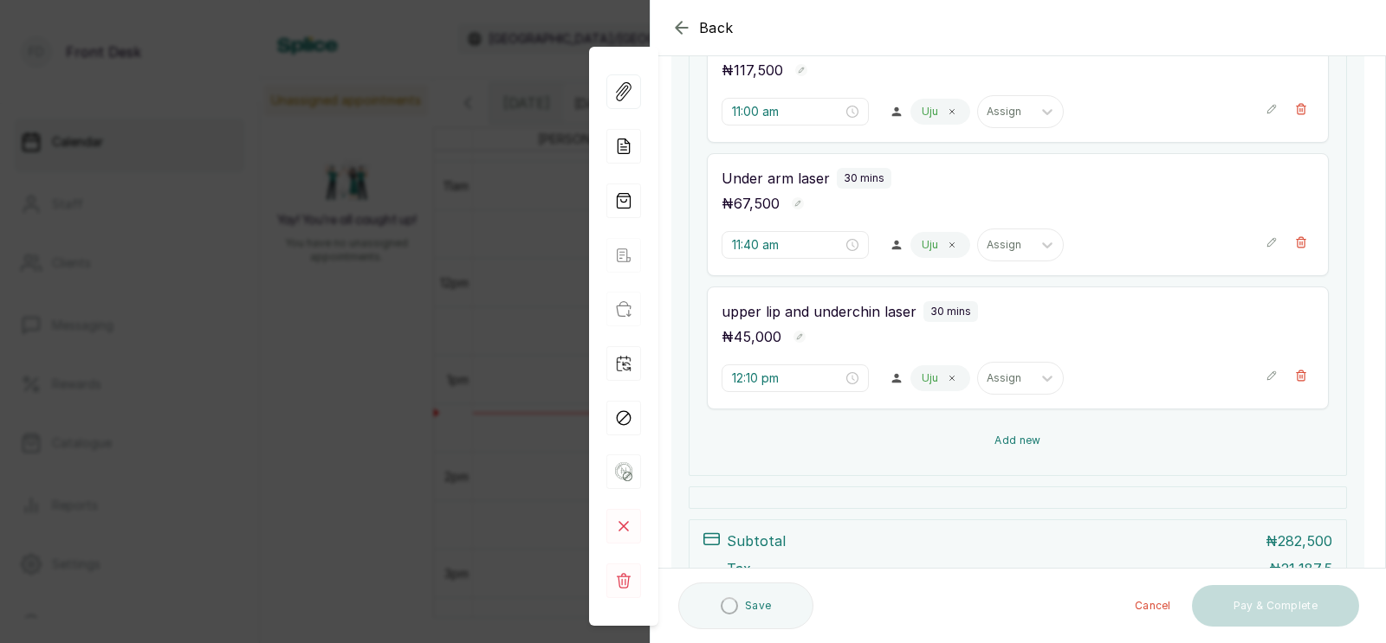
click at [1012, 441] on button "Add new" at bounding box center [1018, 441] width 622 height 42
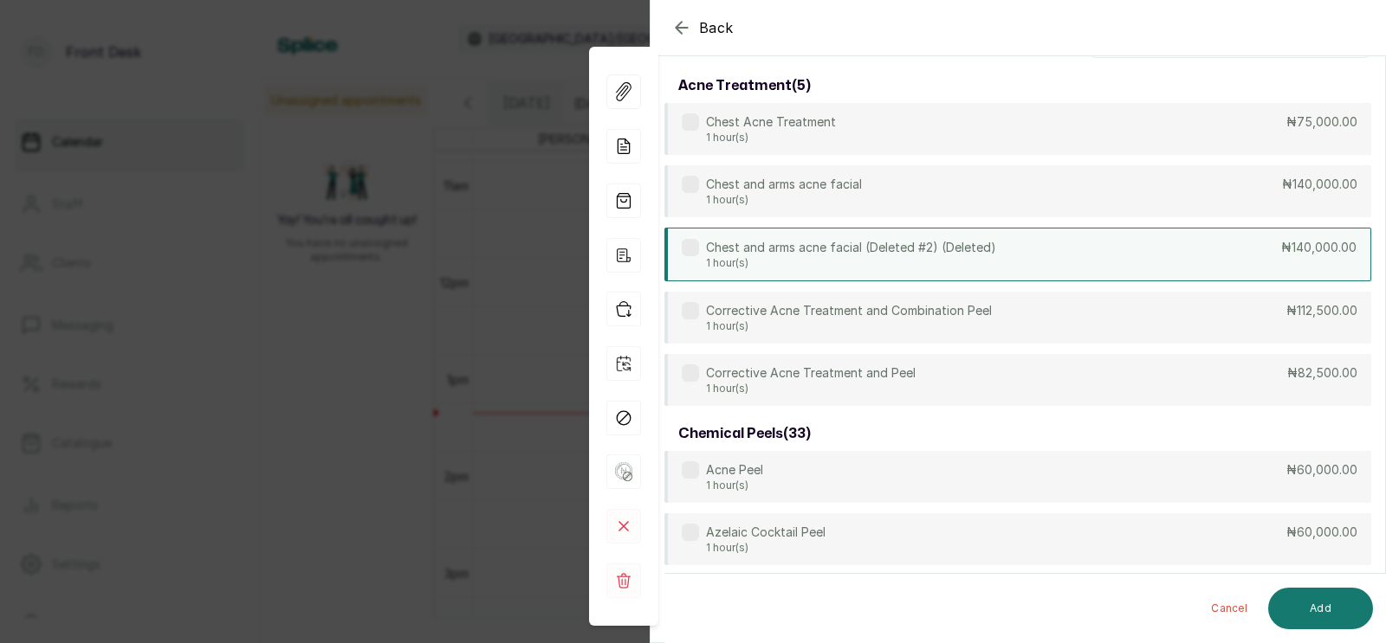
scroll to position [0, 0]
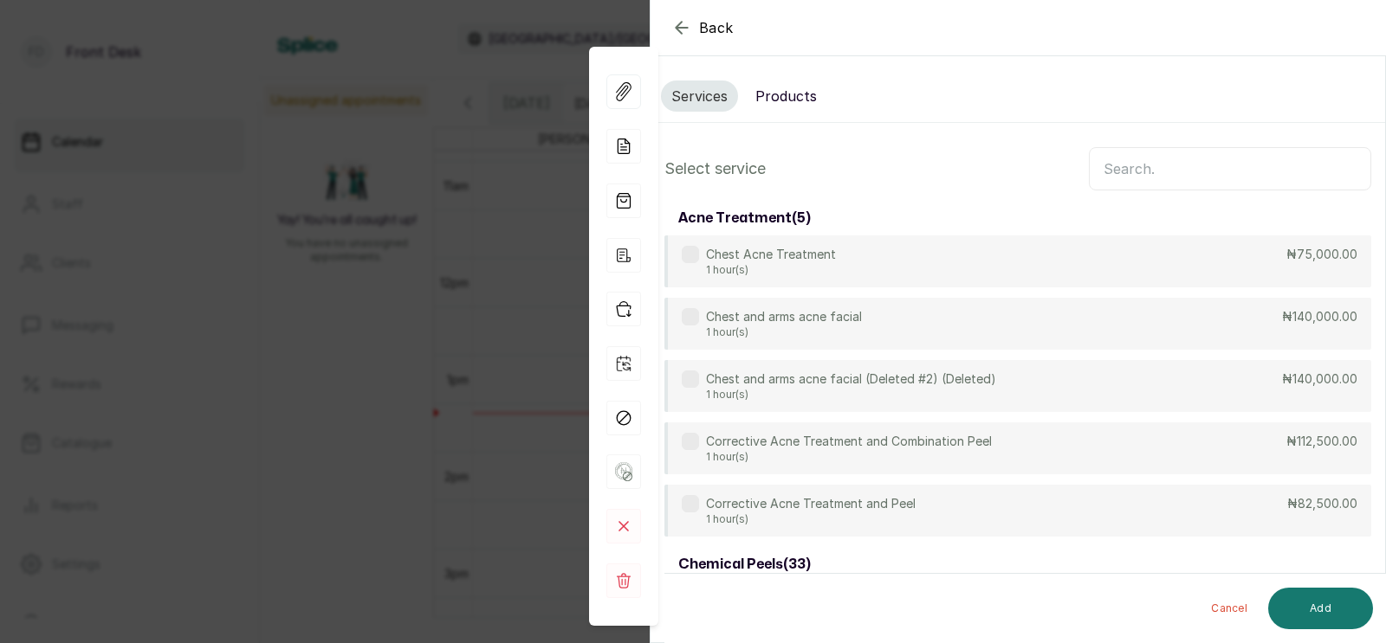
click at [1137, 170] on input "text" at bounding box center [1230, 168] width 282 height 43
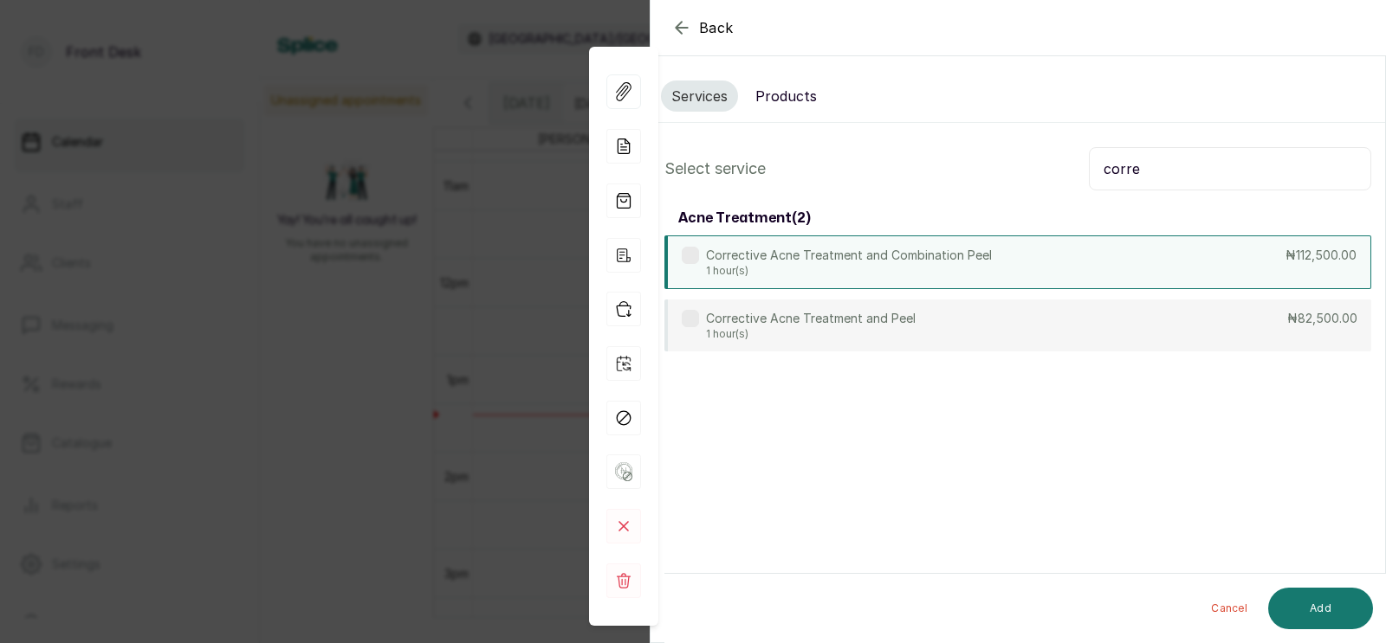
type input "corre"
click at [1109, 262] on div "Corrective Acne Treatment and Combination Peel 1 hour(s) ₦112,500.00" at bounding box center [1017, 263] width 707 height 54
click at [1325, 606] on button "Add" at bounding box center [1320, 609] width 105 height 42
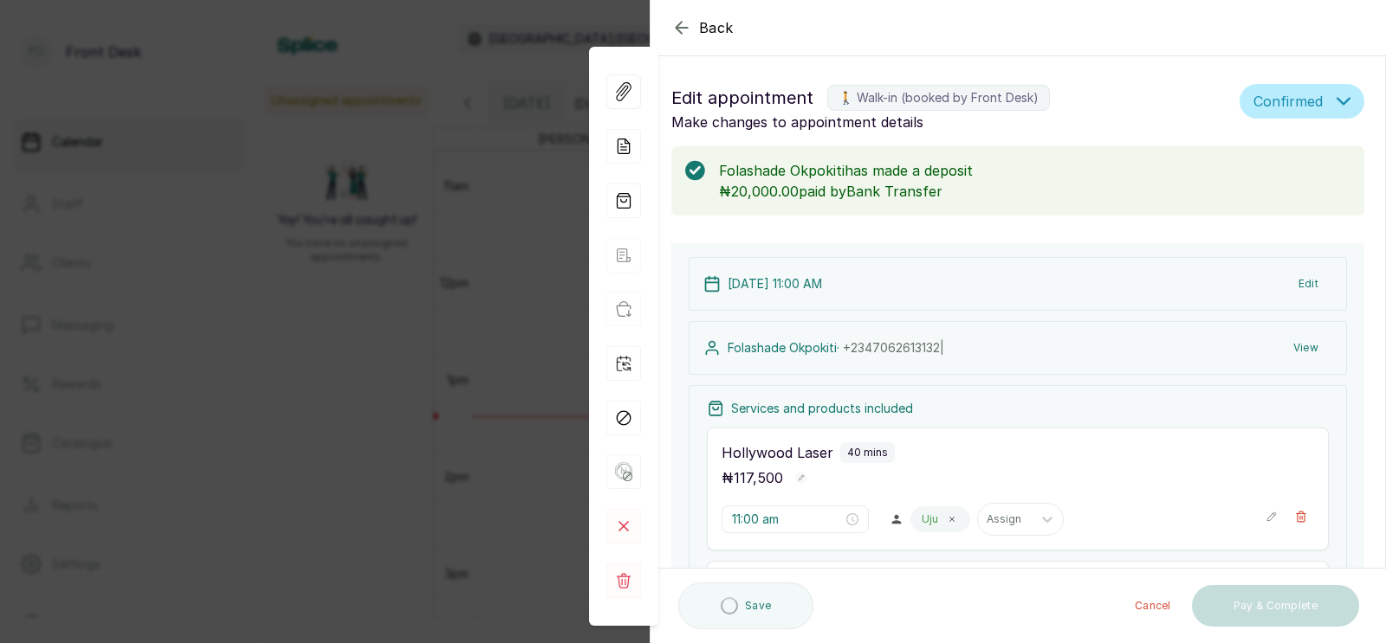
type input "12:40 pm"
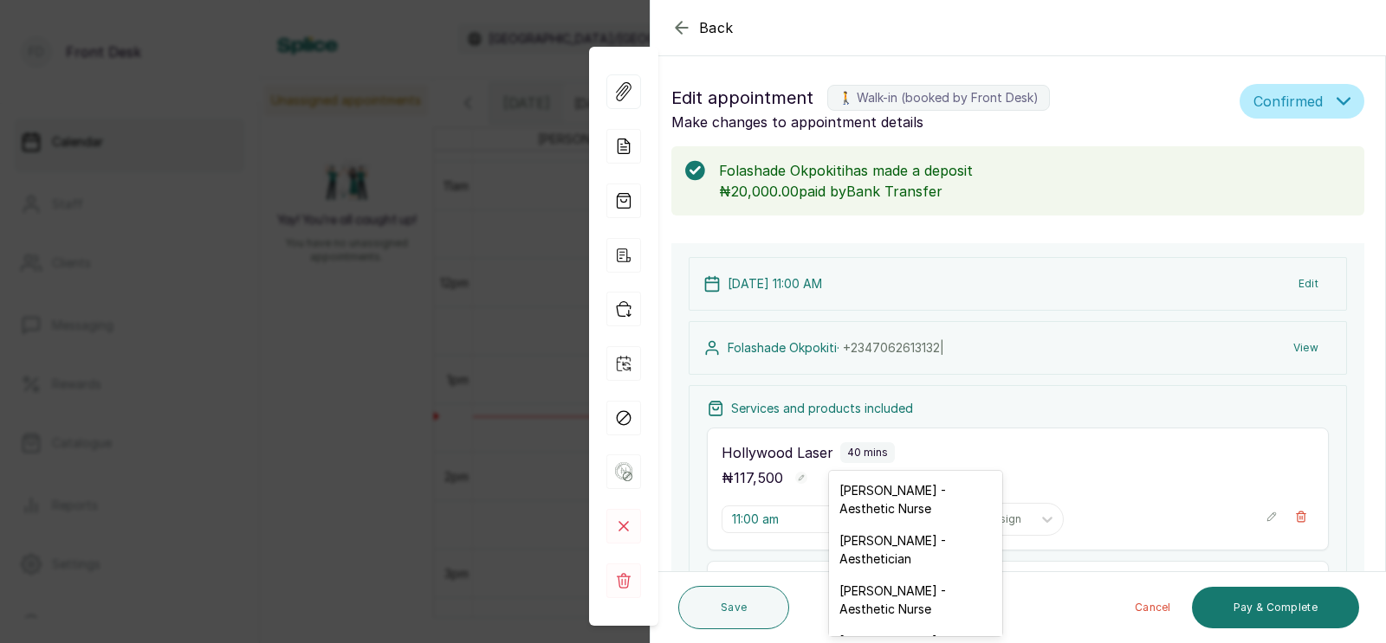
scroll to position [472, 0]
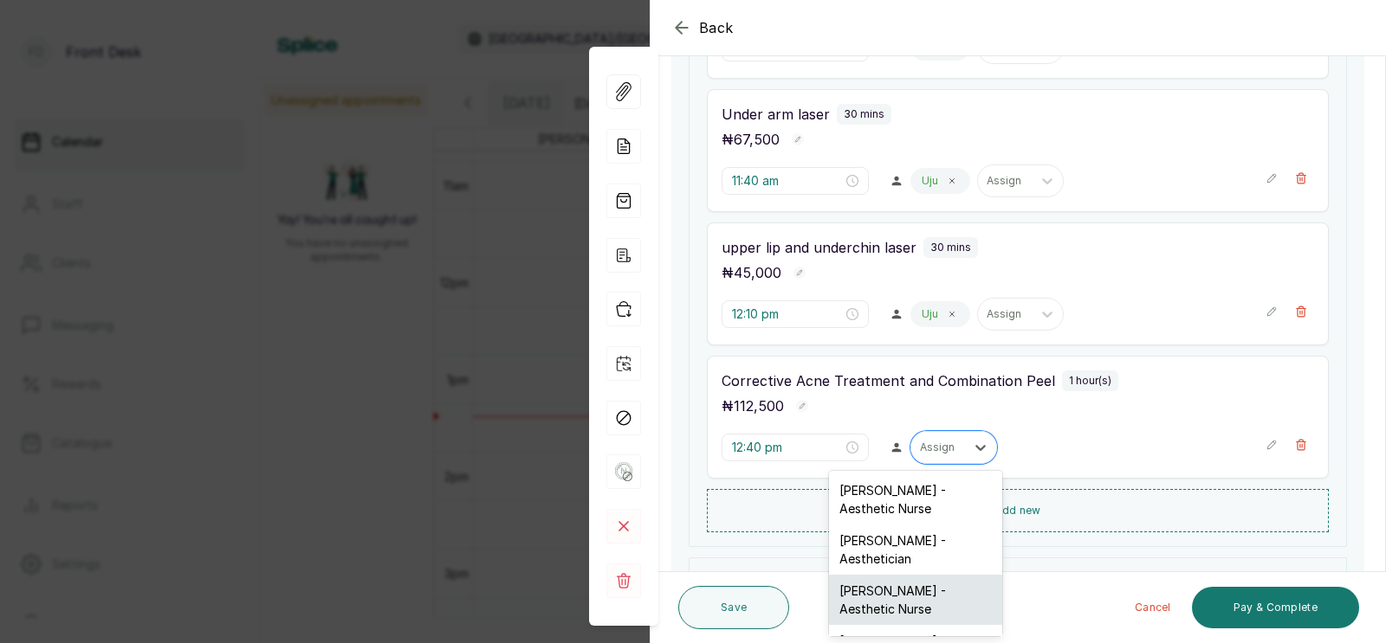
click at [879, 591] on div "[PERSON_NAME] - Aesthetic Nurse" at bounding box center [915, 600] width 173 height 50
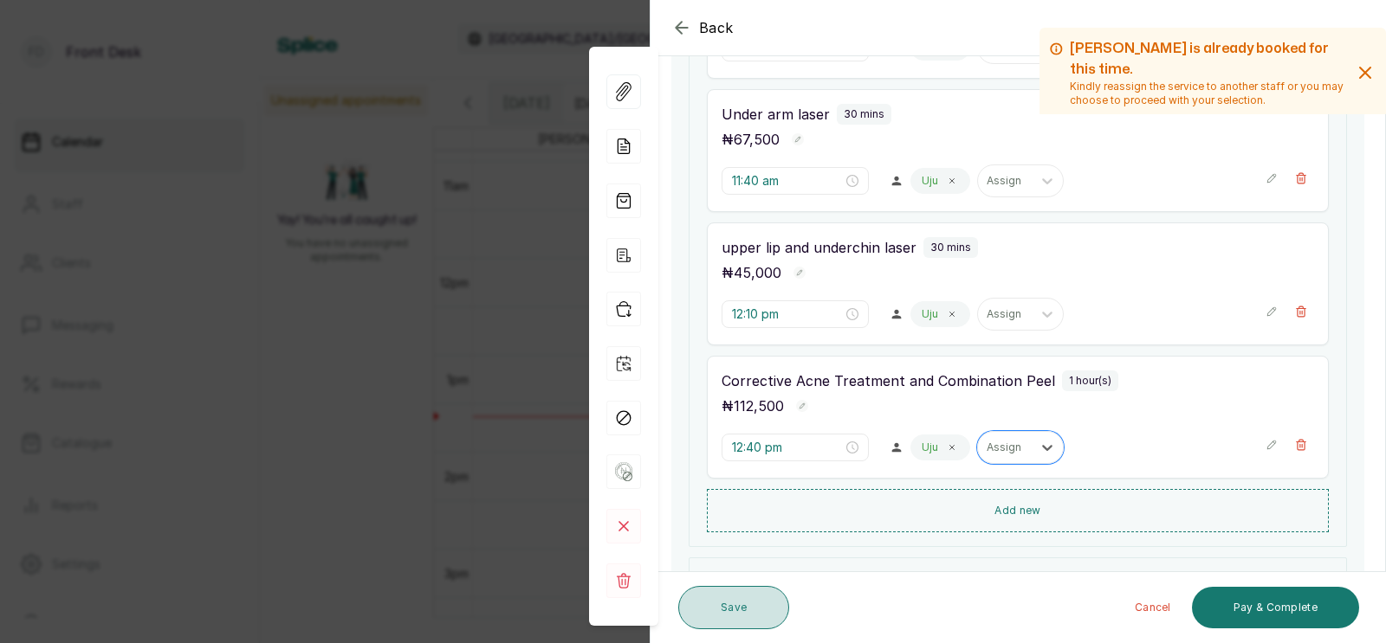
click at [721, 602] on button "Save" at bounding box center [733, 607] width 111 height 43
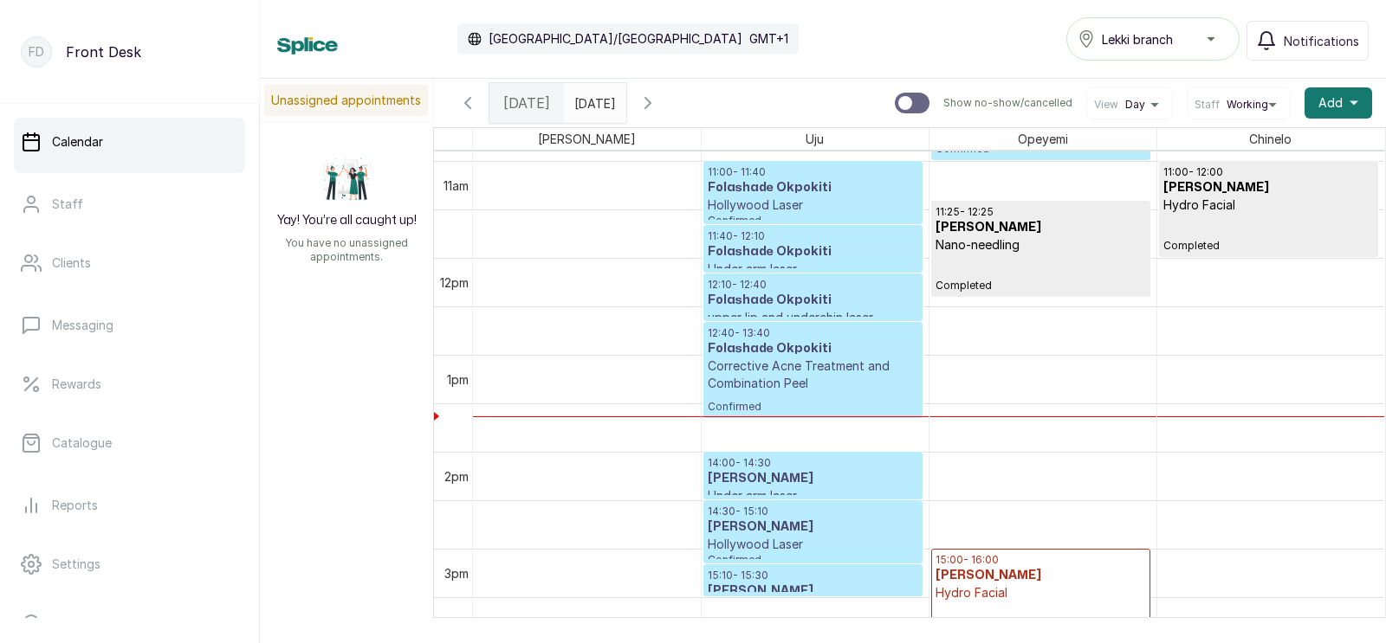
click at [807, 278] on p "12:10 - 12:40" at bounding box center [813, 285] width 210 height 14
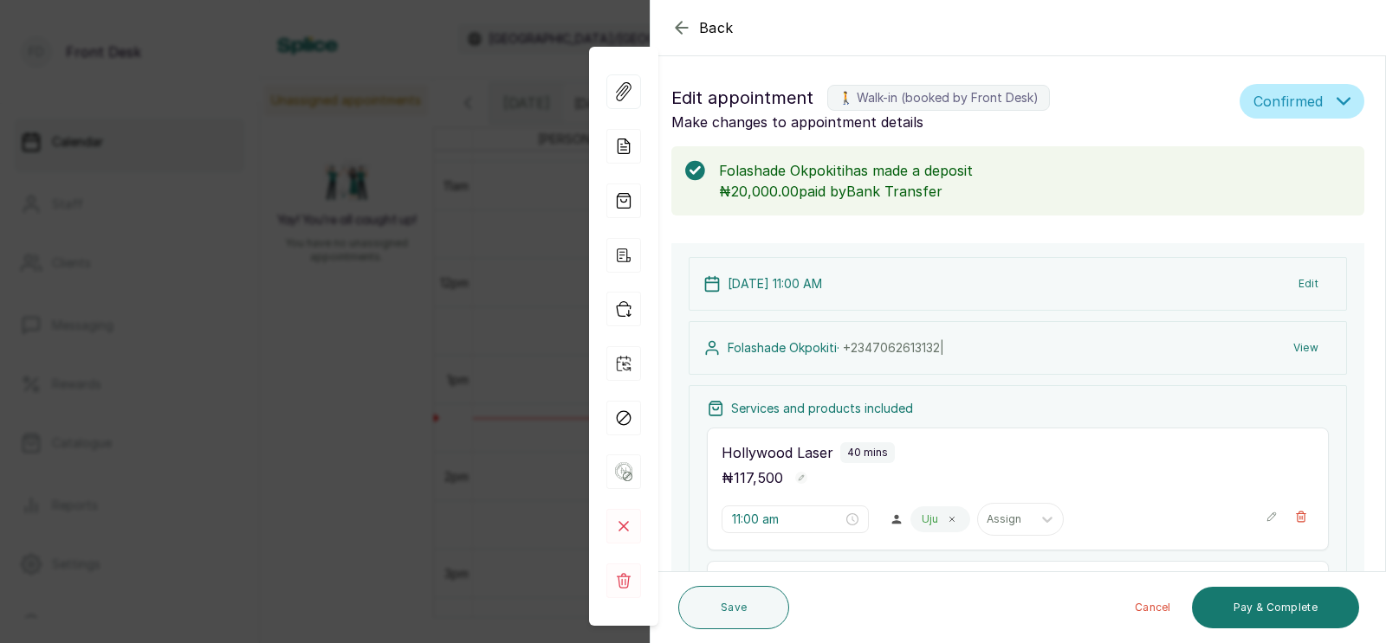
click at [401, 343] on div "Back Appointment Details Edit appointment 🚶 Walk-in (booked by Front Desk) Make…" at bounding box center [693, 321] width 1386 height 643
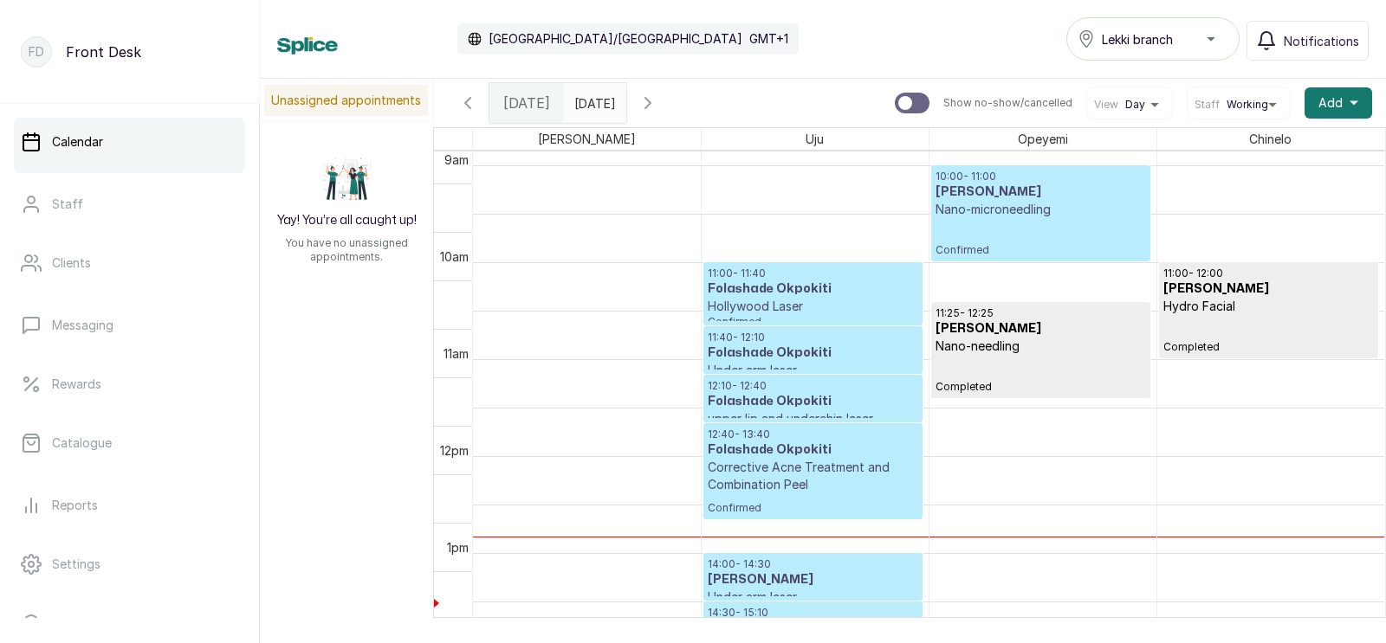
scroll to position [956, 0]
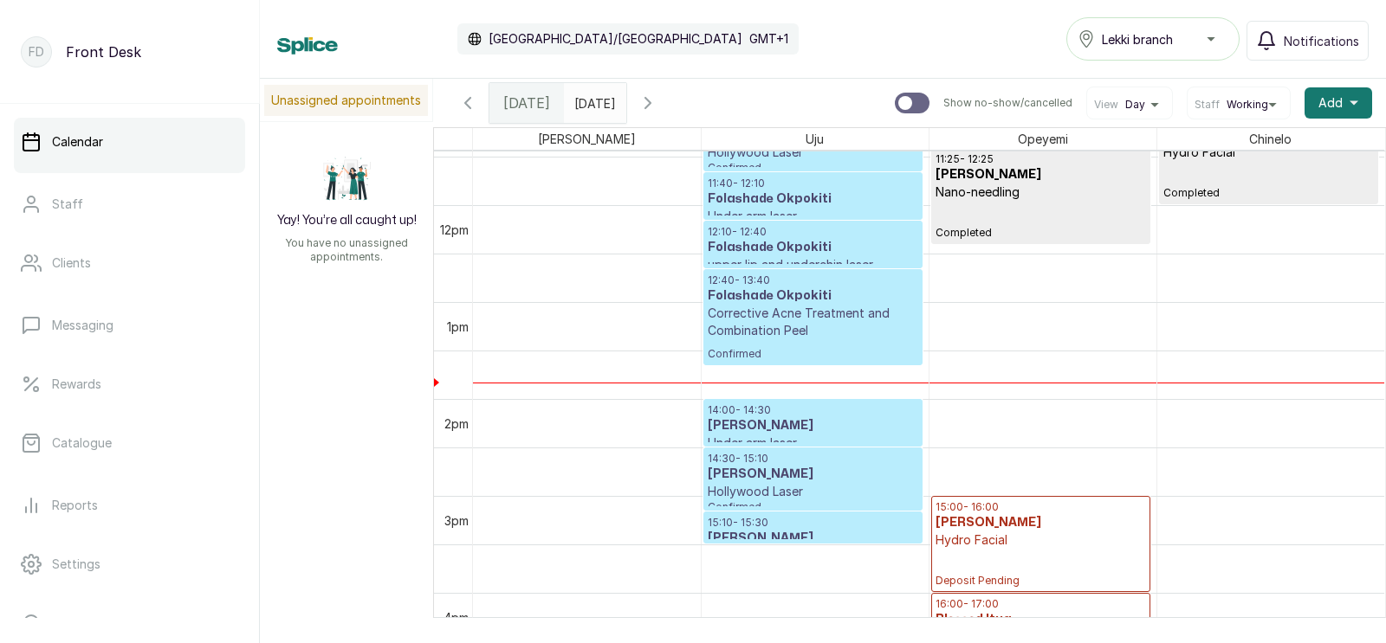
click at [771, 204] on h3 "Folashade Okpokiti" at bounding box center [813, 199] width 210 height 17
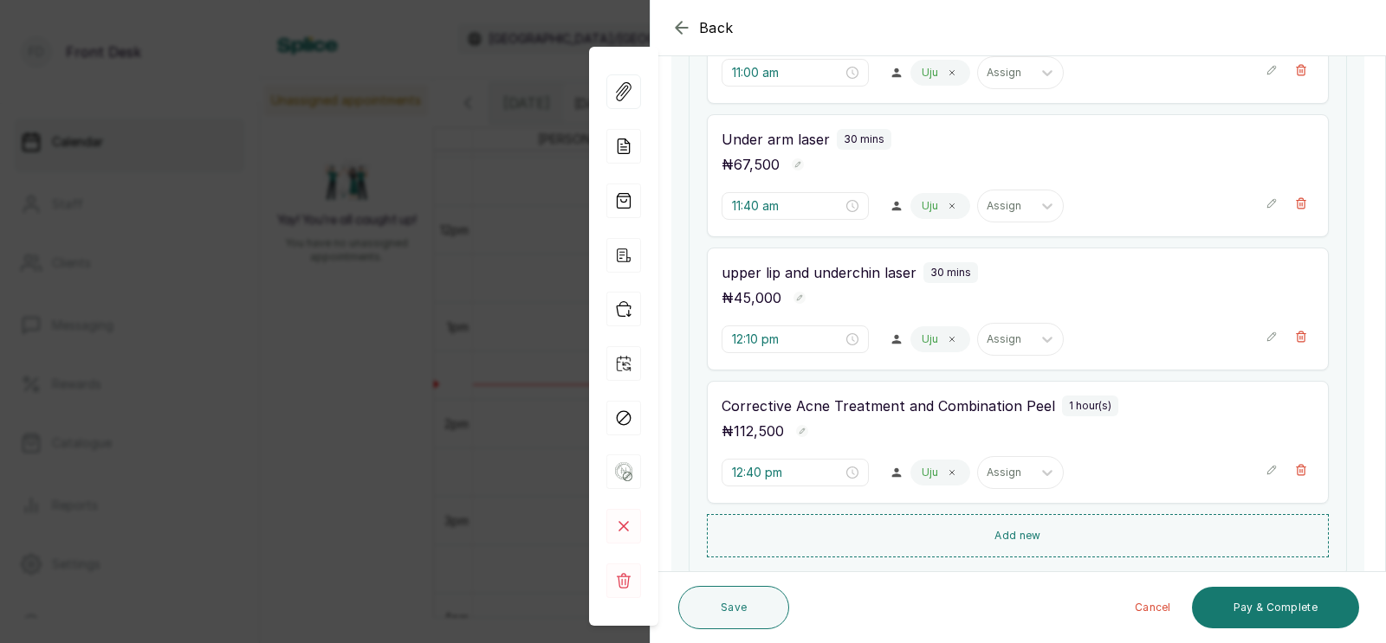
scroll to position [758, 0]
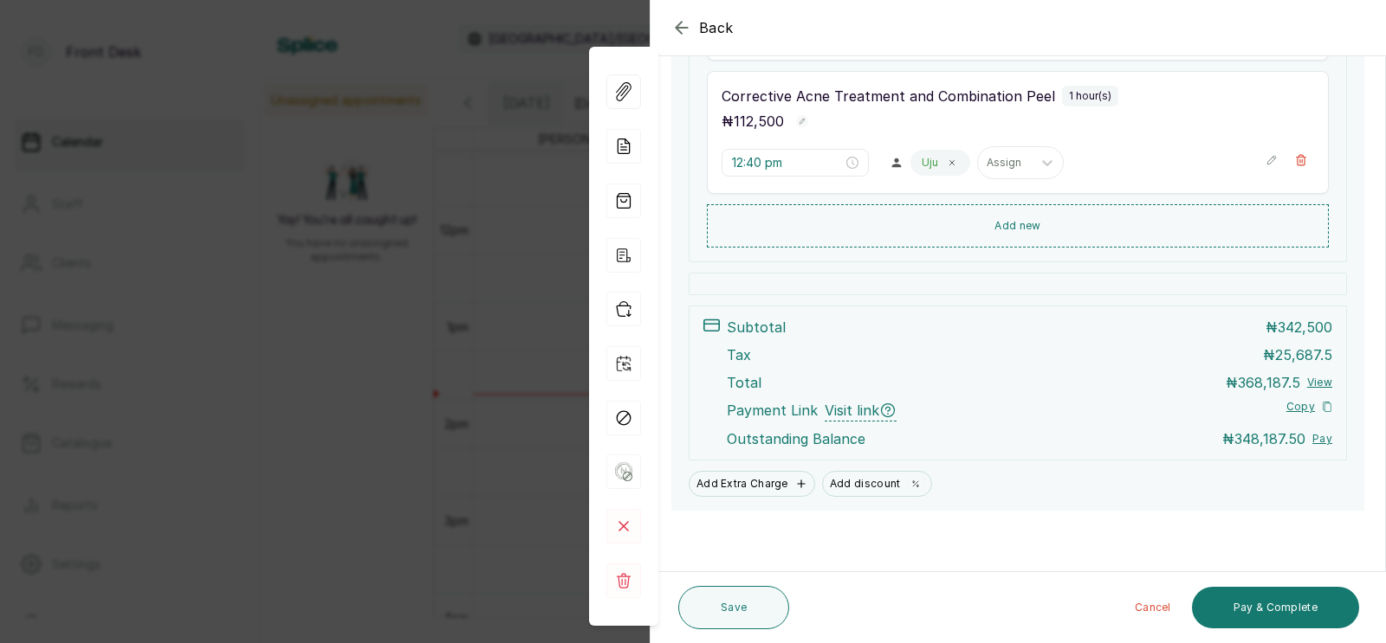
click at [404, 356] on div "Back Appointment Details Edit appointment 🚶 Walk-in (booked by Front Desk) Make…" at bounding box center [693, 321] width 1386 height 643
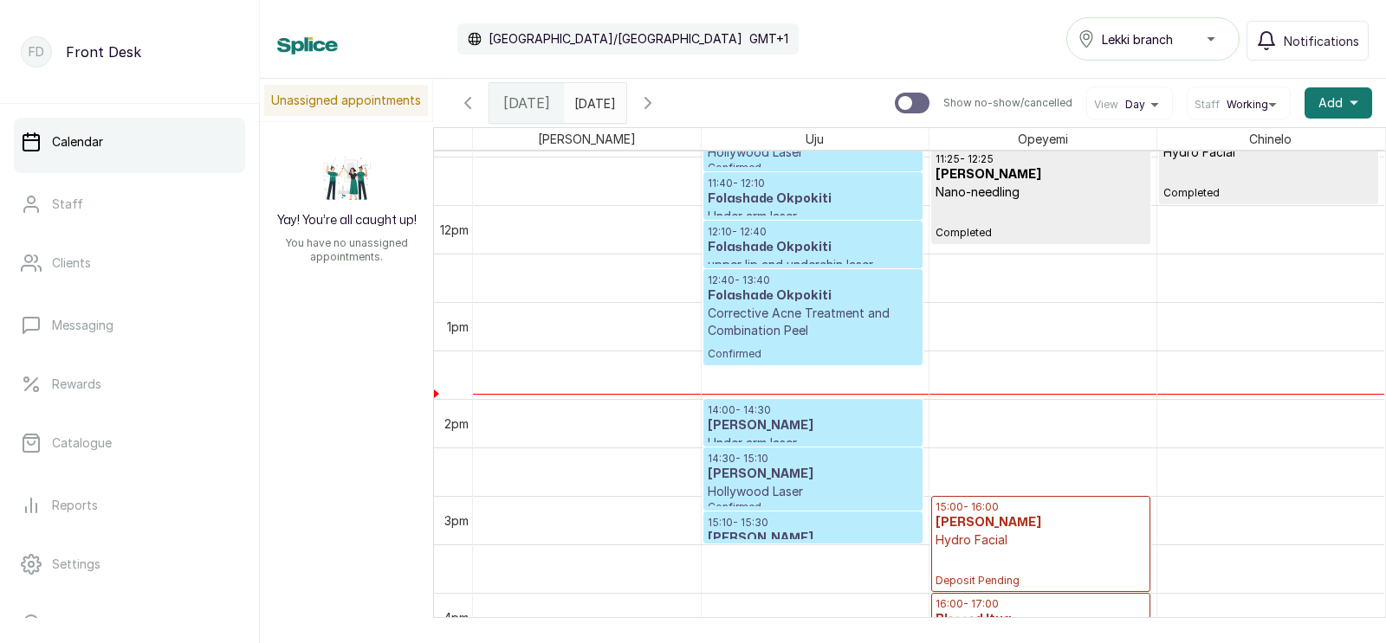
click at [658, 99] on icon "button" at bounding box center [647, 103] width 21 height 21
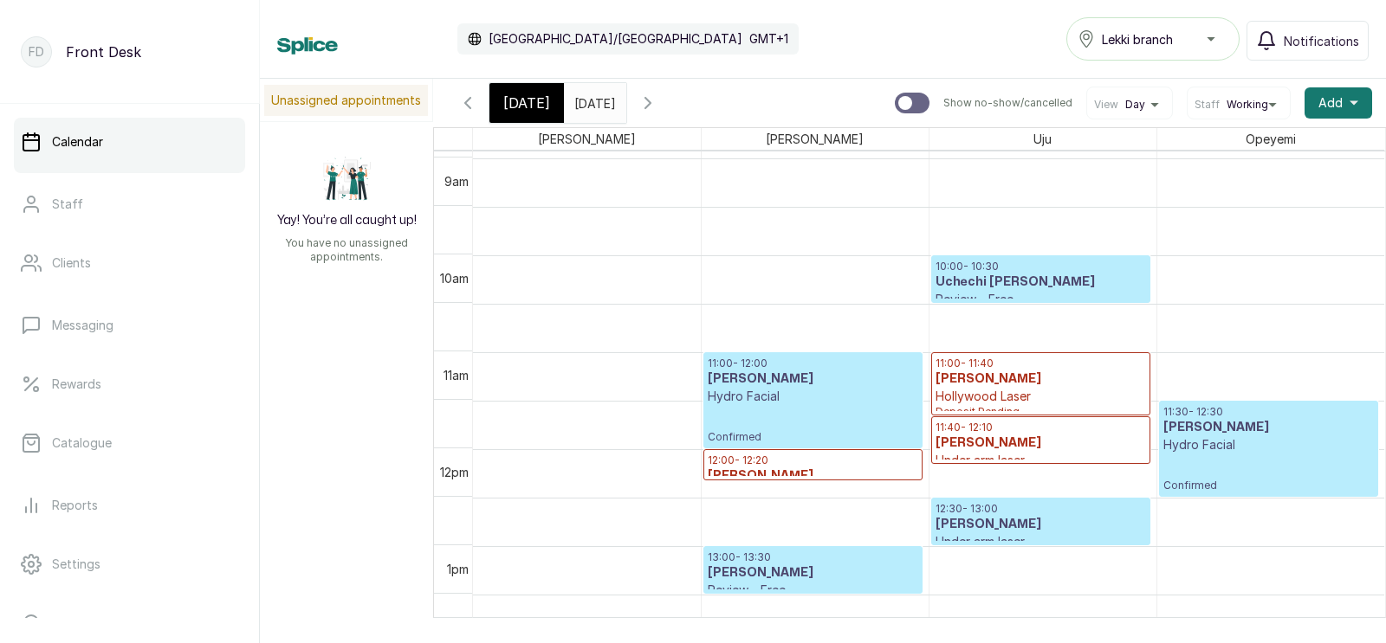
scroll to position [866, 0]
click at [523, 100] on span "[DATE]" at bounding box center [526, 103] width 47 height 21
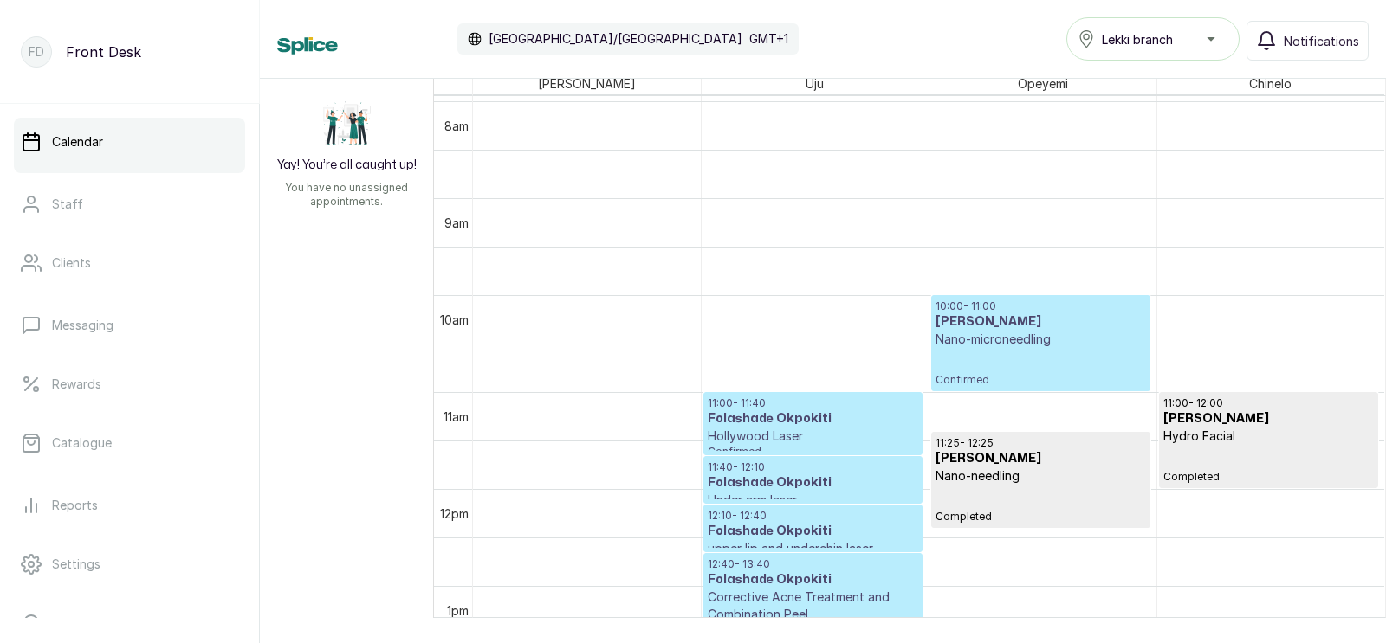
scroll to position [759, 0]
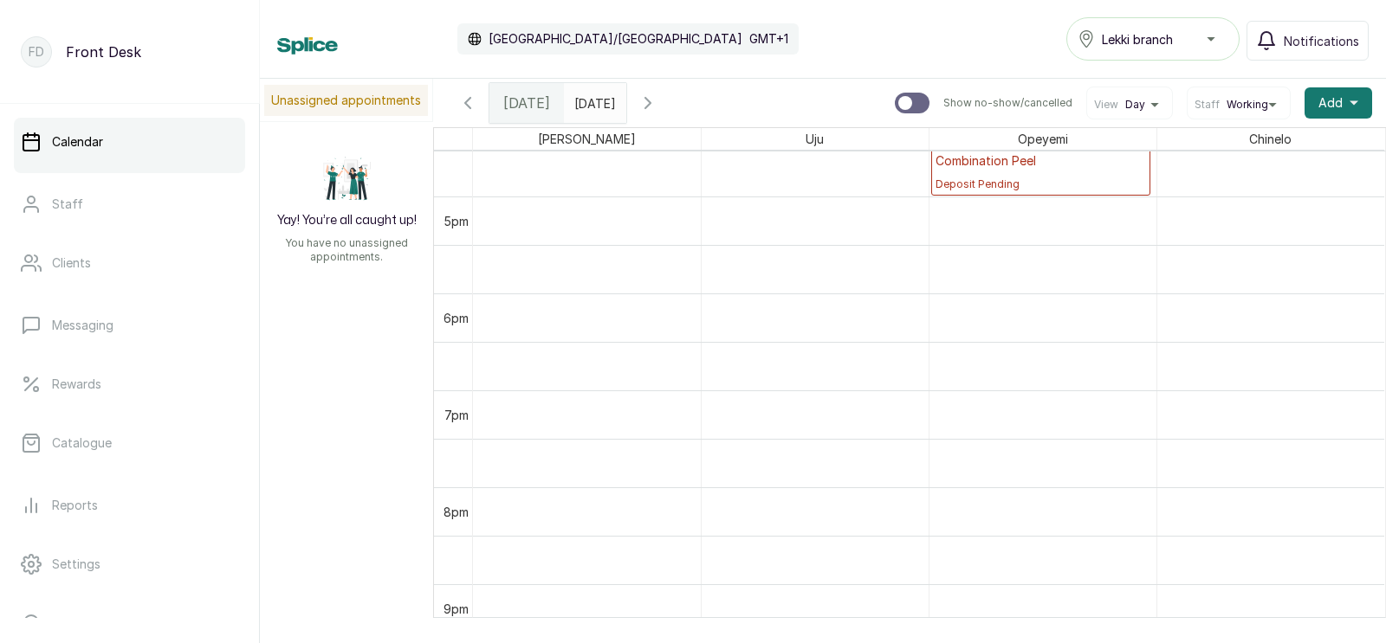
click at [918, 98] on div at bounding box center [912, 103] width 35 height 21
click at [895, 93] on input "Show no-show/cancelled" at bounding box center [894, 92] width 1 height 1
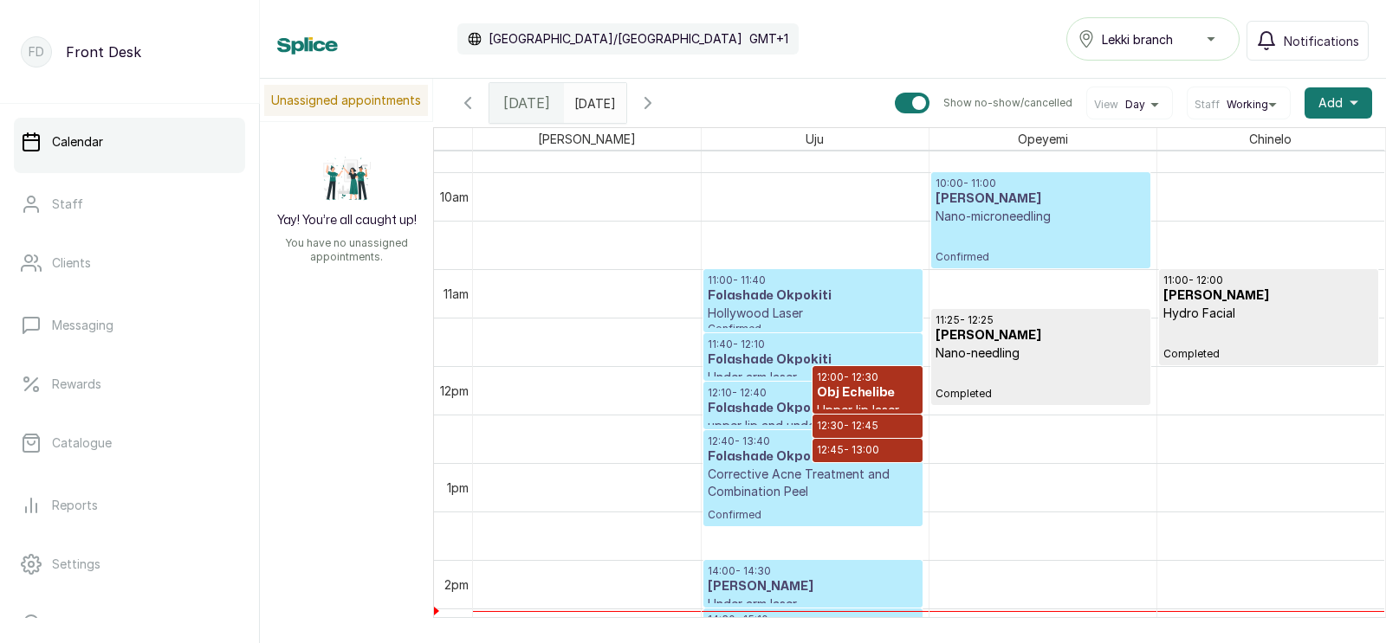
click at [915, 101] on div at bounding box center [912, 103] width 35 height 21
click at [895, 93] on input "Show no-show/cancelled" at bounding box center [894, 92] width 1 height 1
checkbox input "false"
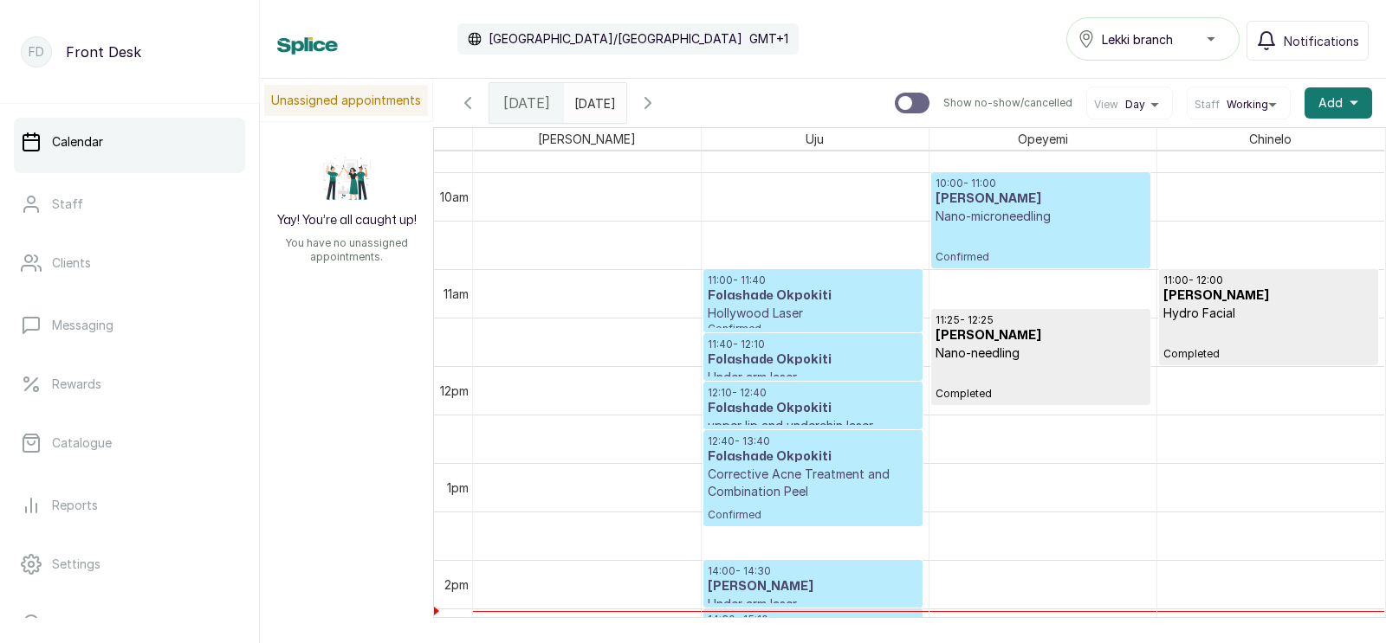
click at [658, 102] on icon "button" at bounding box center [647, 103] width 21 height 21
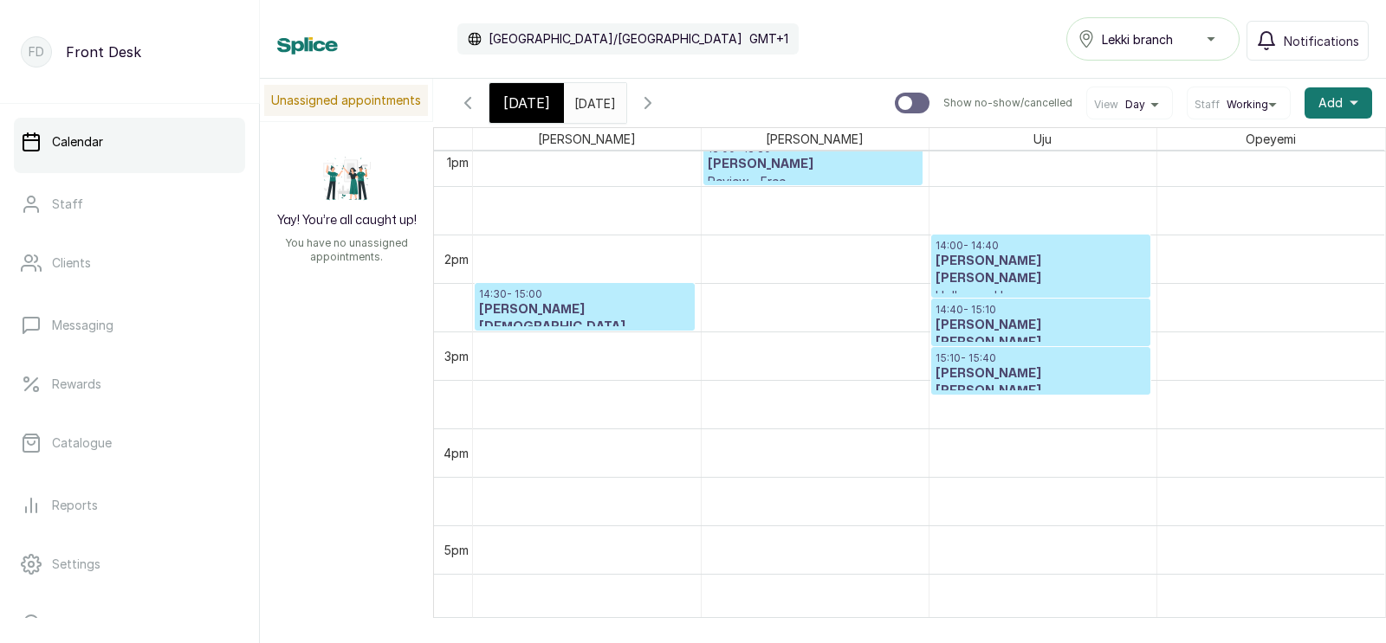
click at [526, 306] on h3 "[PERSON_NAME][DEMOGRAPHIC_DATA]" at bounding box center [584, 318] width 211 height 35
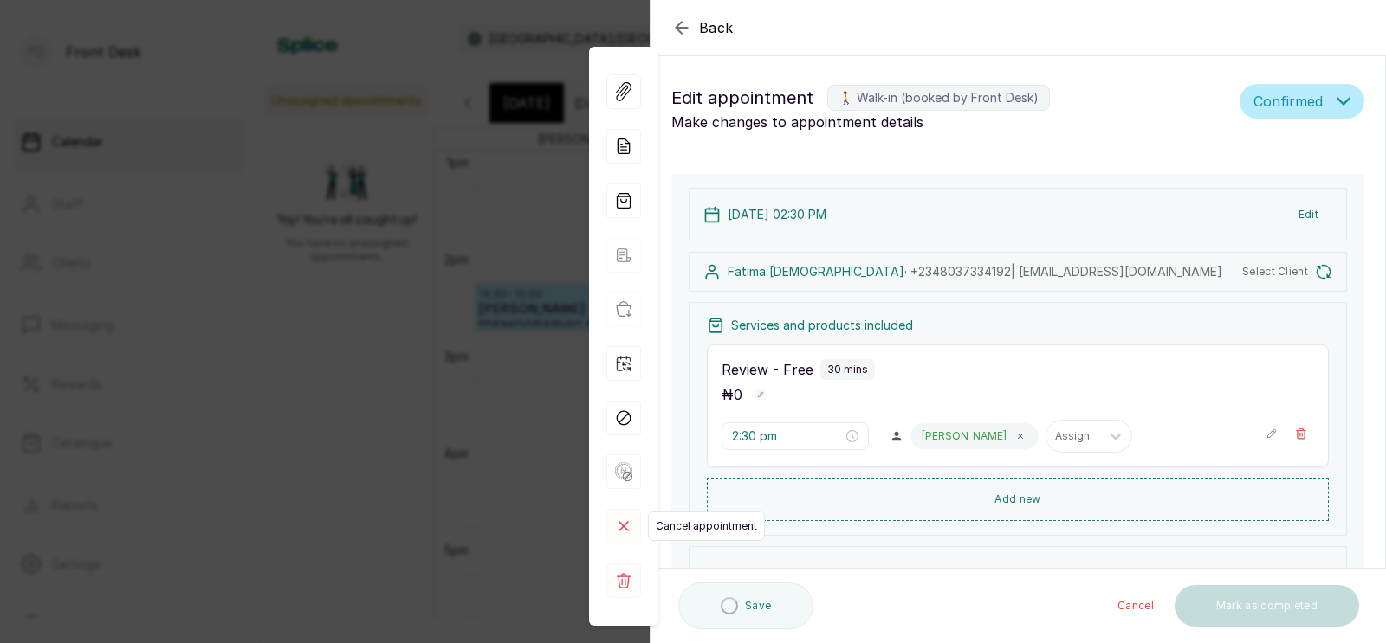
click at [619, 526] on rect at bounding box center [623, 526] width 35 height 35
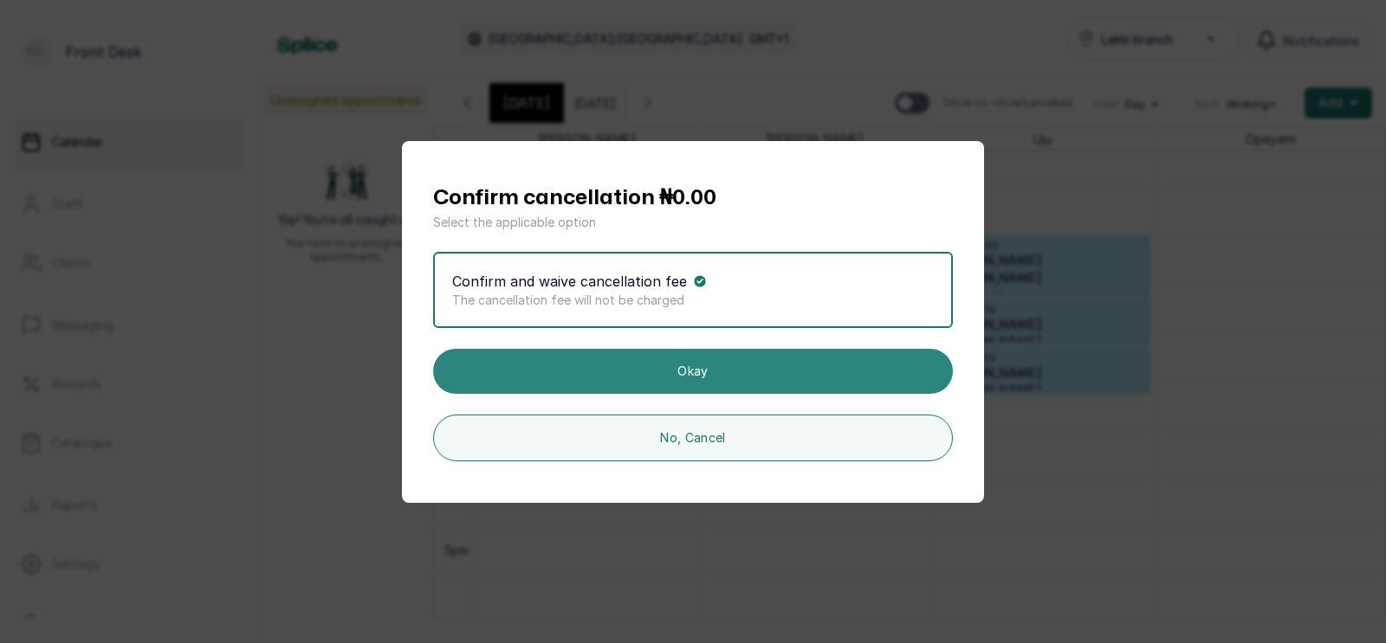
click at [691, 371] on button "Okay" at bounding box center [693, 371] width 520 height 45
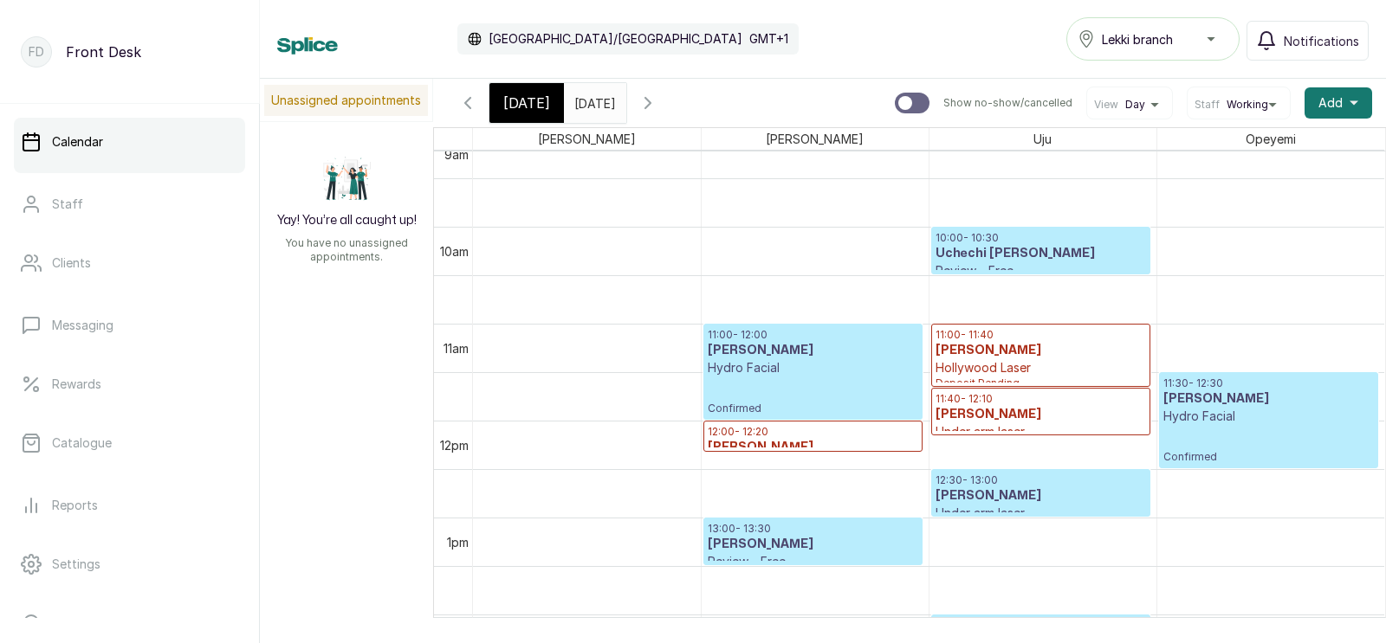
scroll to position [927, 0]
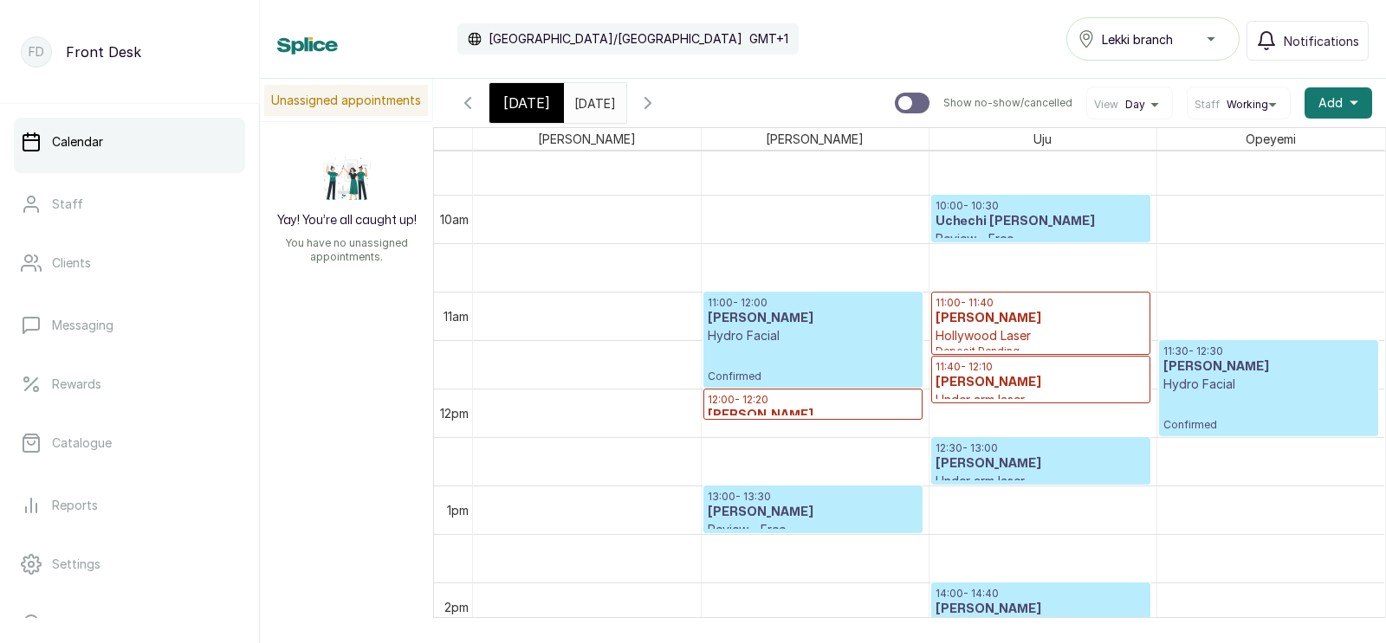
click at [650, 98] on icon "button" at bounding box center [647, 103] width 5 height 10
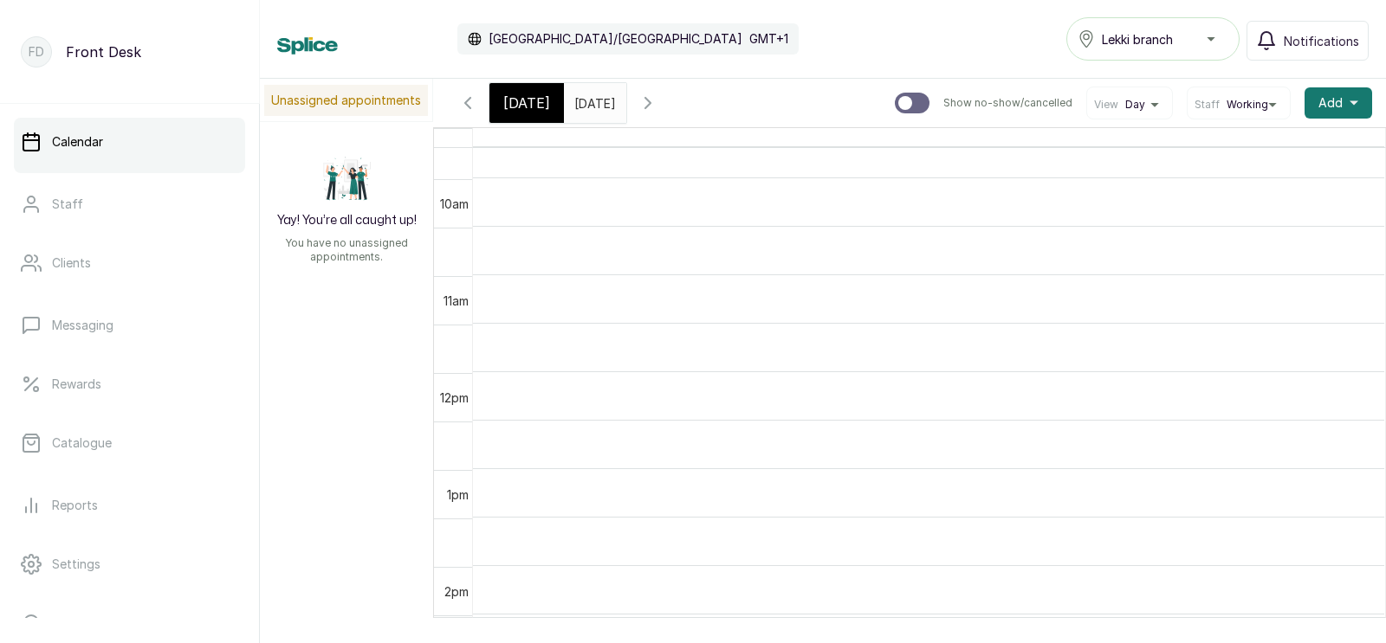
scroll to position [989, 0]
click at [464, 98] on icon "button" at bounding box center [467, 103] width 21 height 21
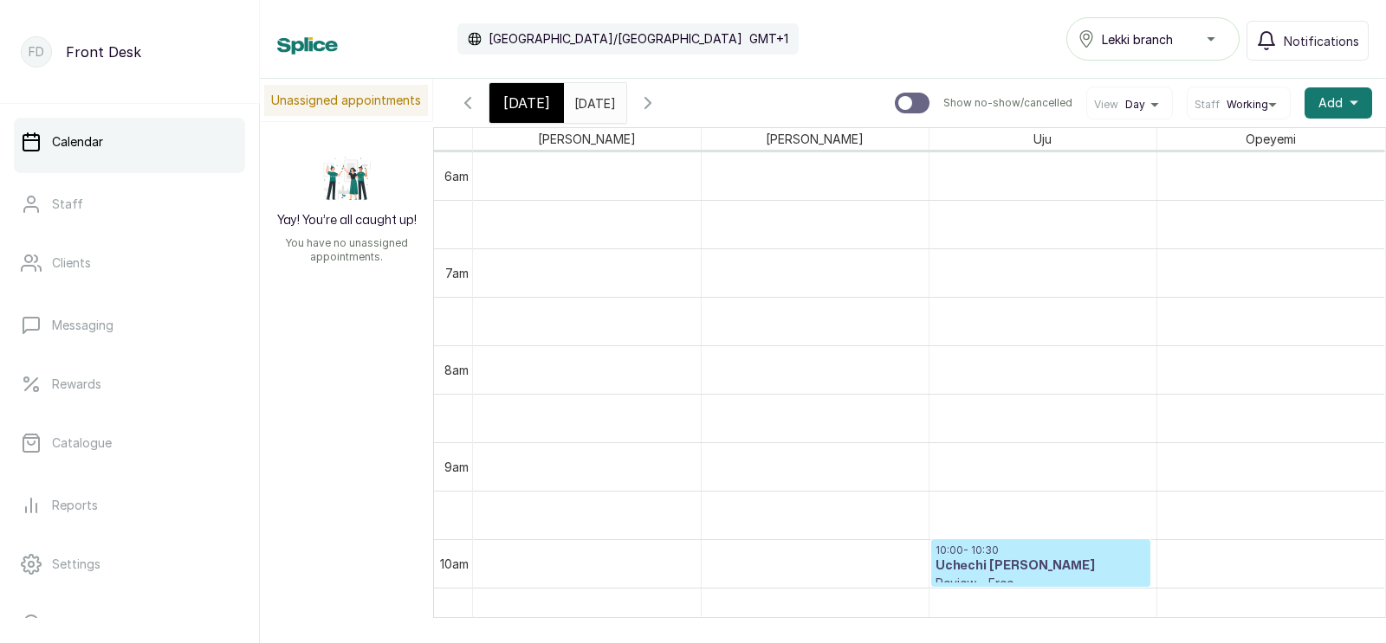
scroll to position [992, 0]
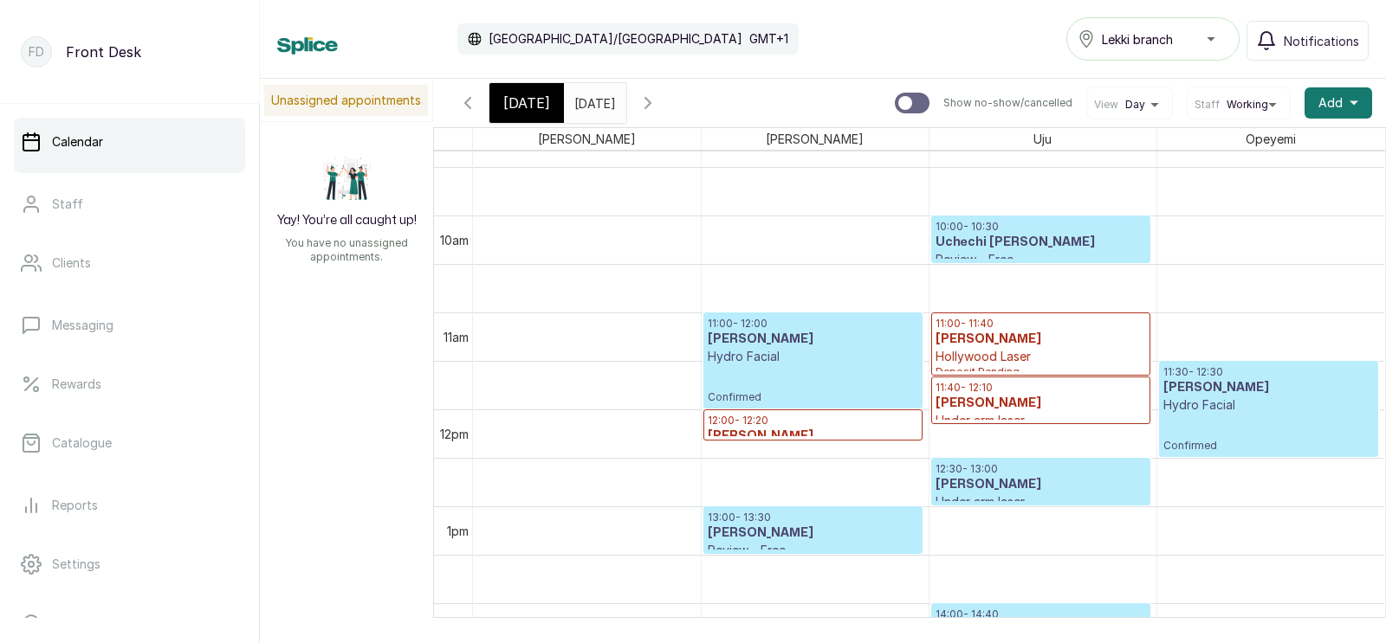
click at [520, 95] on span "[DATE]" at bounding box center [526, 103] width 47 height 21
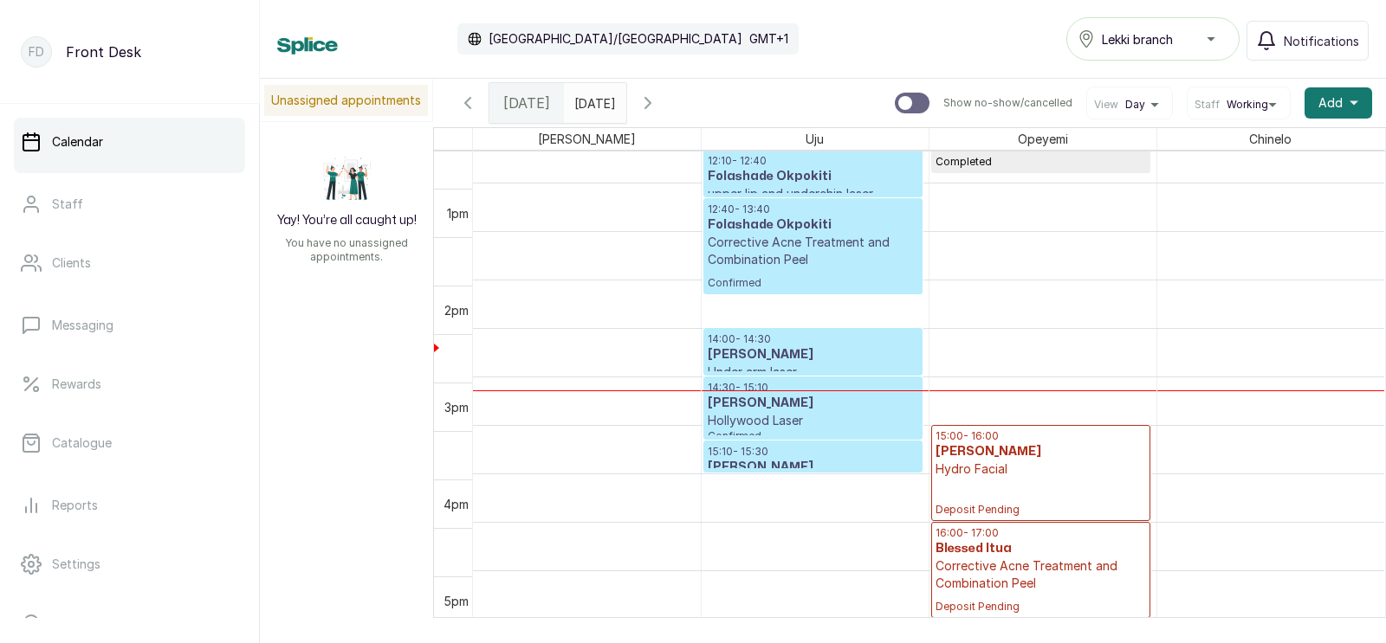
scroll to position [1171, 0]
